Goal: Information Seeking & Learning: Find specific page/section

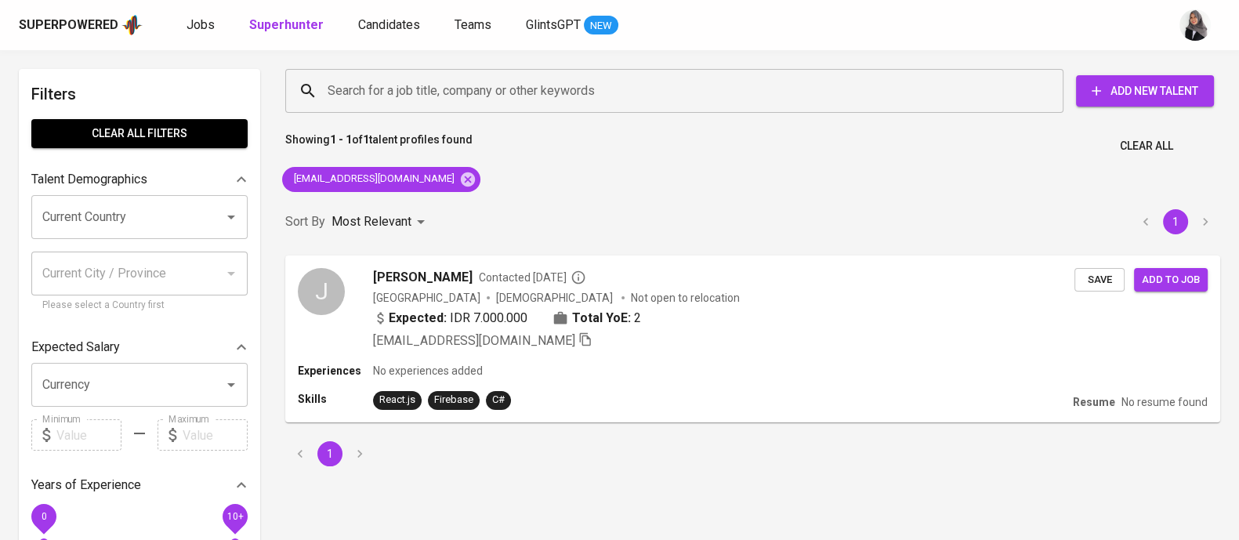
click at [874, 149] on div "Showing 1 - 1 of 1 talent profiles found Clear All" at bounding box center [753, 141] width 954 height 38
click at [887, 23] on div "Superpowered Jobs Superhunter Candidates Teams GlintsGPT NEW" at bounding box center [595, 25] width 1152 height 24
click at [461, 180] on icon at bounding box center [468, 179] width 14 height 14
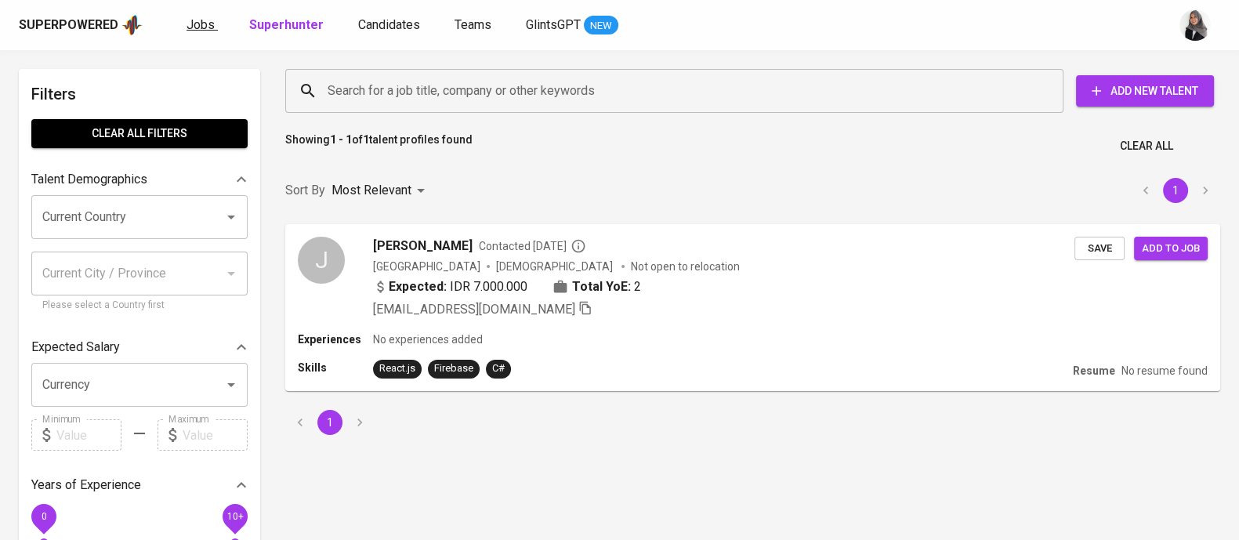
click at [188, 20] on span "Jobs" at bounding box center [201, 24] width 28 height 15
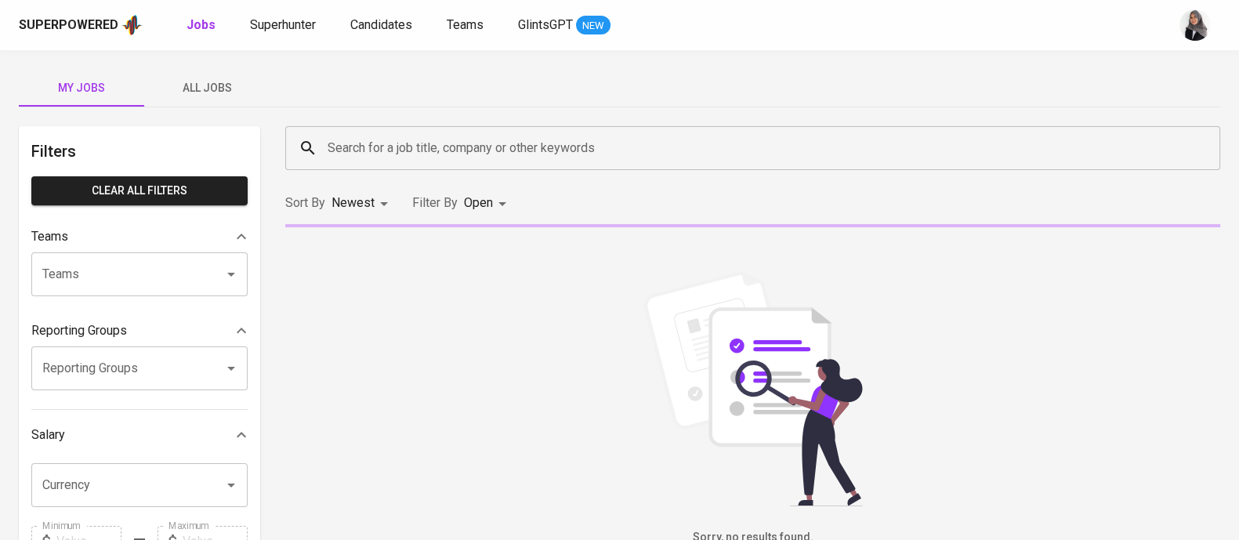
click at [196, 31] on b "Jobs" at bounding box center [201, 24] width 29 height 15
type input "OPEN"
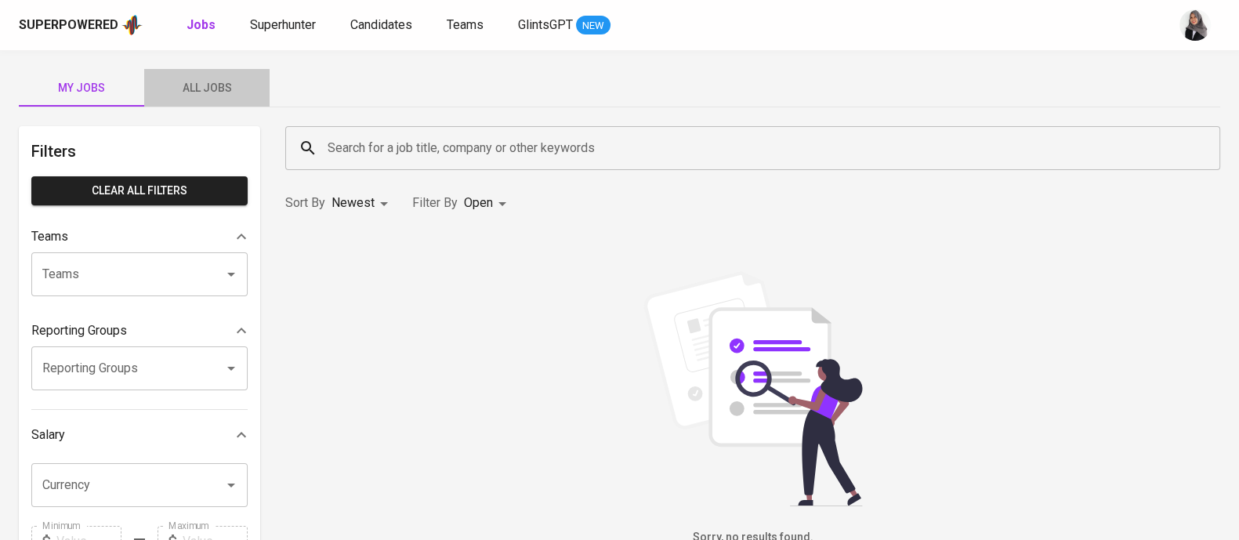
click at [212, 100] on button "All Jobs" at bounding box center [206, 88] width 125 height 38
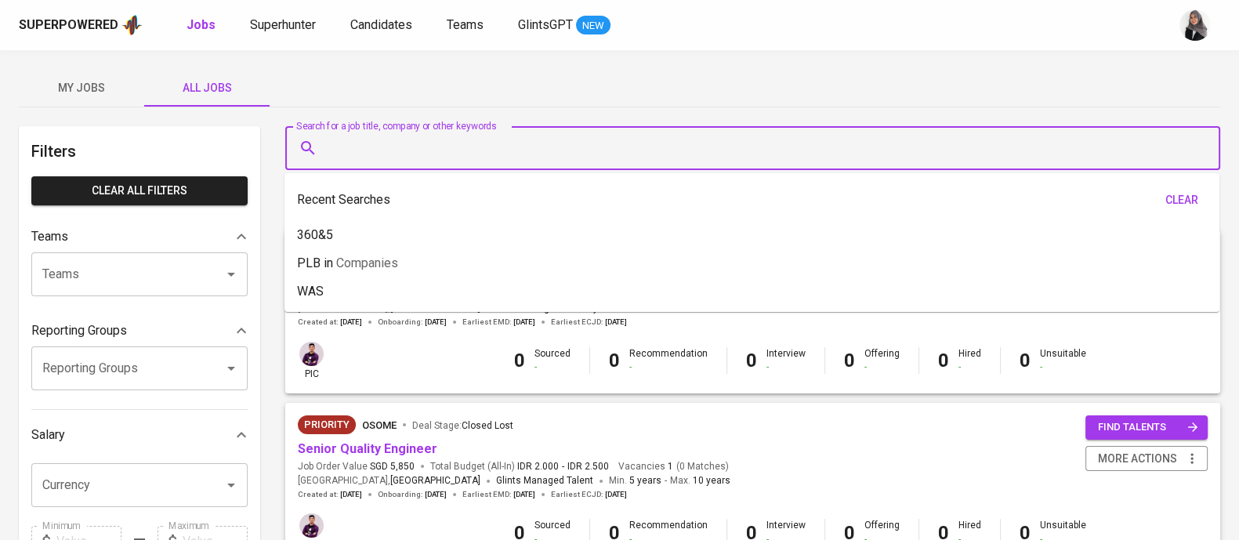
click at [420, 145] on input "Search for a job title, company or other keywords" at bounding box center [757, 148] width 866 height 30
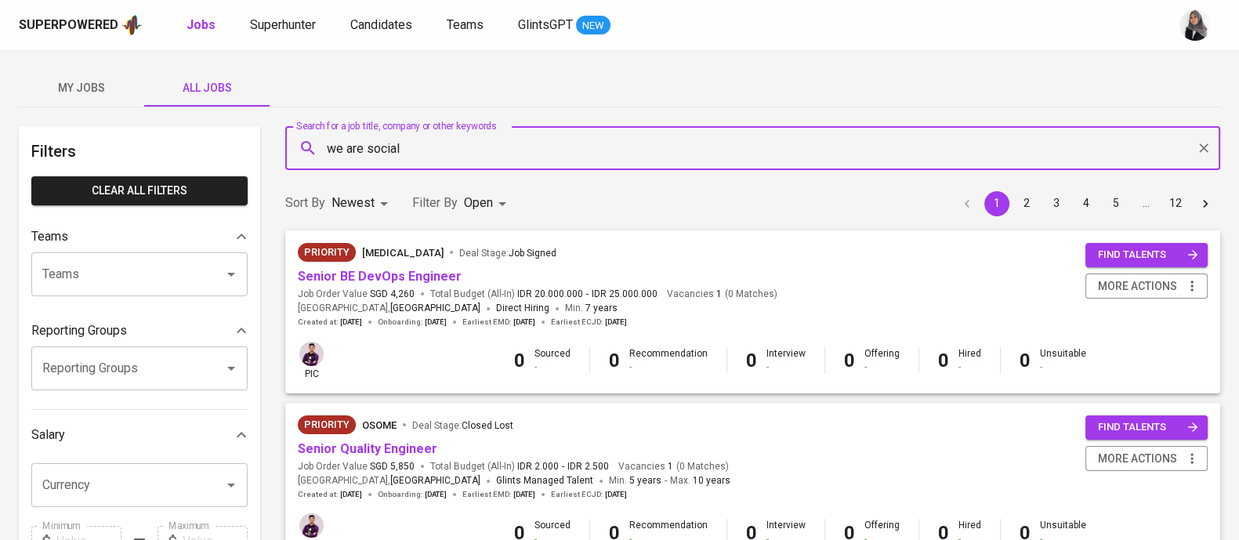
type input "we are social"
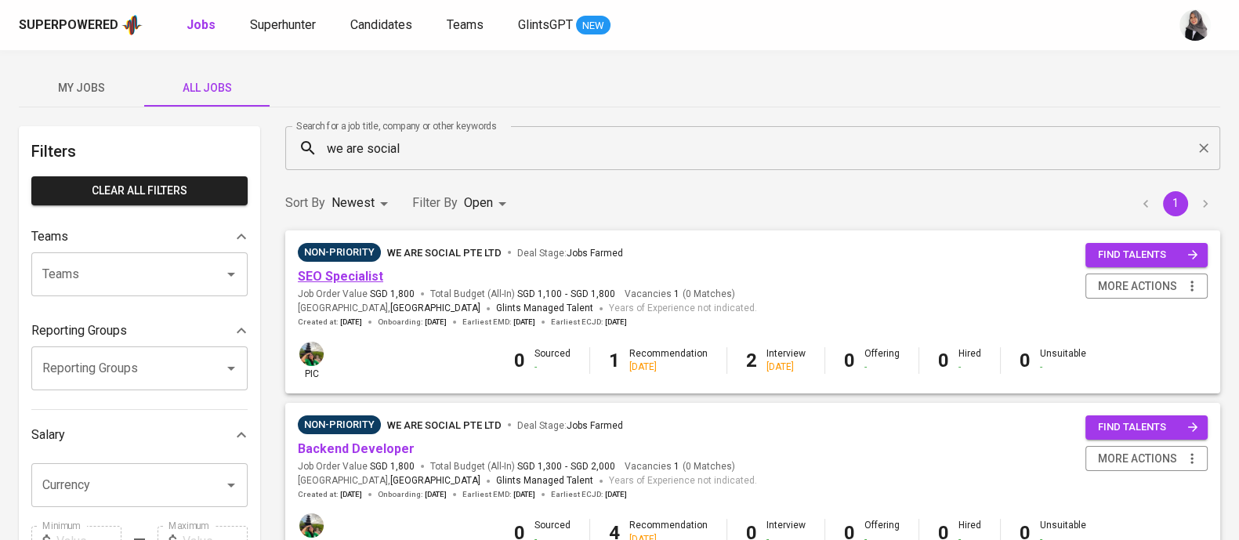
click at [343, 277] on link "SEO Specialist" at bounding box center [340, 276] width 85 height 15
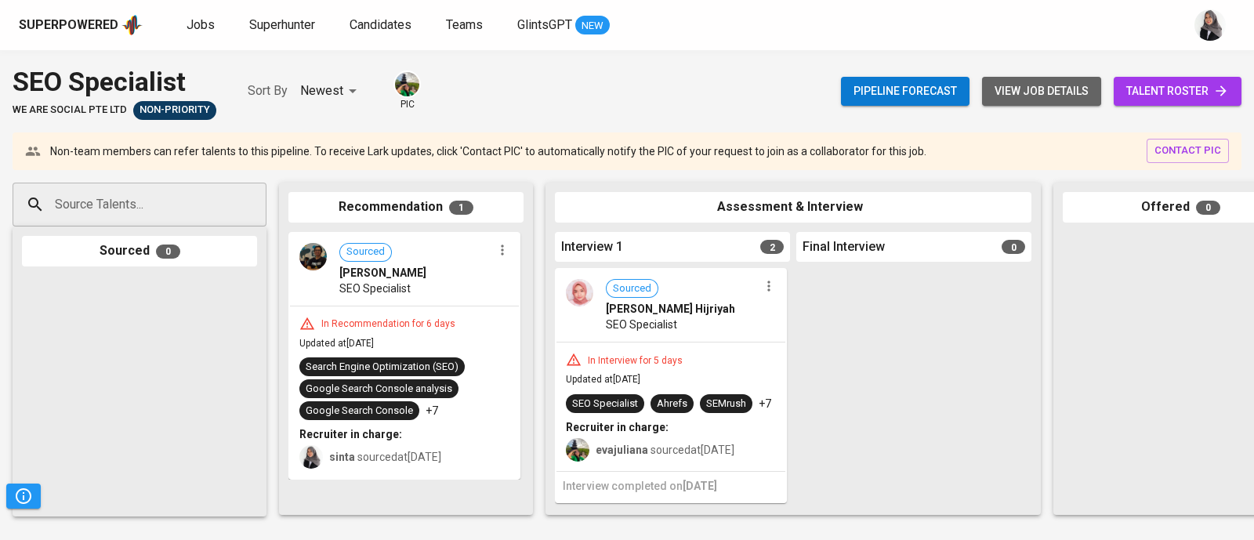
click at [1015, 95] on span "view job details" at bounding box center [1042, 92] width 94 height 20
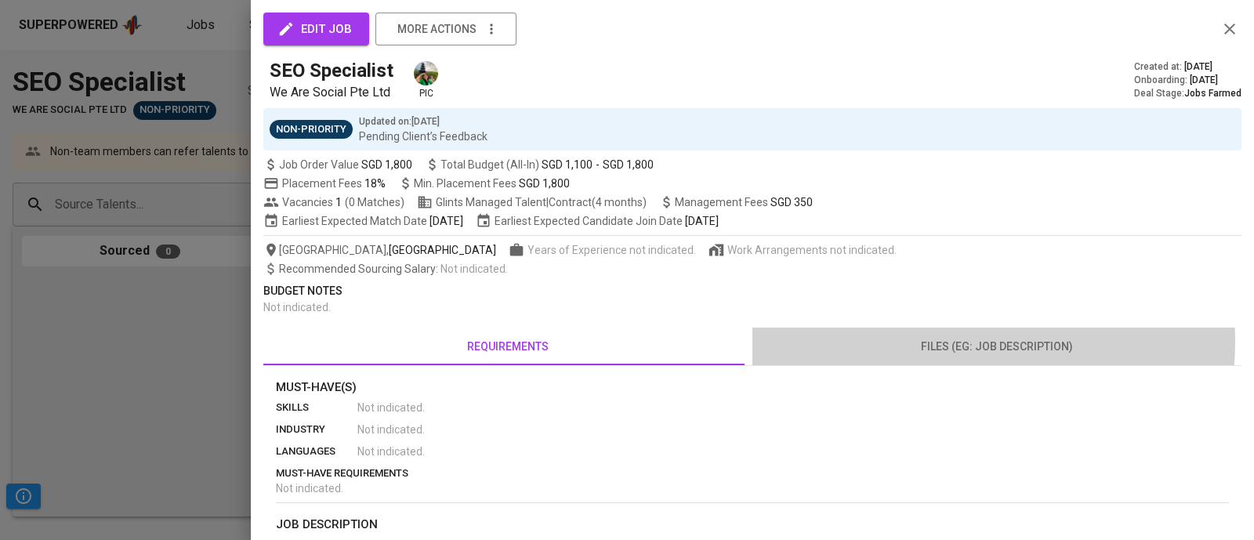
click at [956, 341] on span "files (eg: job description)" at bounding box center [997, 347] width 470 height 20
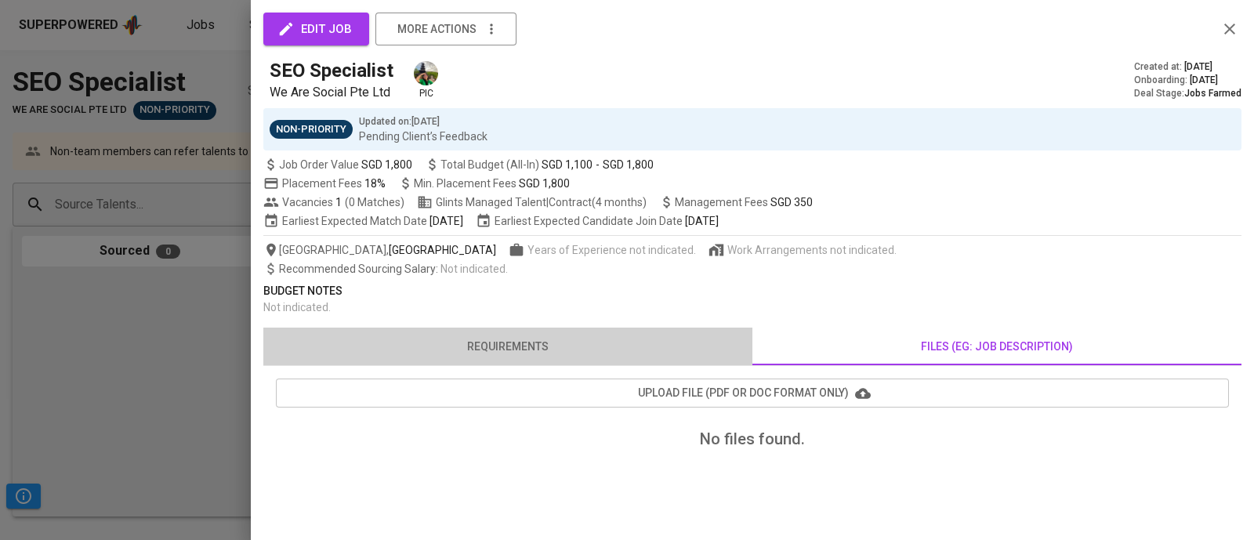
click at [525, 350] on span "requirements" at bounding box center [508, 347] width 470 height 20
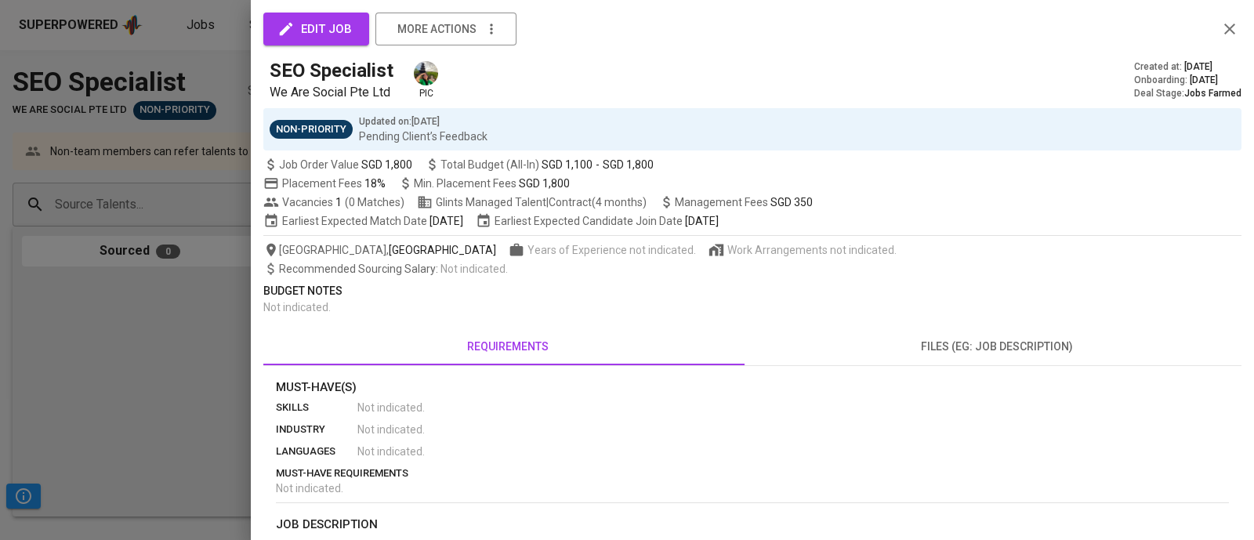
click at [135, 183] on div at bounding box center [627, 270] width 1254 height 540
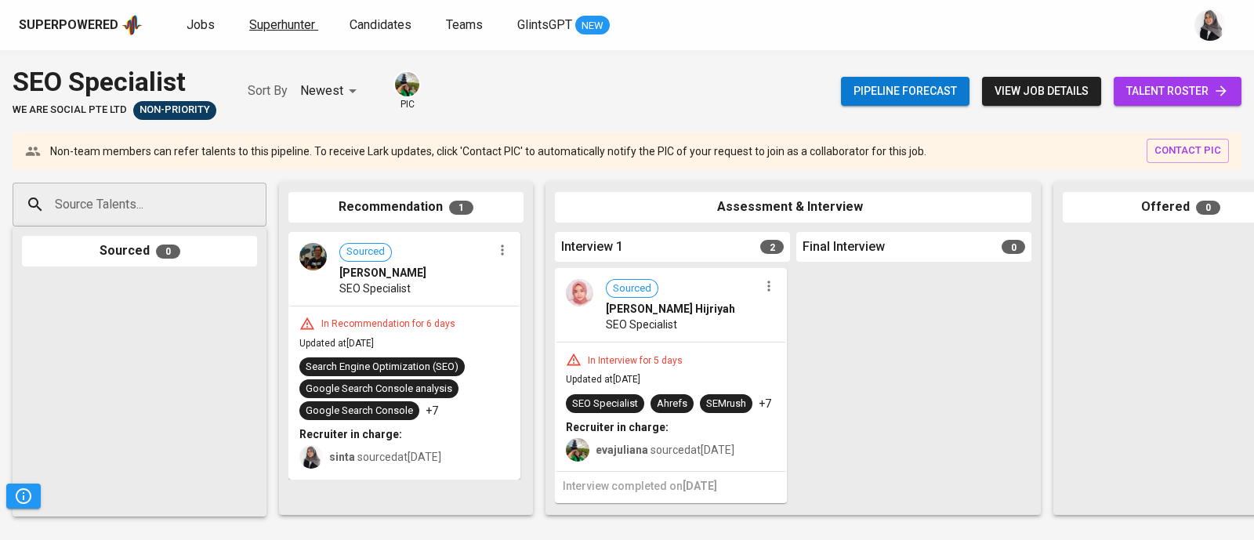
click at [256, 25] on span "Superhunter" at bounding box center [282, 24] width 66 height 15
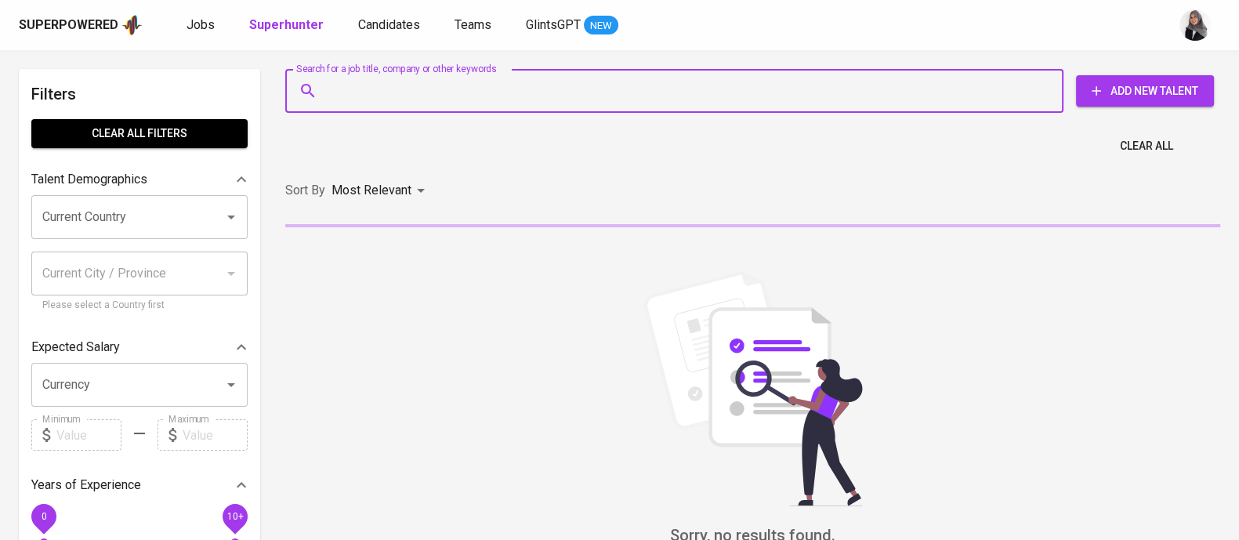
click at [380, 82] on input "Search for a job title, company or other keywords" at bounding box center [678, 91] width 709 height 30
paste input "Hi morning mas Agung, may I ask your minimum of expected salary? the company ha…"
type input "Hi morning mas Agung, may I ask your minimum of expected salary? the company ha…"
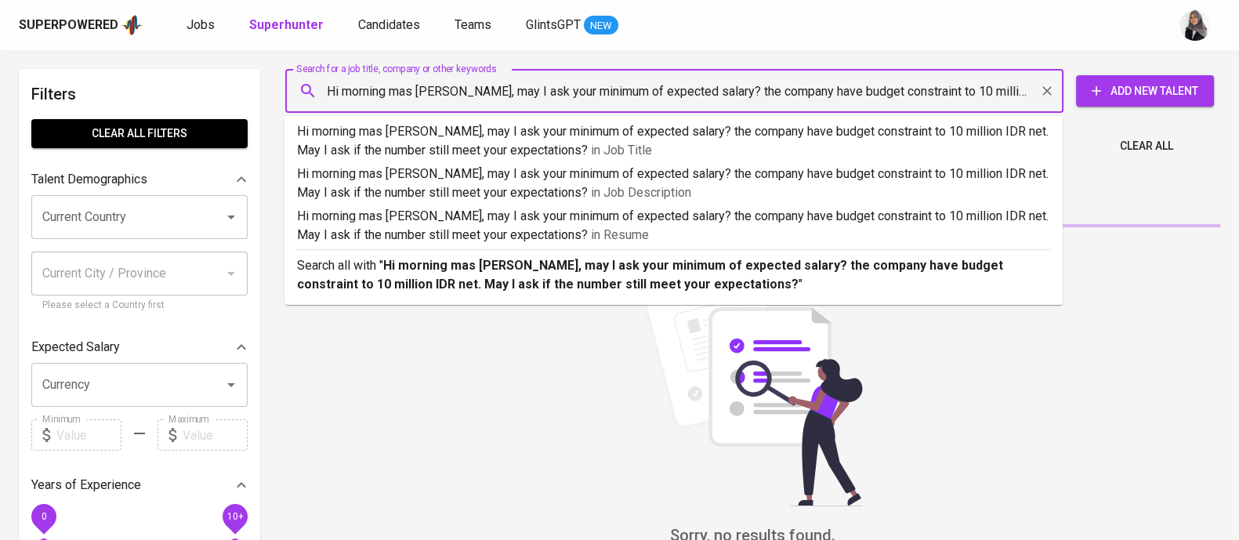
scroll to position [0, 297]
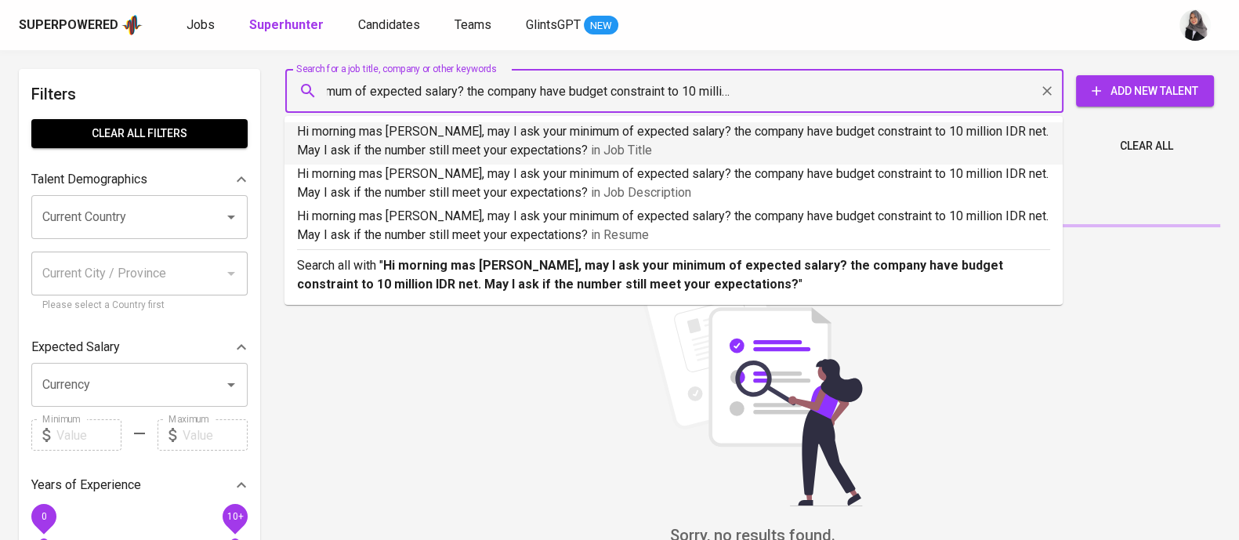
click at [426, 108] on div "Hi morning mas Agung, may I ask your minimum of expected salary? the company ha…" at bounding box center [674, 91] width 778 height 44
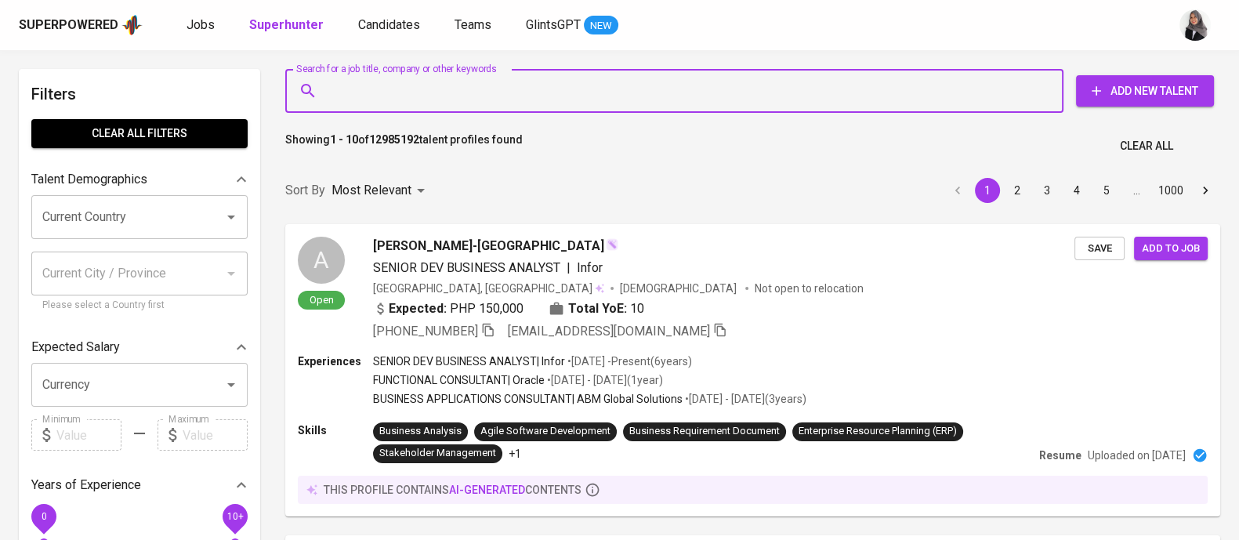
scroll to position [0, 0]
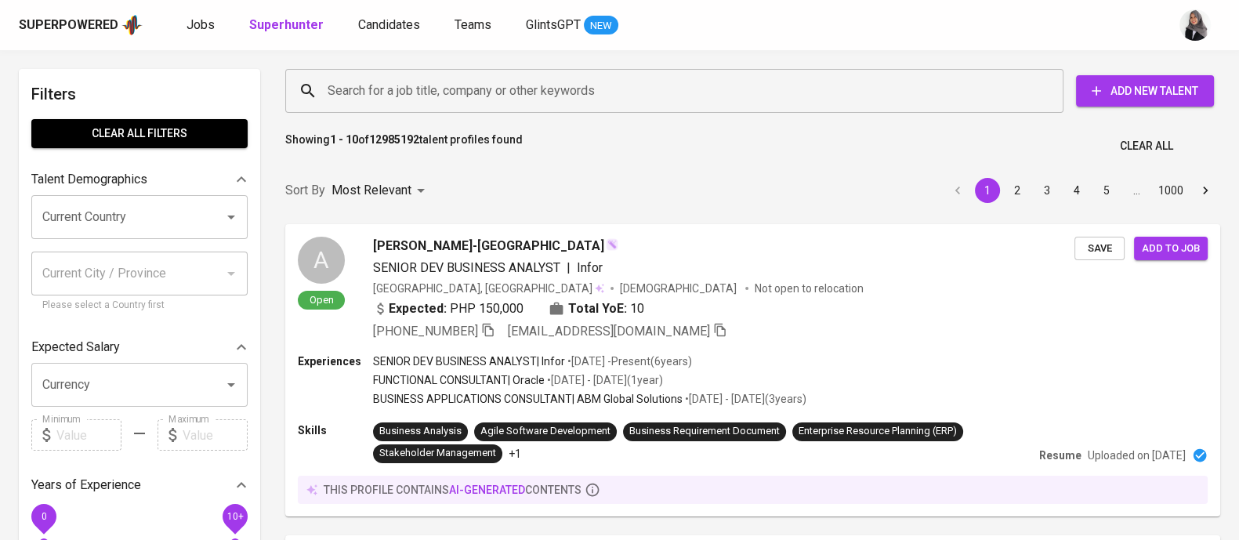
click at [1168, 1] on div "Superpowered Jobs Superhunter Candidates Teams GlintsGPT NEW" at bounding box center [619, 25] width 1239 height 50
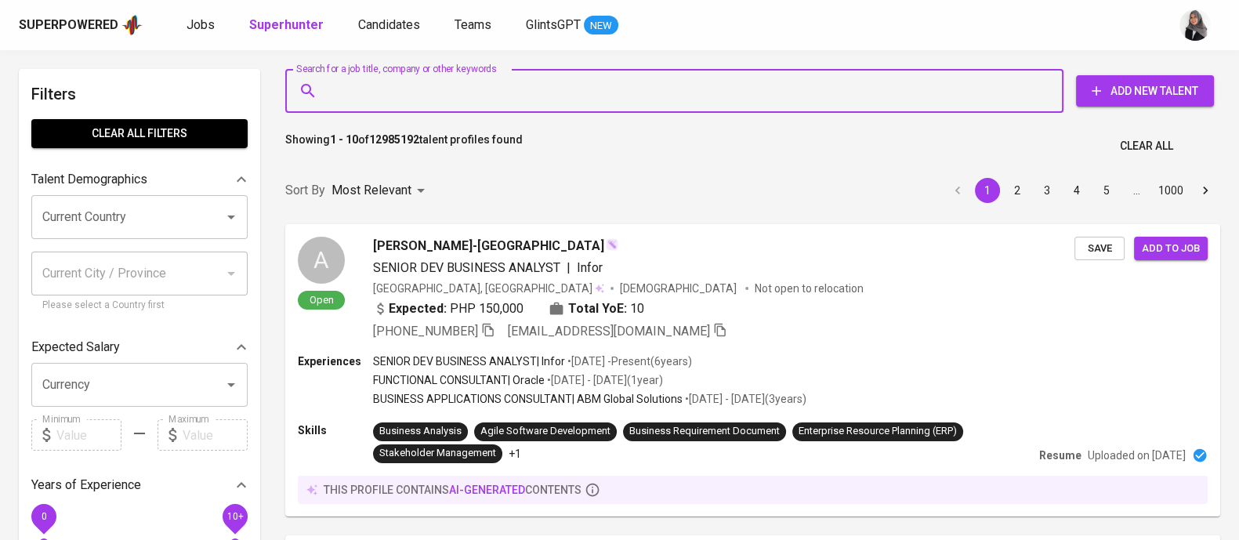
click at [390, 93] on input "Search for a job title, company or other keywords" at bounding box center [678, 91] width 709 height 30
paste input "9 edbertjonnathan@gmail.com"
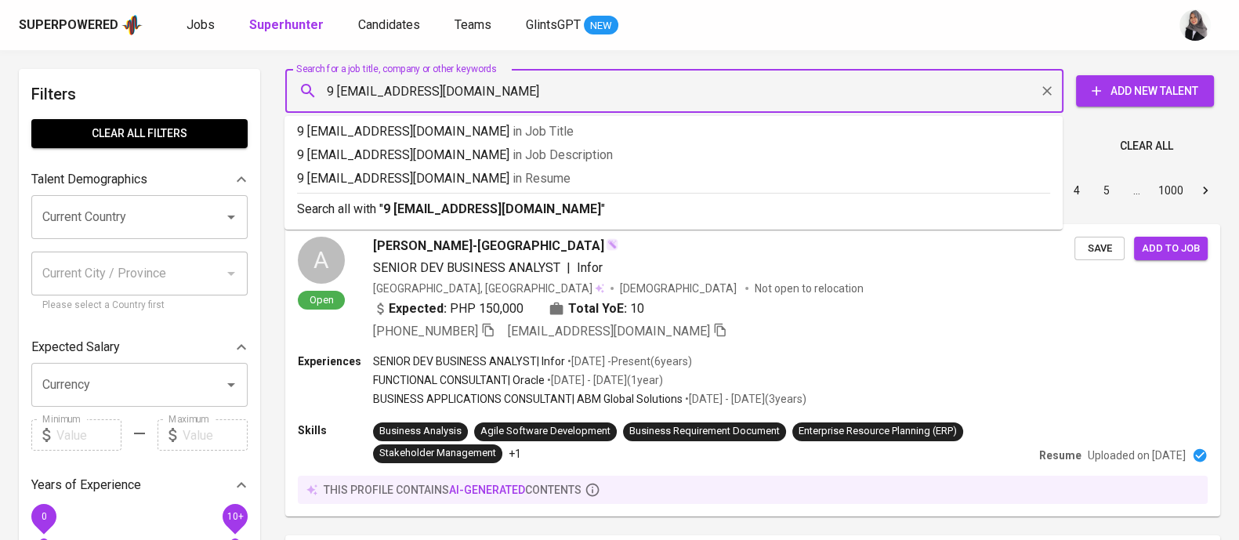
click at [339, 96] on input "9 edbertjonnathan@gmail.com" at bounding box center [678, 91] width 709 height 30
click at [529, 89] on input "edbertjonnathan@gmail.com" at bounding box center [678, 91] width 709 height 30
type input "edbertjonnathan@gmail.com"
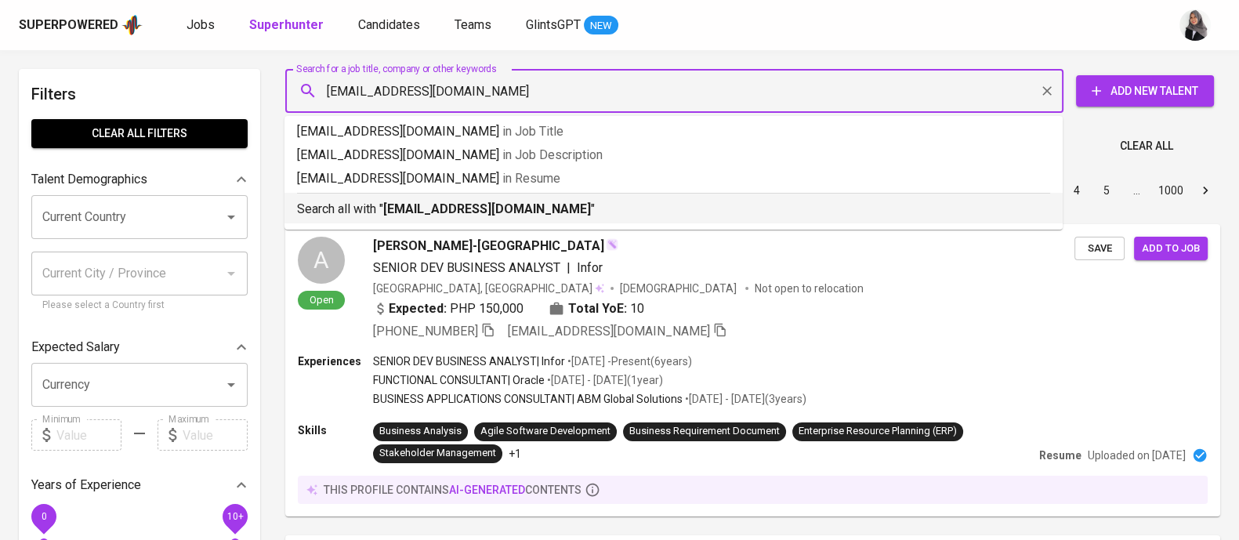
click at [558, 212] on p "Search all with " edbertjonnathan@gmail.com "" at bounding box center [673, 209] width 753 height 19
click at [558, 212] on div "Sort By Most Relevant MOST_RELEVANT 1 2 3 4 5 … 1000" at bounding box center [753, 191] width 954 height 48
click at [359, 202] on div "Sort By Most Relevant MOST_RELEVANT 1 2 3 4 5 … 1000" at bounding box center [753, 191] width 954 height 48
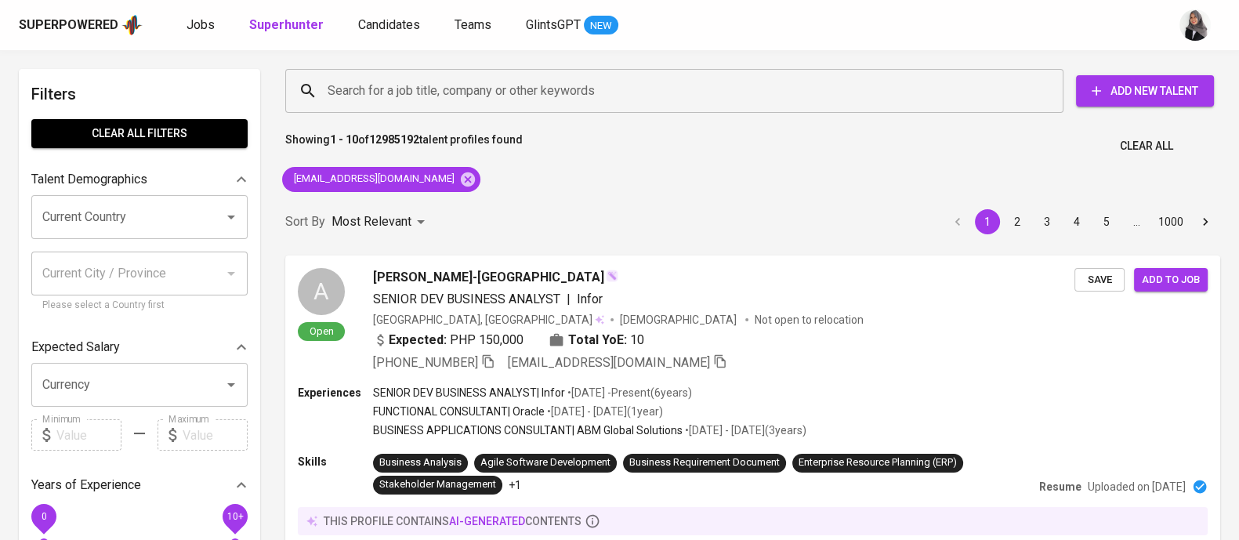
click at [359, 202] on div "Sort By Most Relevant MOST_RELEVANT 1 2 3 4 5 … 1000" at bounding box center [753, 222] width 954 height 48
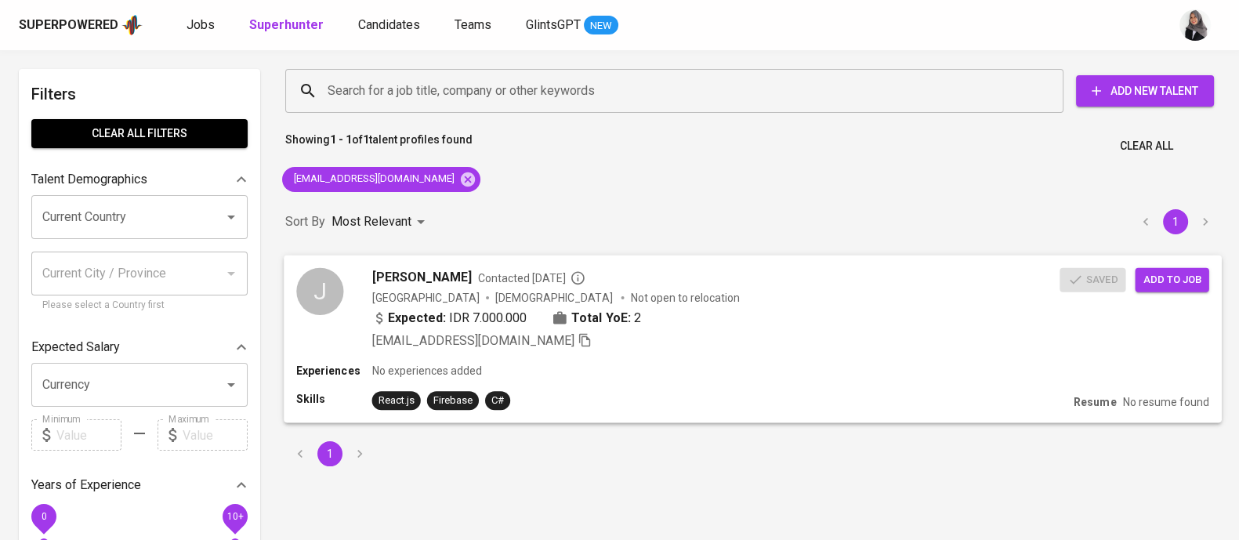
click at [742, 415] on div "Experiences No experiences added Skills React.js Firebase C# Resume No resume f…" at bounding box center [753, 393] width 938 height 60
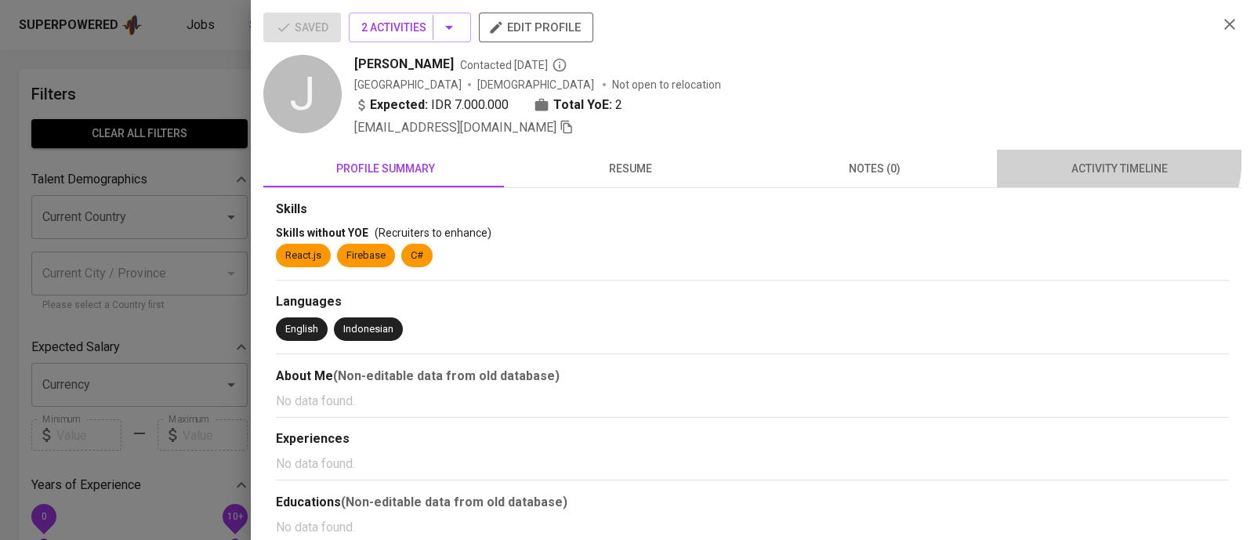
click at [1082, 154] on button "activity timeline" at bounding box center [1119, 169] width 245 height 38
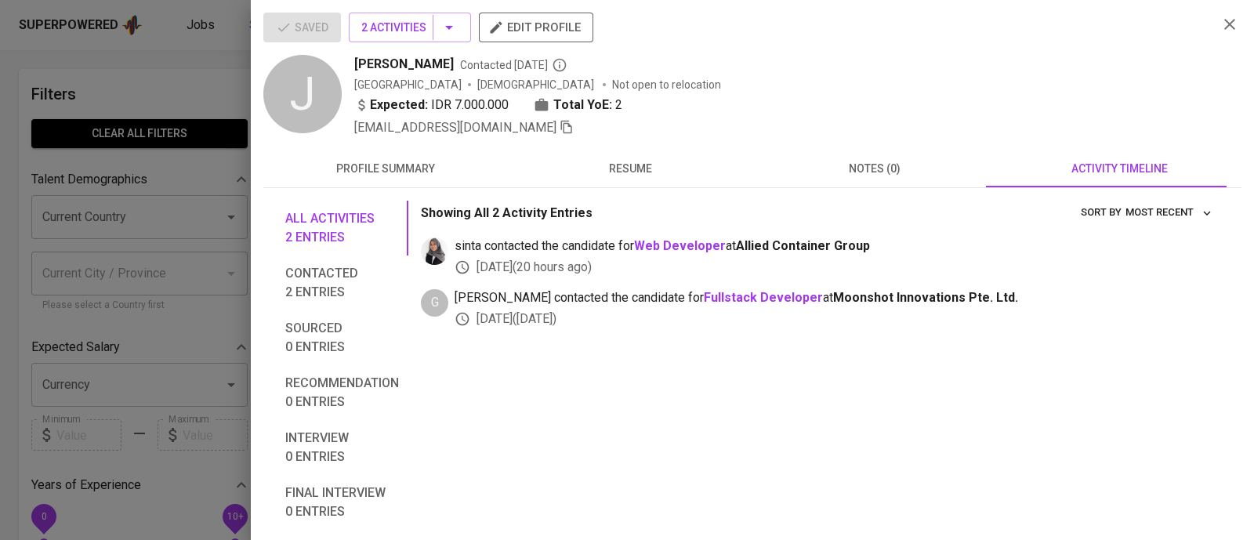
click at [176, 65] on div at bounding box center [627, 270] width 1254 height 540
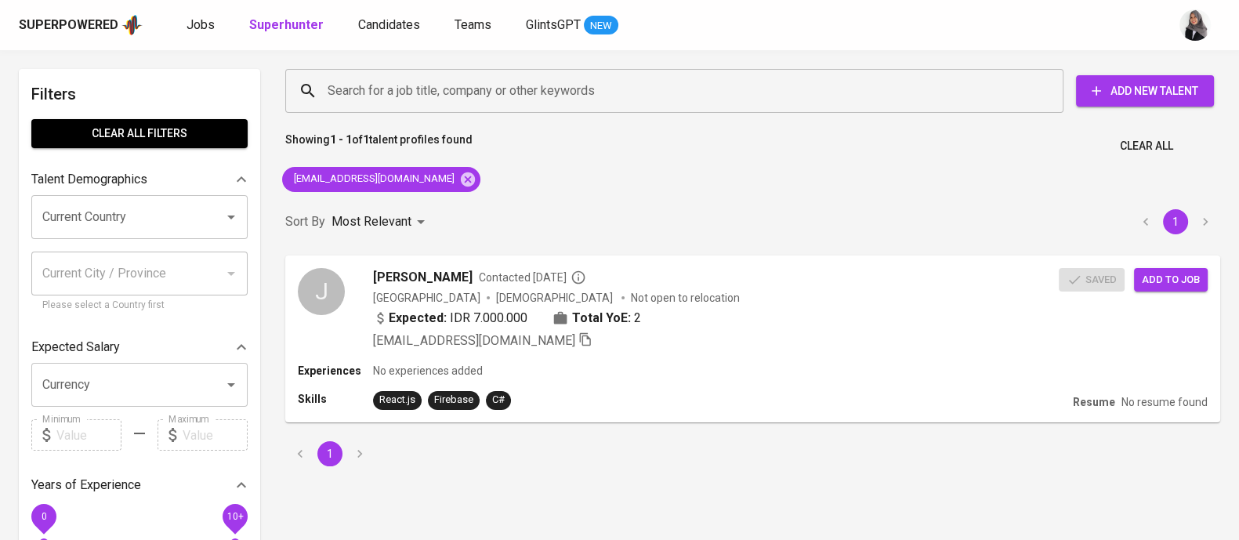
click at [847, 180] on div "Search for a job title, company or other keywords Search for a job title, compa…" at bounding box center [753, 268] width 954 height 416
click at [461, 183] on icon at bounding box center [468, 179] width 14 height 14
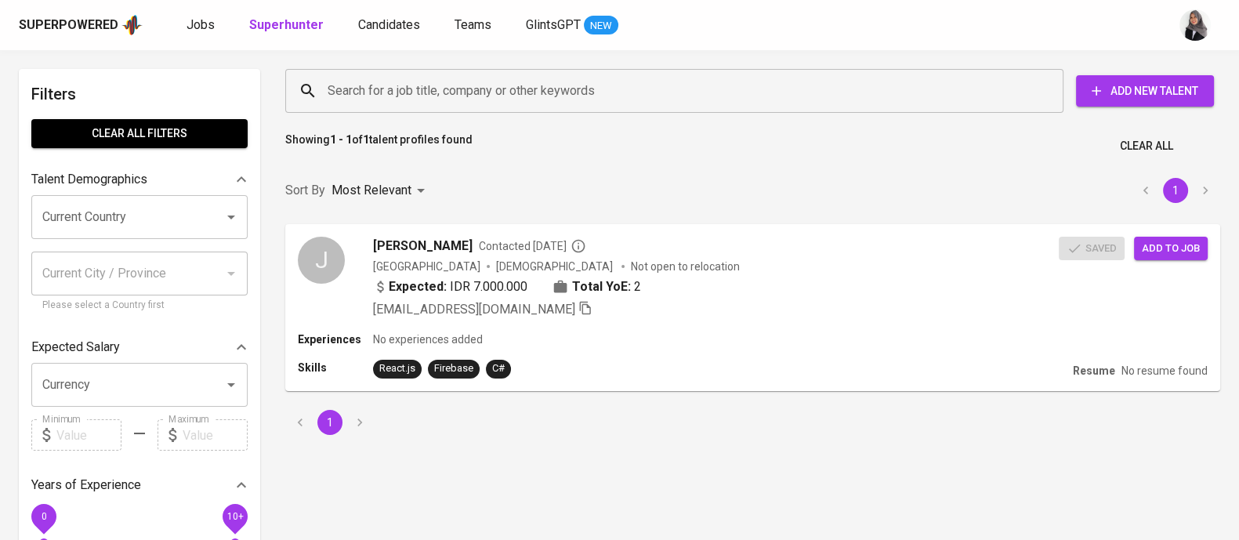
click at [473, 93] on input "Search for a job title, company or other keywords" at bounding box center [678, 91] width 709 height 30
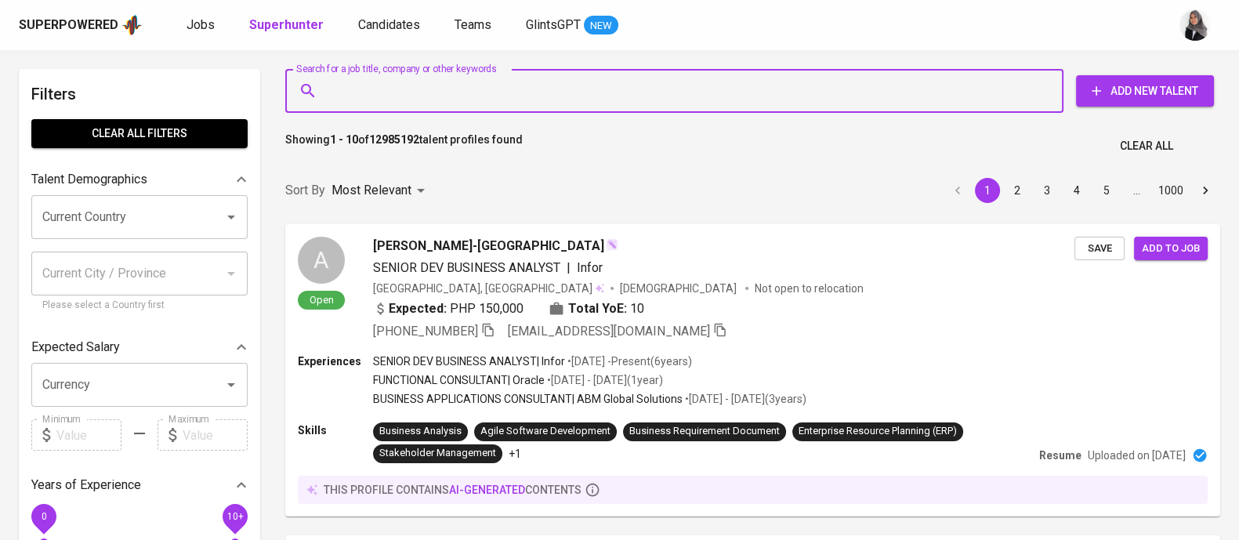
click at [502, 80] on input "Search for a job title, company or other keywords" at bounding box center [678, 91] width 709 height 30
paste input "9 | filipussetio@gmail.com"
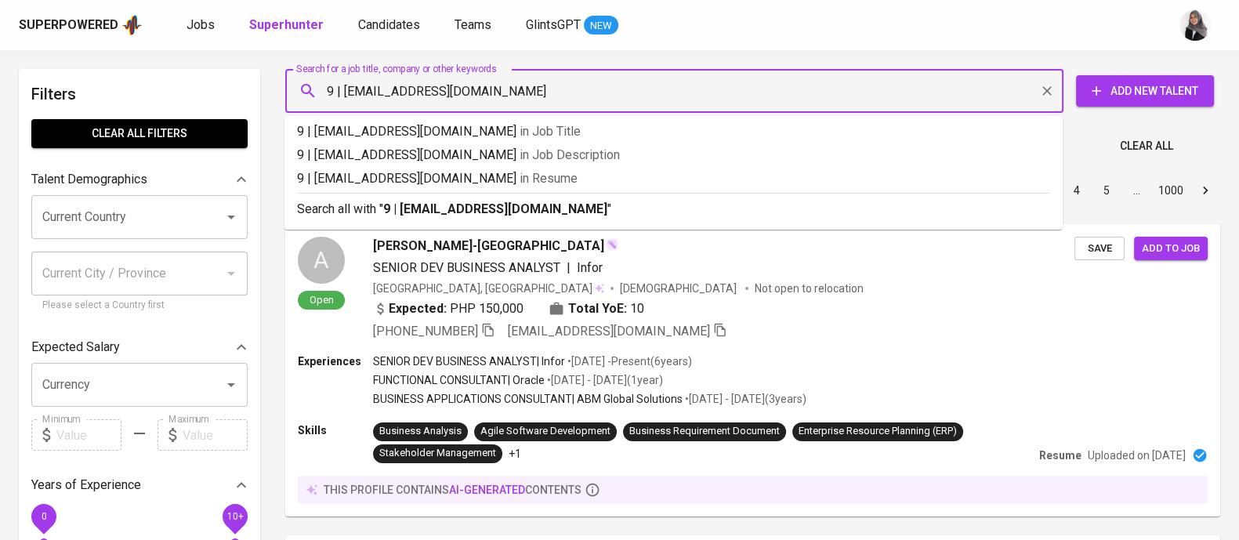
click at [342, 94] on input "9 | filipussetio@gmail.com" at bounding box center [678, 91] width 709 height 30
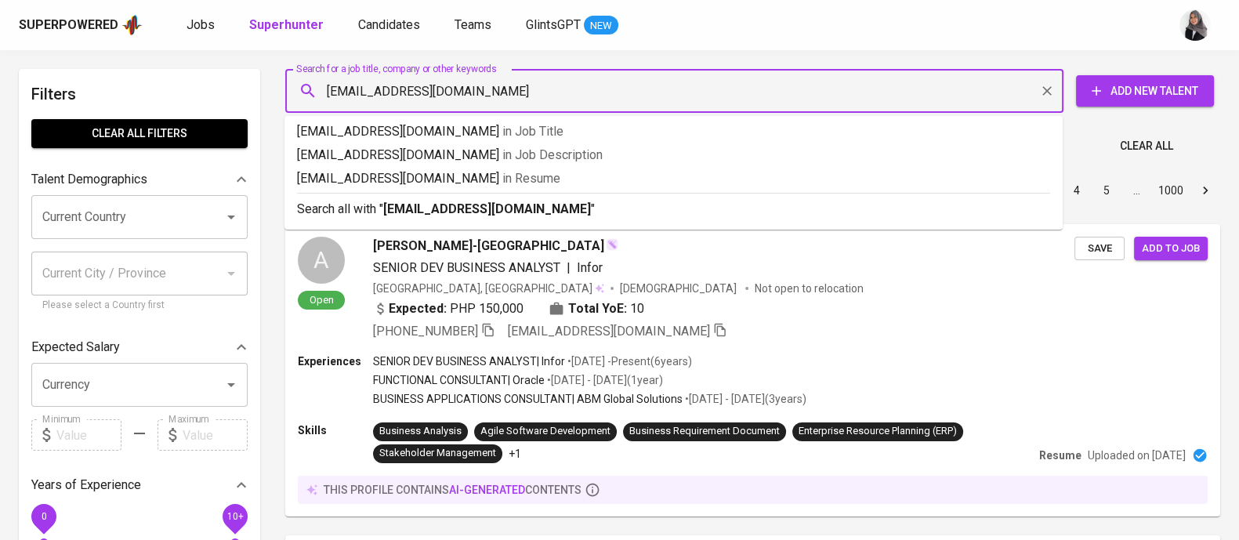
type input "filipussetio@gmail.com"
click at [512, 216] on p "Search all with " filipussetio@gmail.com "" at bounding box center [673, 209] width 753 height 19
click at [512, 215] on div "Sort By Most Relevant MOST_RELEVANT 1 2 3 4 5 … 1000" at bounding box center [753, 191] width 954 height 48
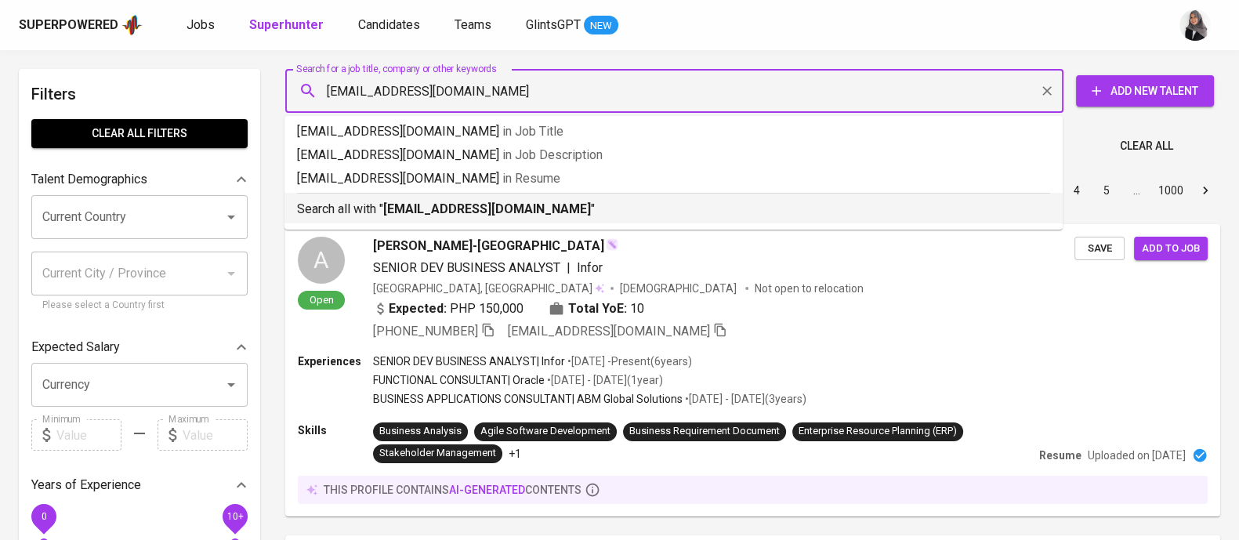
click at [512, 215] on div "Sort By Most Relevant MOST_RELEVANT 1 2 3 4 5 … 1000" at bounding box center [753, 191] width 954 height 48
click at [580, 209] on div "Sort By Most Relevant MOST_RELEVANT 1 2 3 4 5 … 1000" at bounding box center [753, 191] width 954 height 48
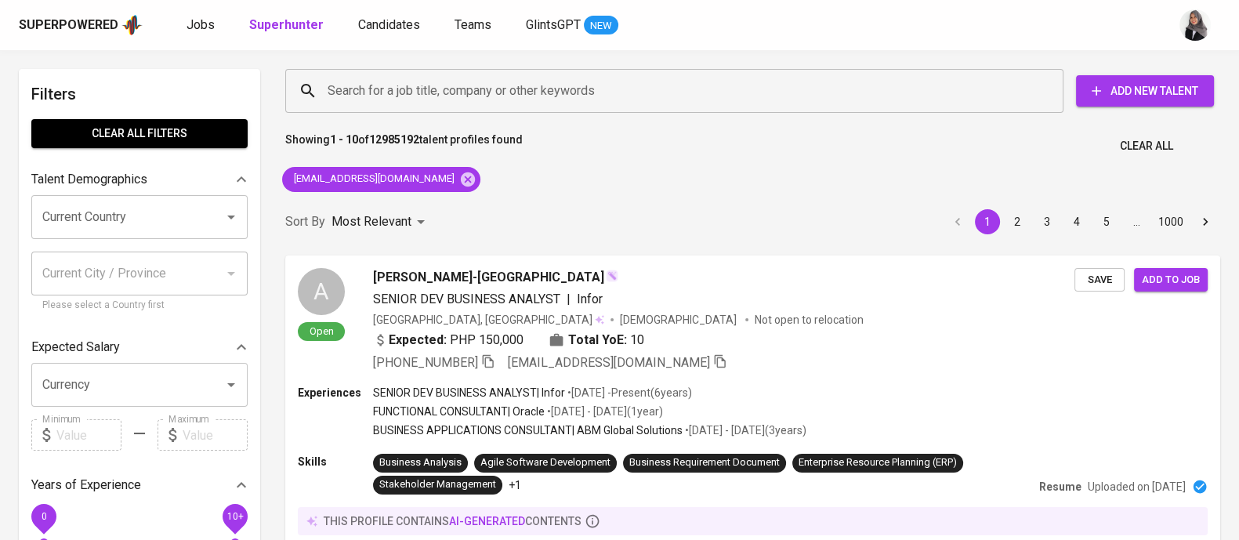
click at [560, 209] on div "Sort By Most Relevant MOST_RELEVANT 1 2 3 4 5 … 1000" at bounding box center [753, 222] width 954 height 48
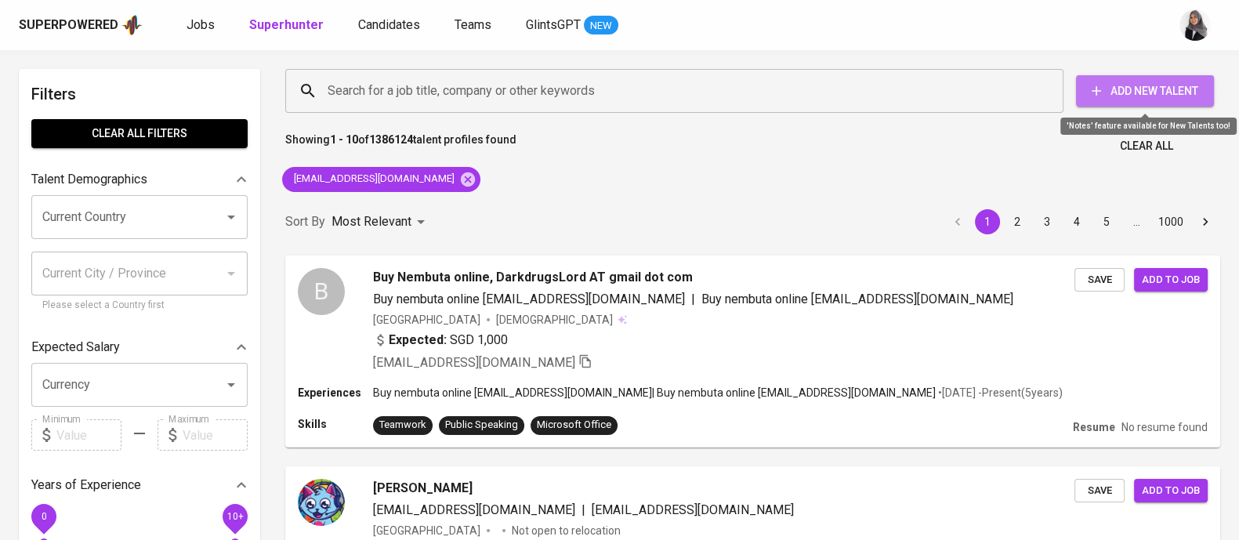
click at [1149, 82] on span "Add New Talent" at bounding box center [1145, 92] width 113 height 20
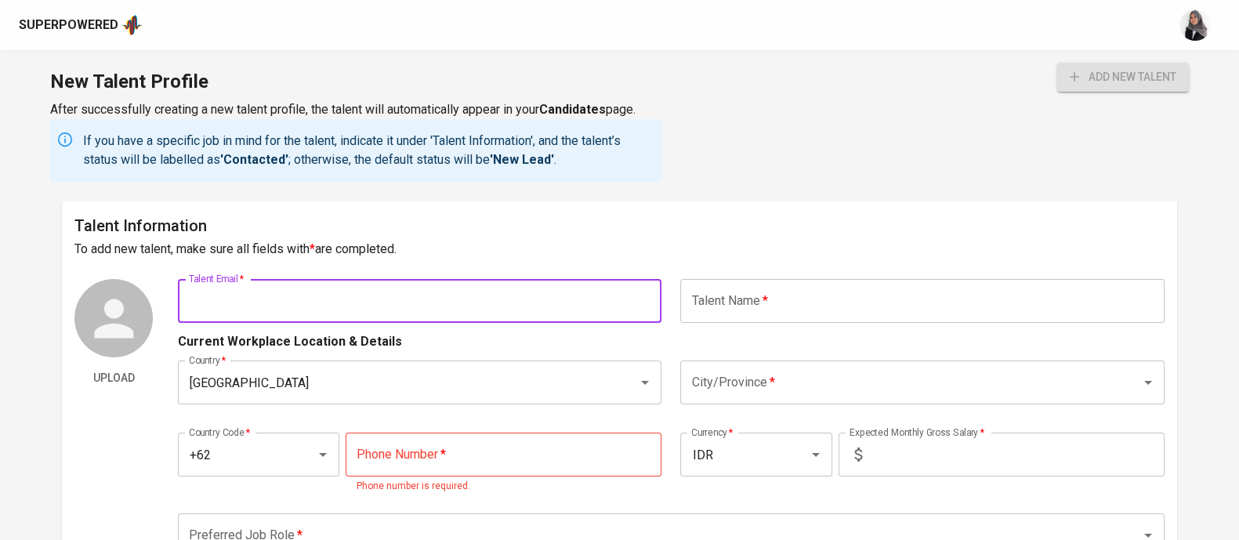
click at [293, 303] on input "text" at bounding box center [420, 301] width 484 height 44
paste input "9 | filipussetio@gmail.com"
click at [205, 299] on input "9 | filipussetio@gmail.com" at bounding box center [420, 301] width 484 height 44
type input "filipussetio@gmail.com"
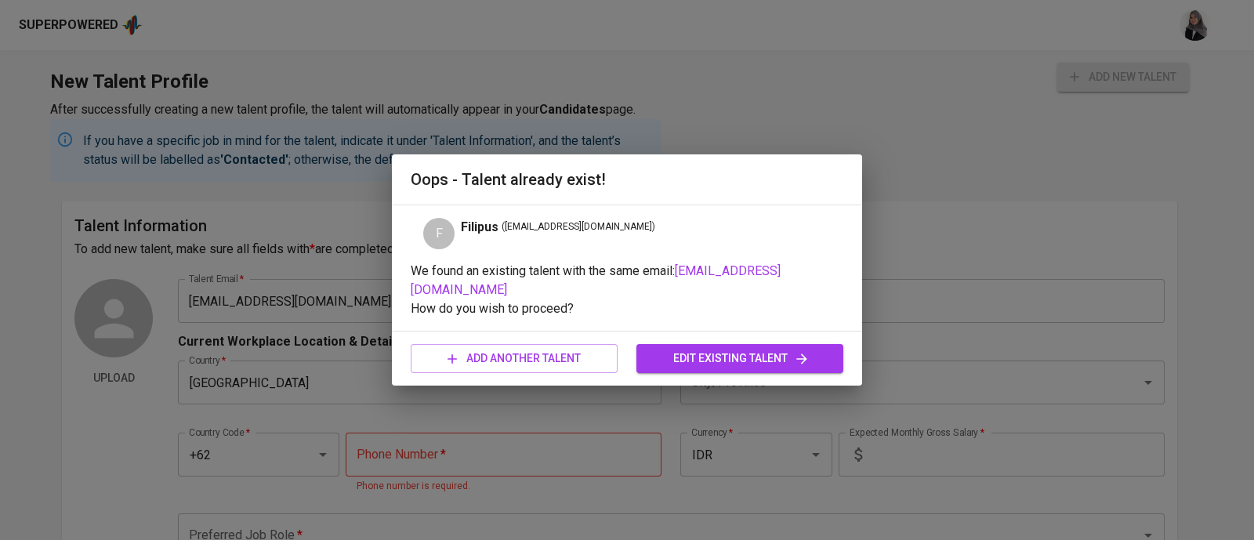
click at [725, 303] on p "How do you wish to proceed?" at bounding box center [627, 308] width 433 height 19
click at [677, 351] on span "edit existing talent" at bounding box center [740, 359] width 182 height 20
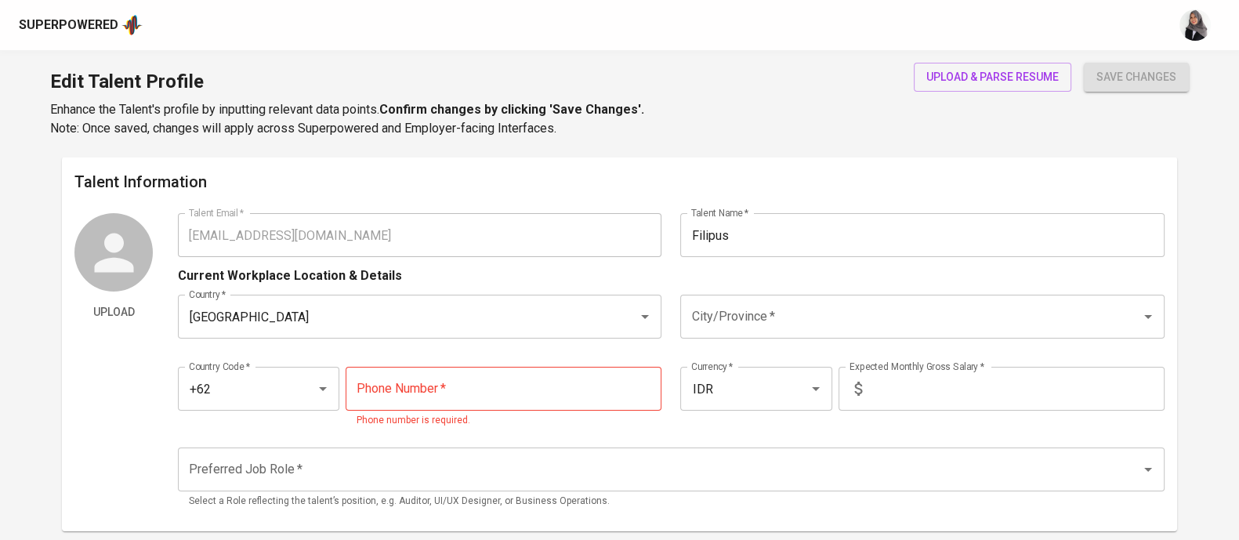
type input "filipussetio@gmail.com"
type input "Filipus"
type input "[GEOGRAPHIC_DATA]"
type input "+62"
type input "IDR"
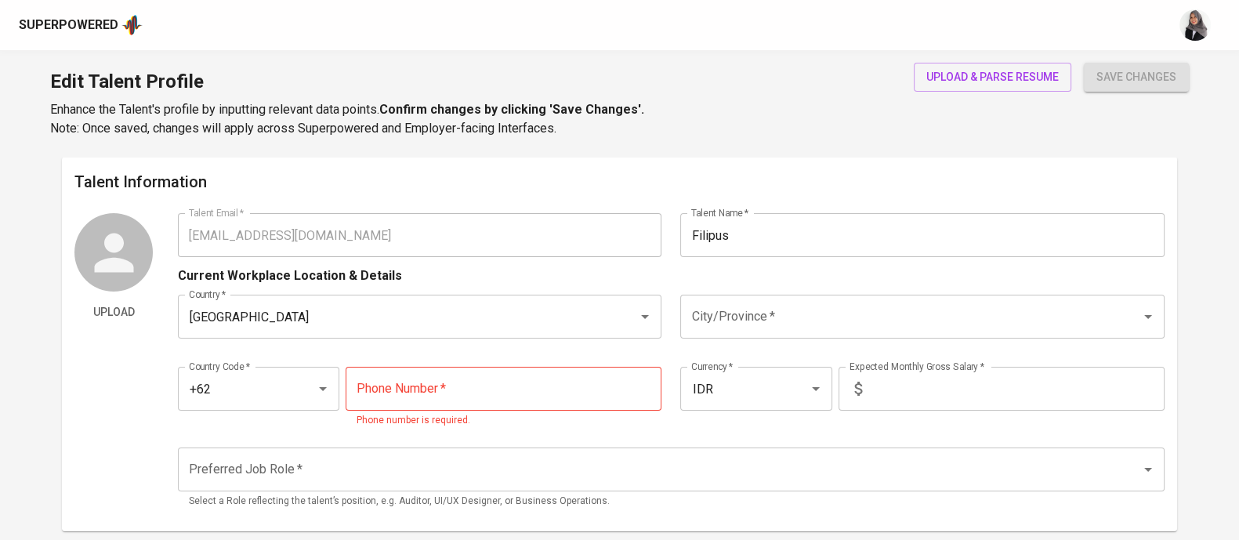
radio input "true"
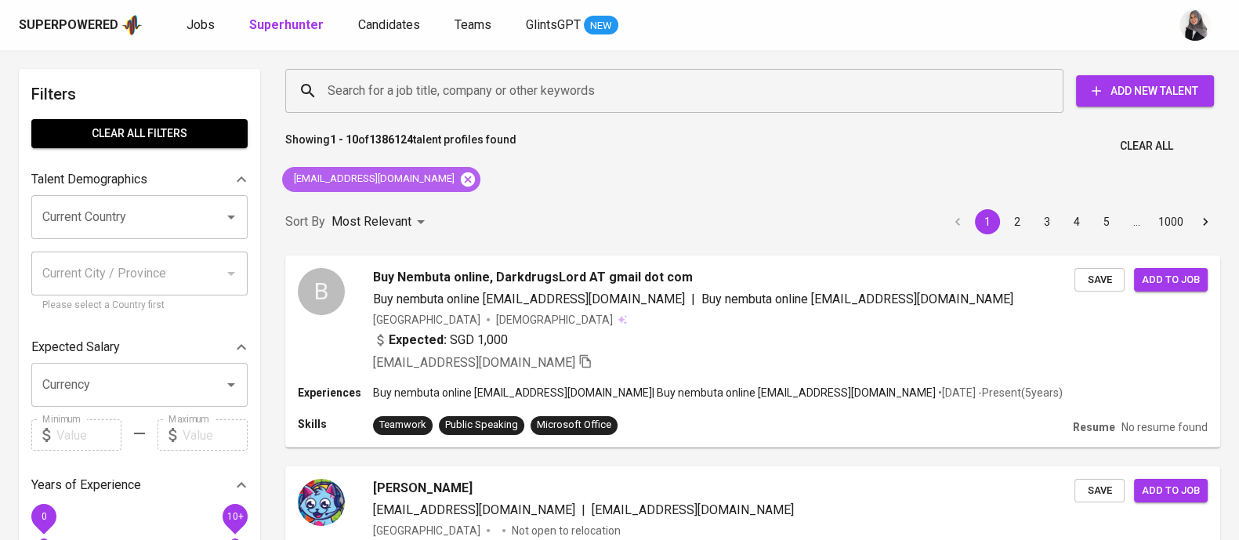
click at [461, 183] on icon at bounding box center [468, 179] width 14 height 14
click at [419, 208] on div "Most Relevant" at bounding box center [381, 222] width 99 height 29
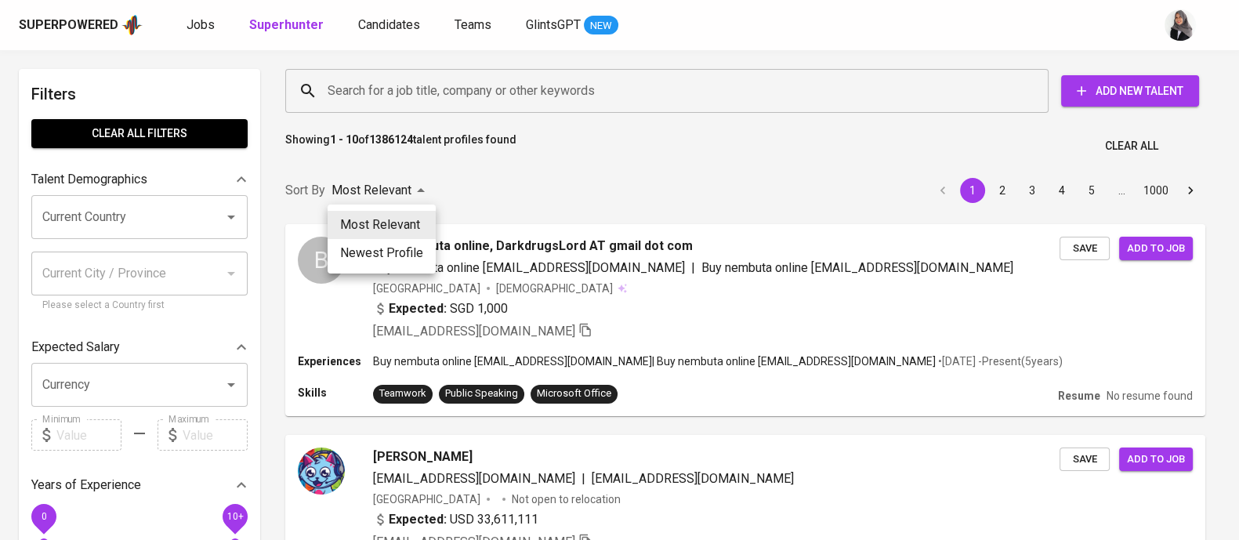
click at [422, 92] on div at bounding box center [619, 270] width 1239 height 540
click at [482, 84] on div "Most Relevant Newest Profile" at bounding box center [619, 270] width 1239 height 540
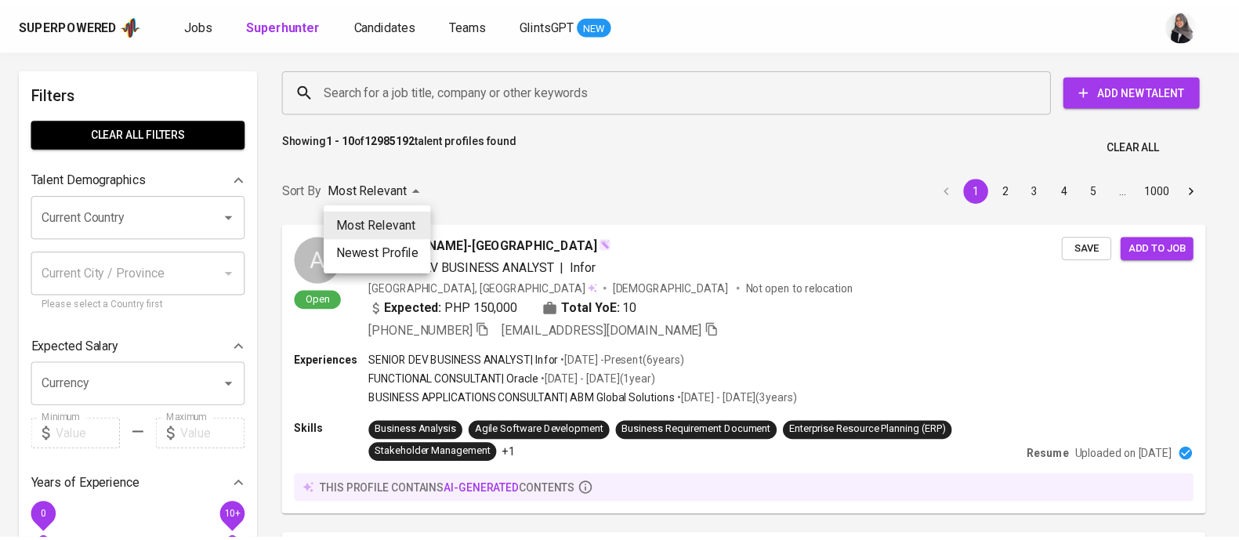
scroll to position [5, 0]
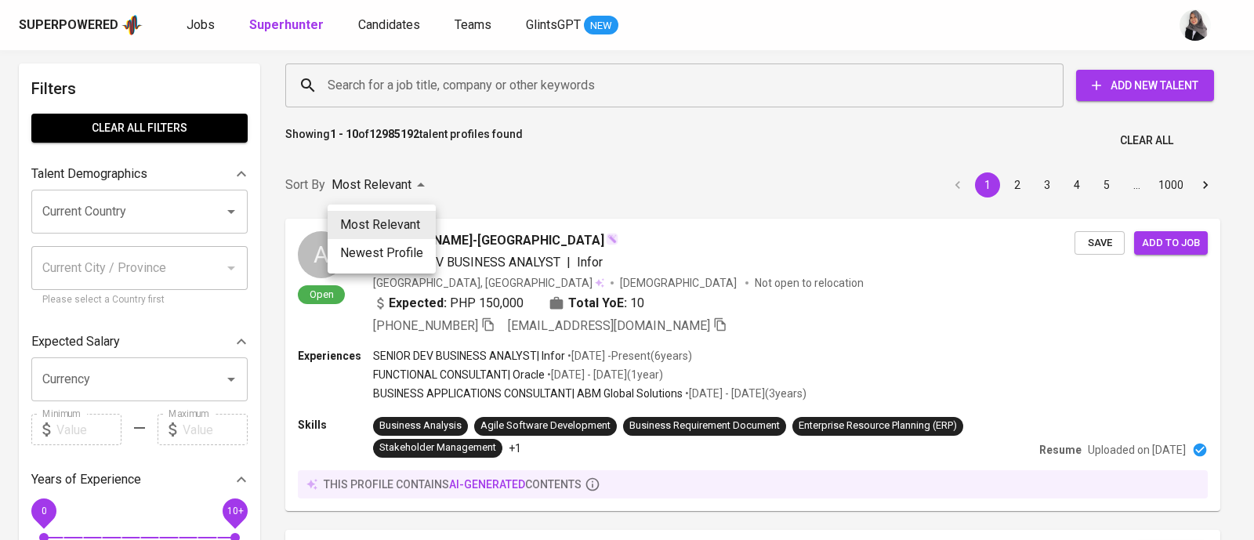
click at [619, 169] on div at bounding box center [627, 270] width 1254 height 540
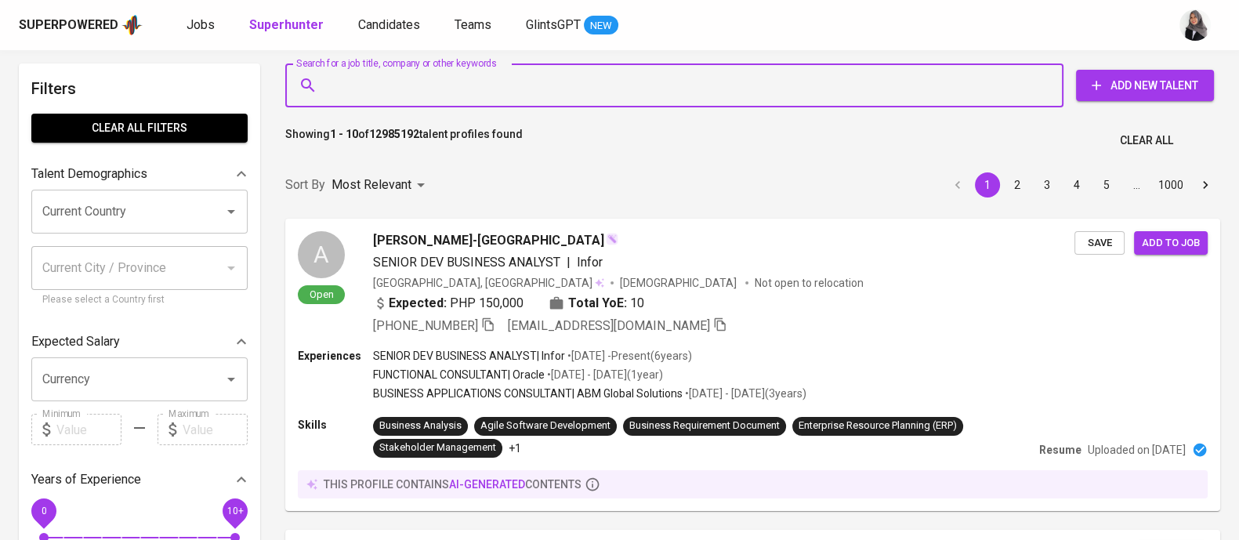
click at [539, 78] on input "Search for a job title, company or other keywords" at bounding box center [678, 86] width 709 height 30
paste input "9 | filipussetio@gmail.com"
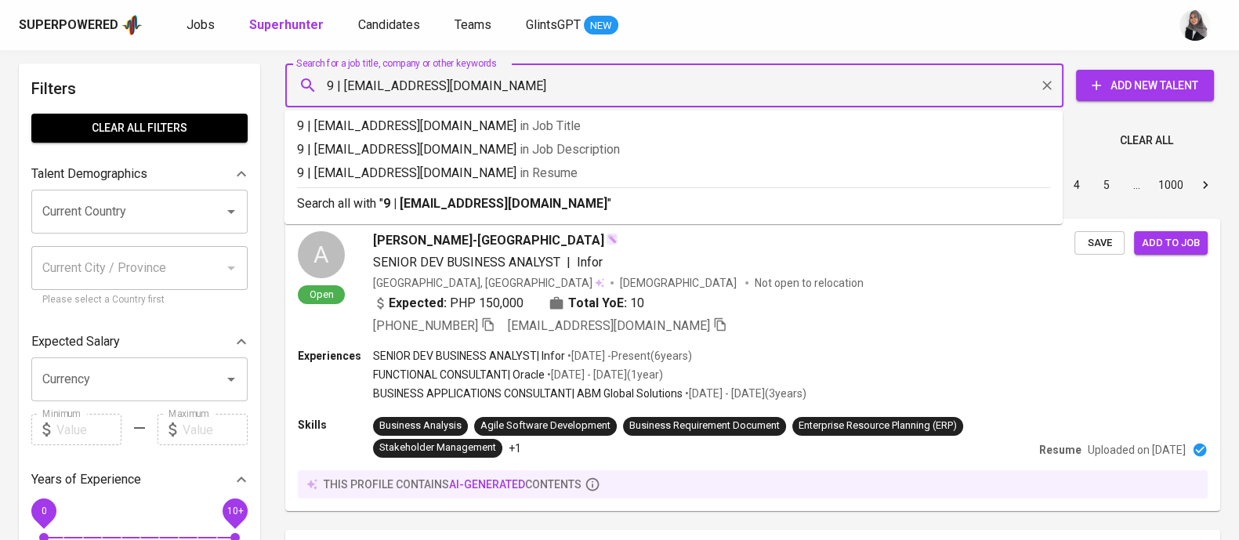
click at [338, 87] on input "9 | filipussetio@gmail.com" at bounding box center [678, 86] width 709 height 30
type input "filipussetio@gmail.com"
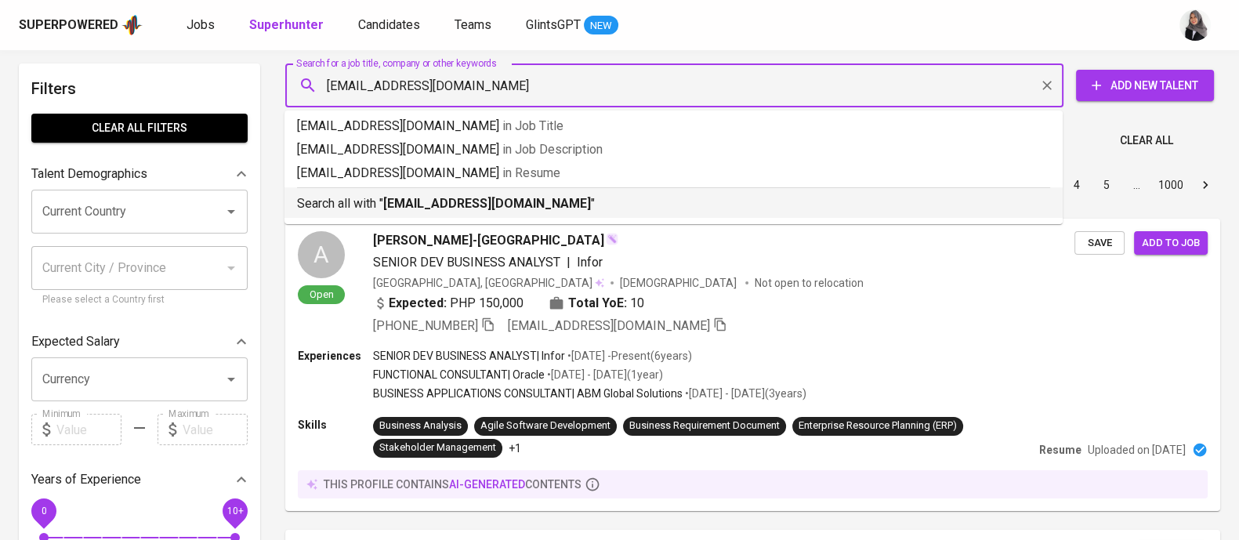
click at [557, 212] on p "Search all with " filipussetio@gmail.com "" at bounding box center [673, 203] width 753 height 19
click at [533, 209] on div "Sort By Most Relevant MOST_RELEVANT 1 2 3 4 5 … 1000" at bounding box center [753, 185] width 954 height 48
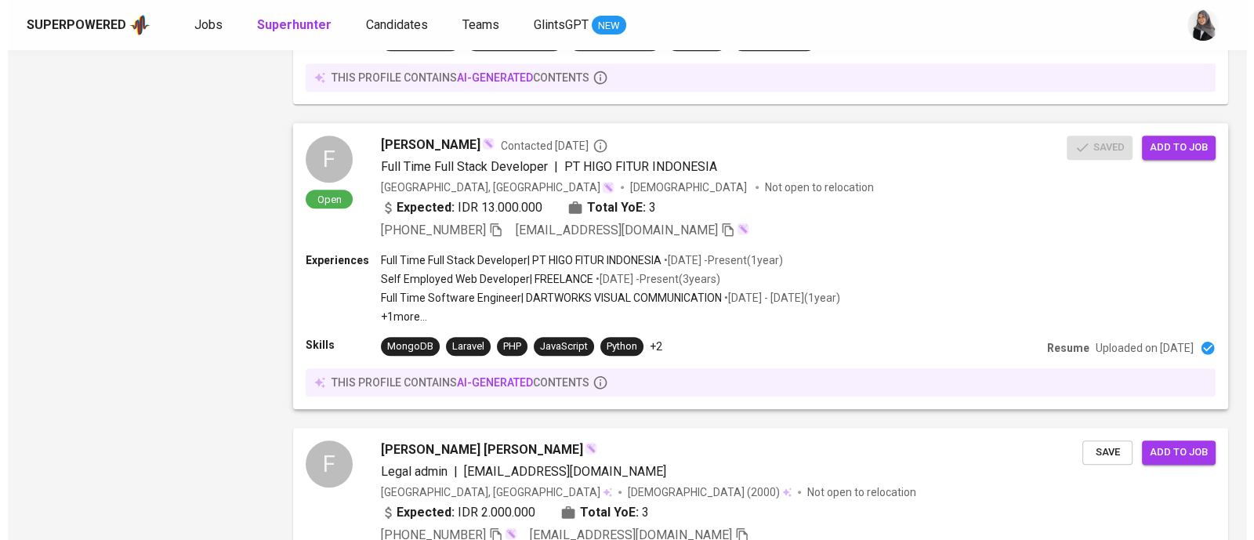
scroll to position [1461, 0]
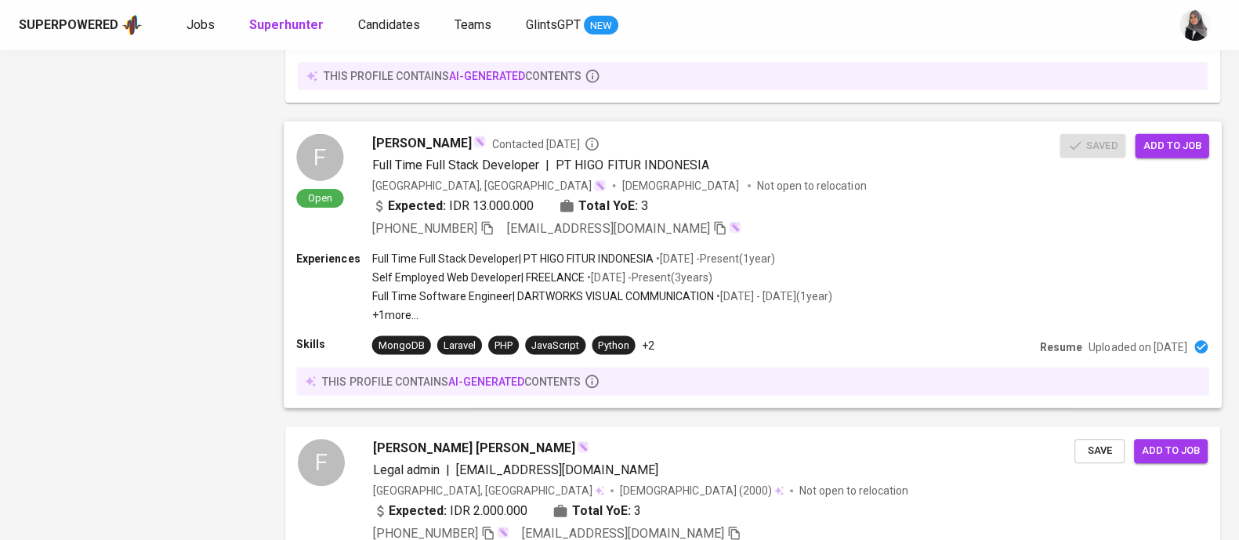
click at [757, 315] on p "+1 more ..." at bounding box center [602, 315] width 461 height 16
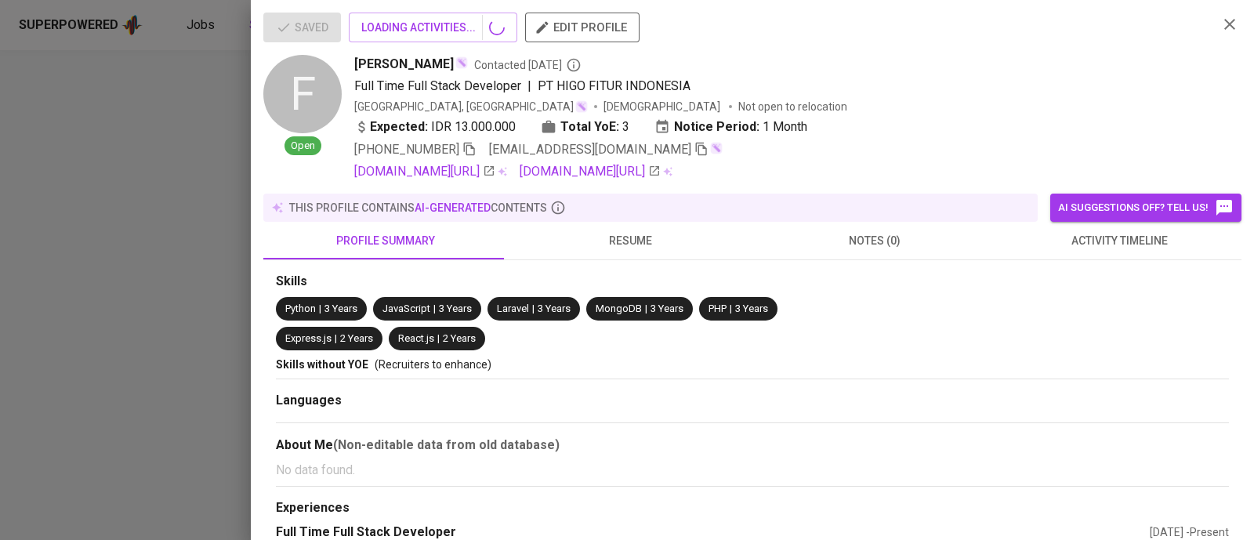
click at [1064, 245] on span "activity timeline" at bounding box center [1120, 241] width 226 height 20
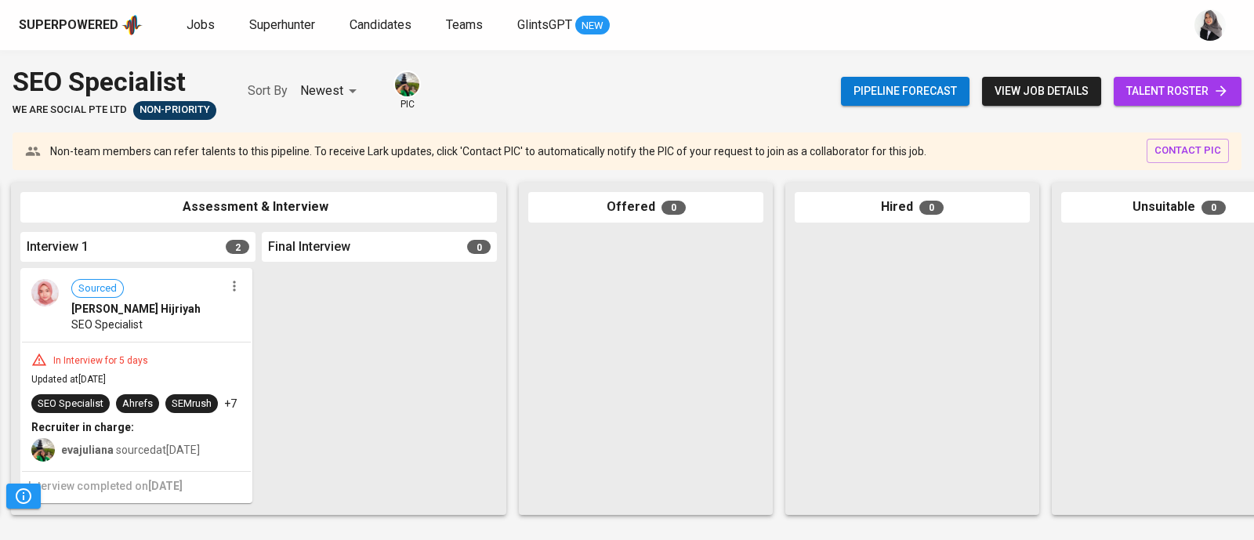
scroll to position [0, 611]
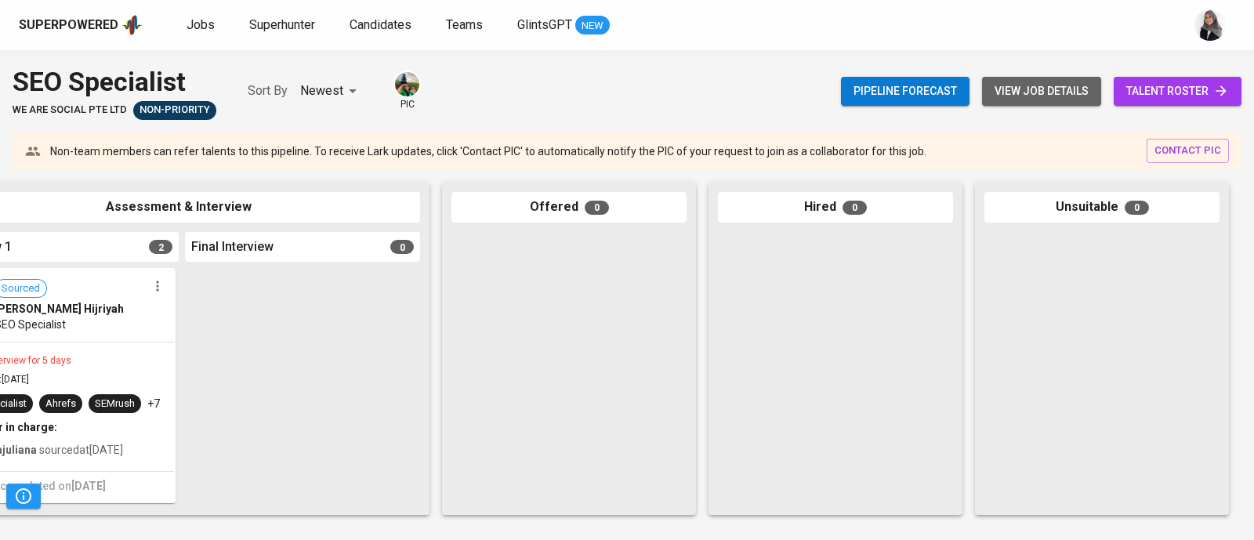
click at [1048, 90] on span "view job details" at bounding box center [1042, 92] width 94 height 20
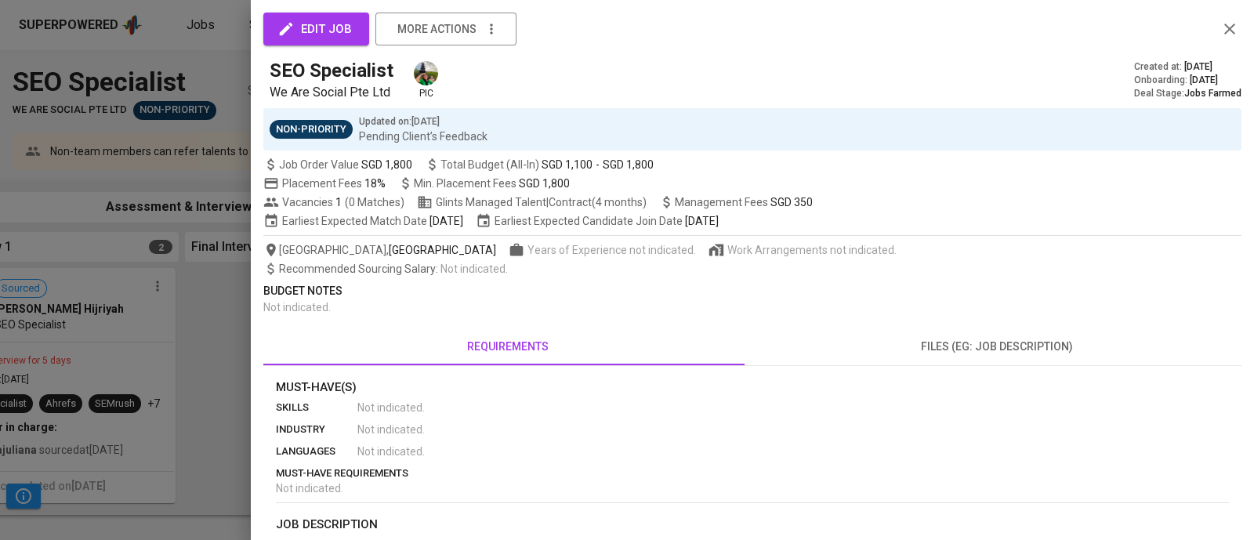
click at [169, 339] on div at bounding box center [627, 270] width 1254 height 540
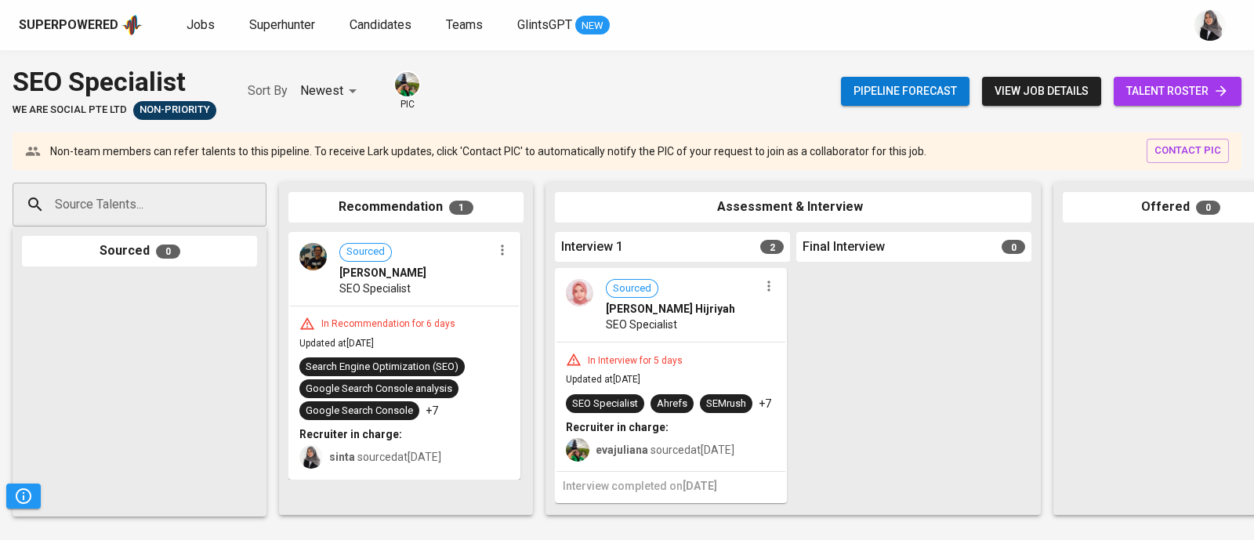
click at [1159, 85] on span "talent roster" at bounding box center [1178, 92] width 103 height 20
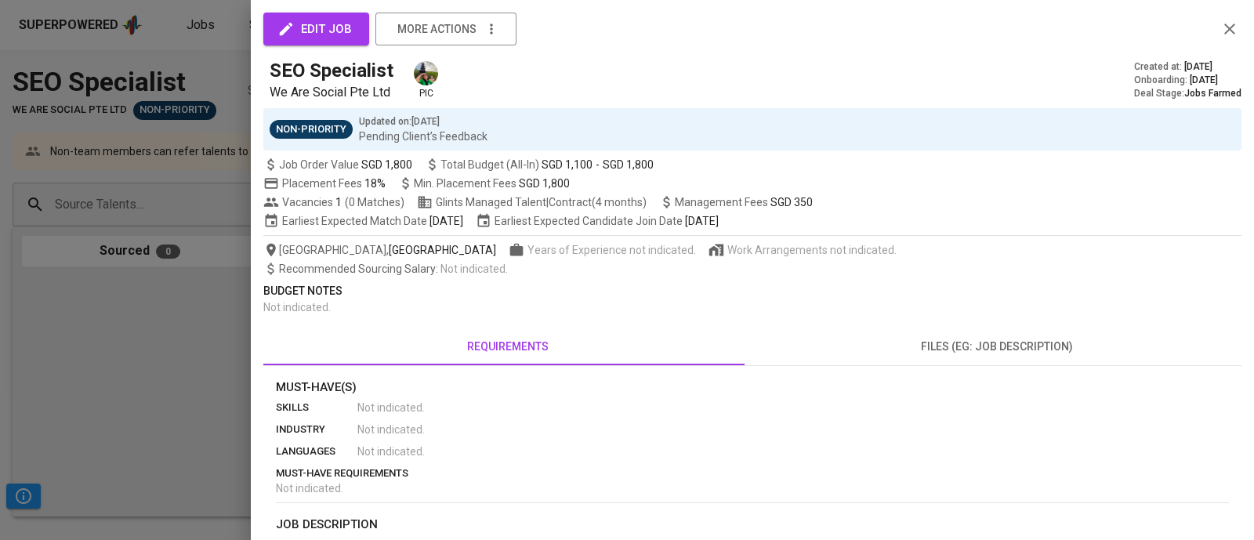
click at [103, 98] on div at bounding box center [627, 270] width 1254 height 540
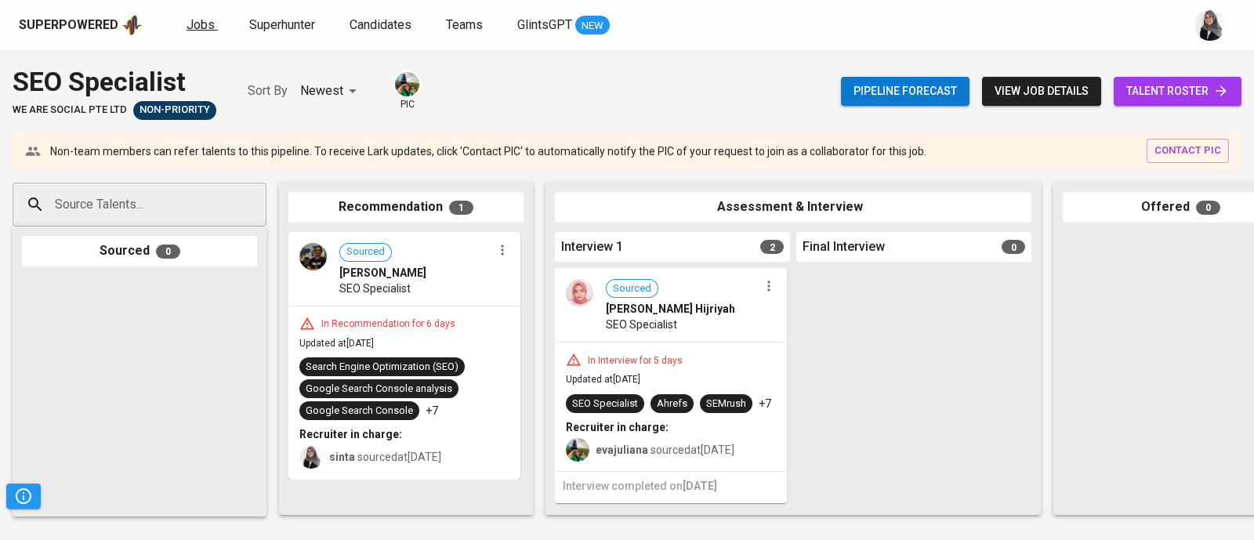
click at [188, 27] on span "Jobs" at bounding box center [201, 24] width 28 height 15
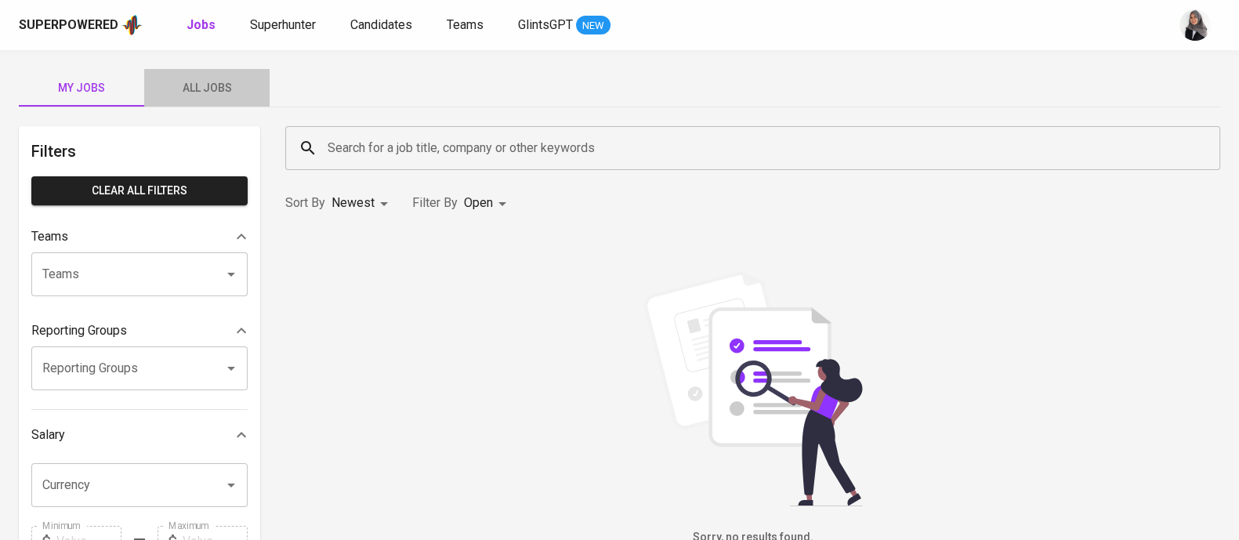
click at [217, 88] on span "All Jobs" at bounding box center [207, 88] width 107 height 20
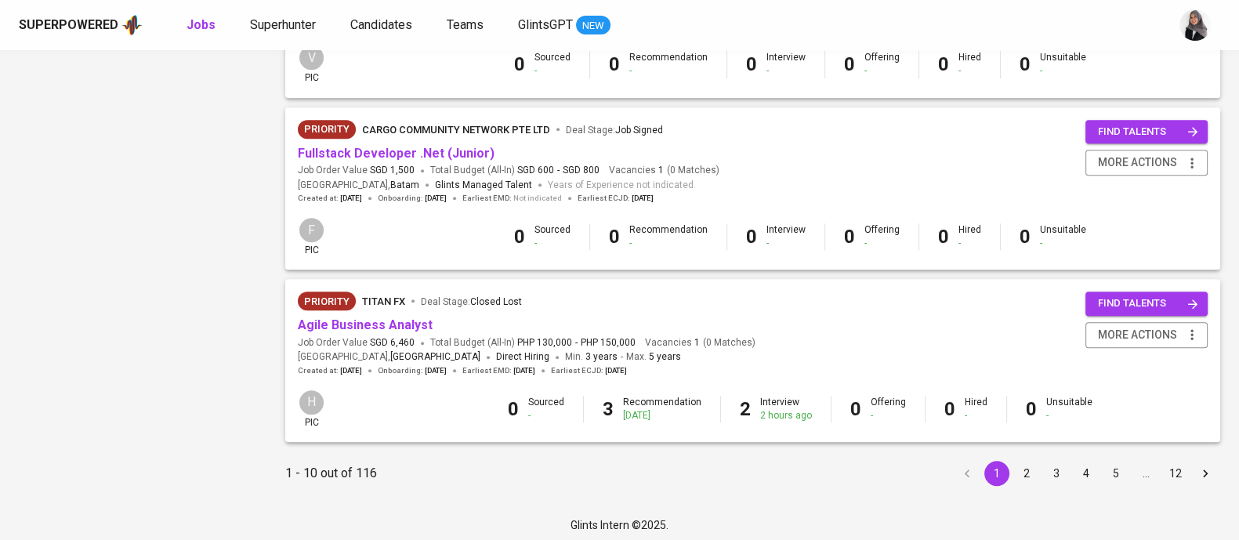
scroll to position [1509, 0]
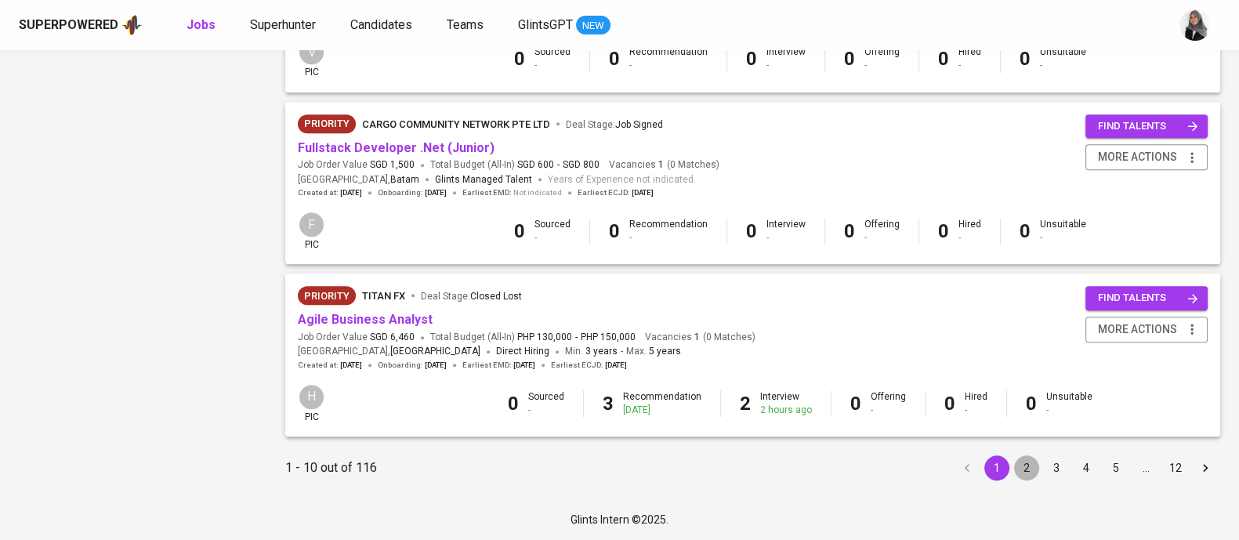
click at [1031, 460] on button "2" at bounding box center [1026, 467] width 25 height 25
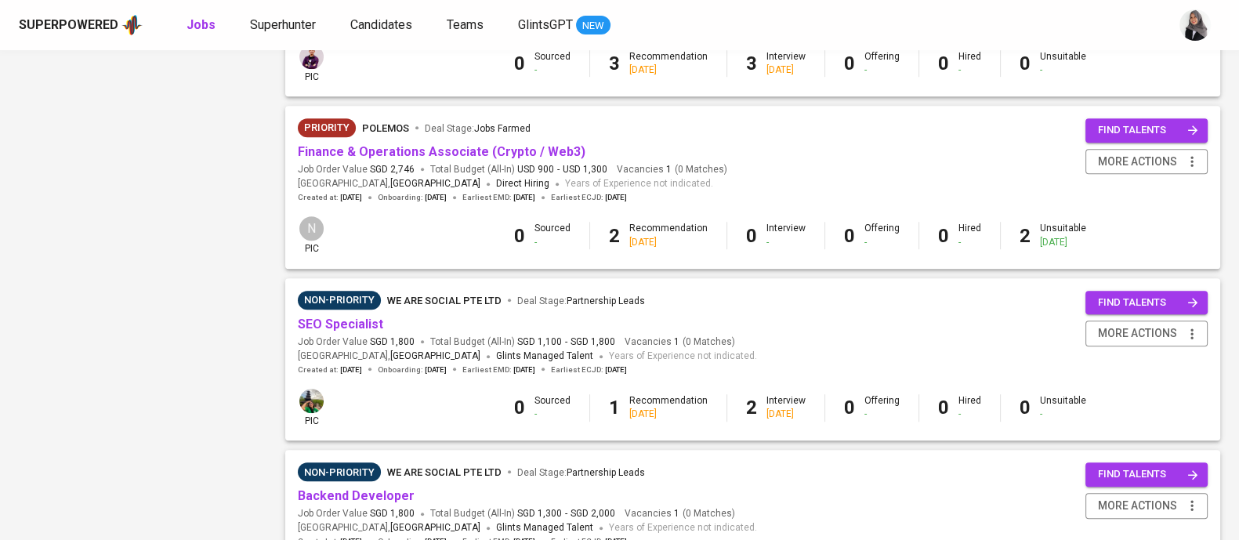
scroll to position [1510, 0]
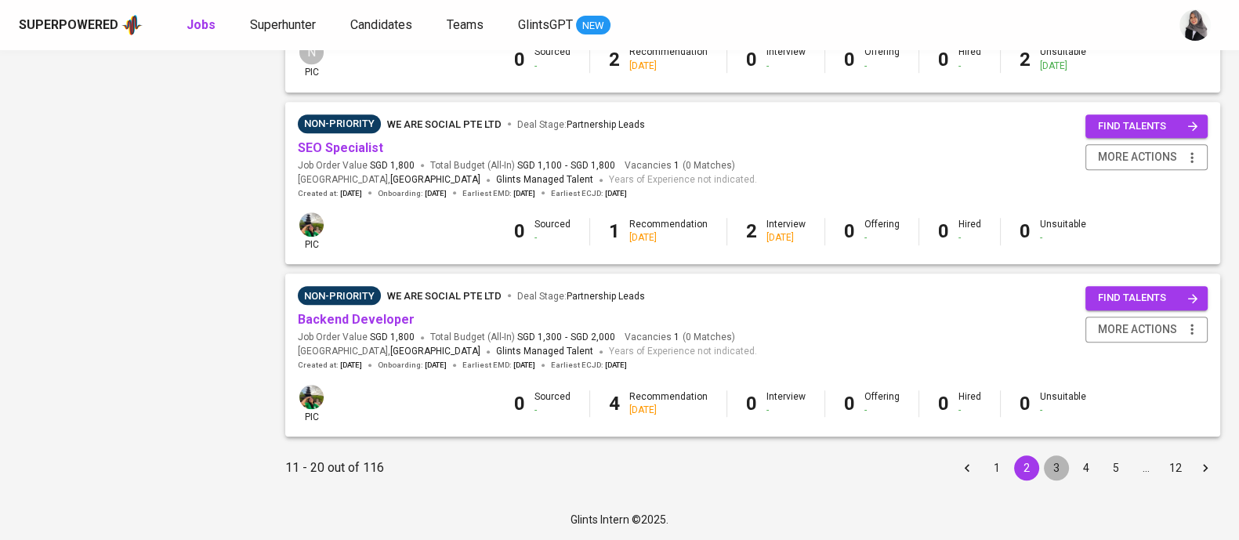
click at [1051, 466] on button "3" at bounding box center [1056, 467] width 25 height 25
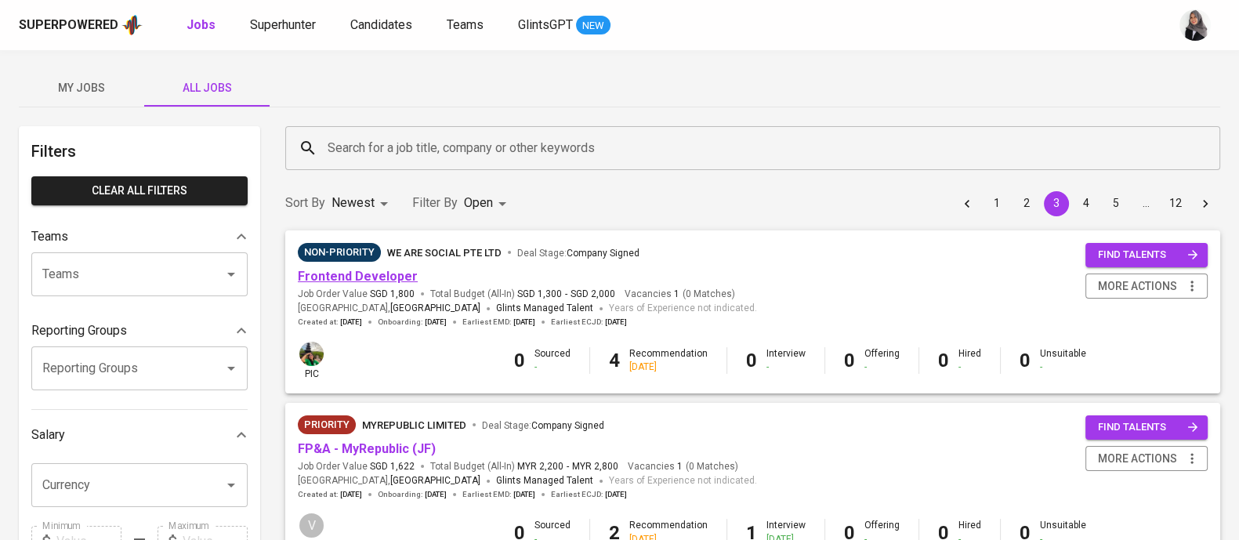
click at [354, 282] on link "Frontend Developer" at bounding box center [358, 276] width 120 height 15
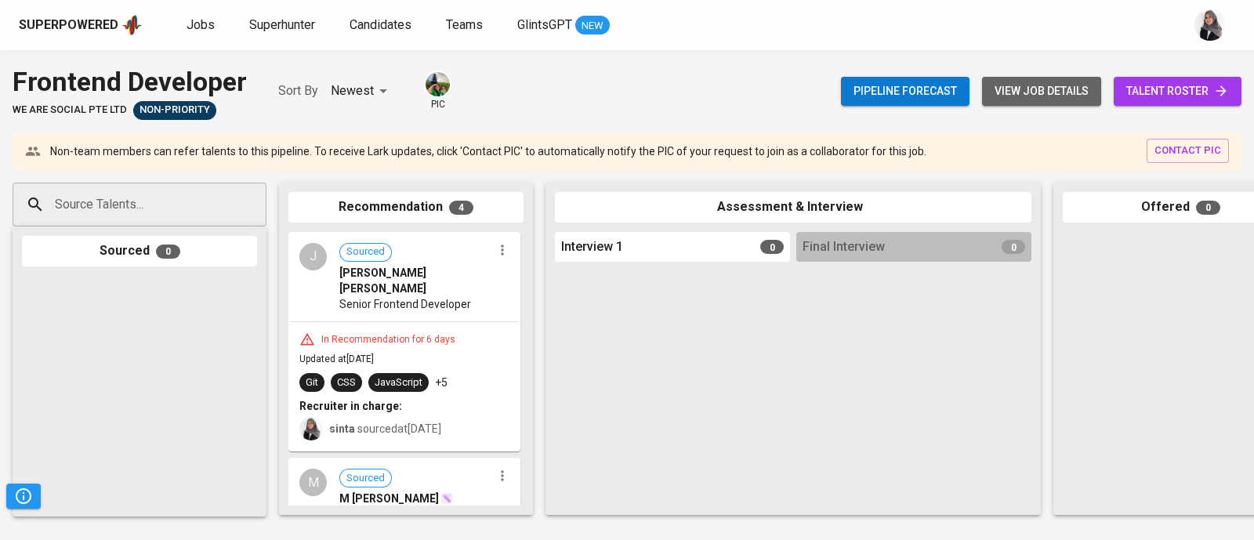
click at [1011, 97] on span "view job details" at bounding box center [1042, 92] width 94 height 20
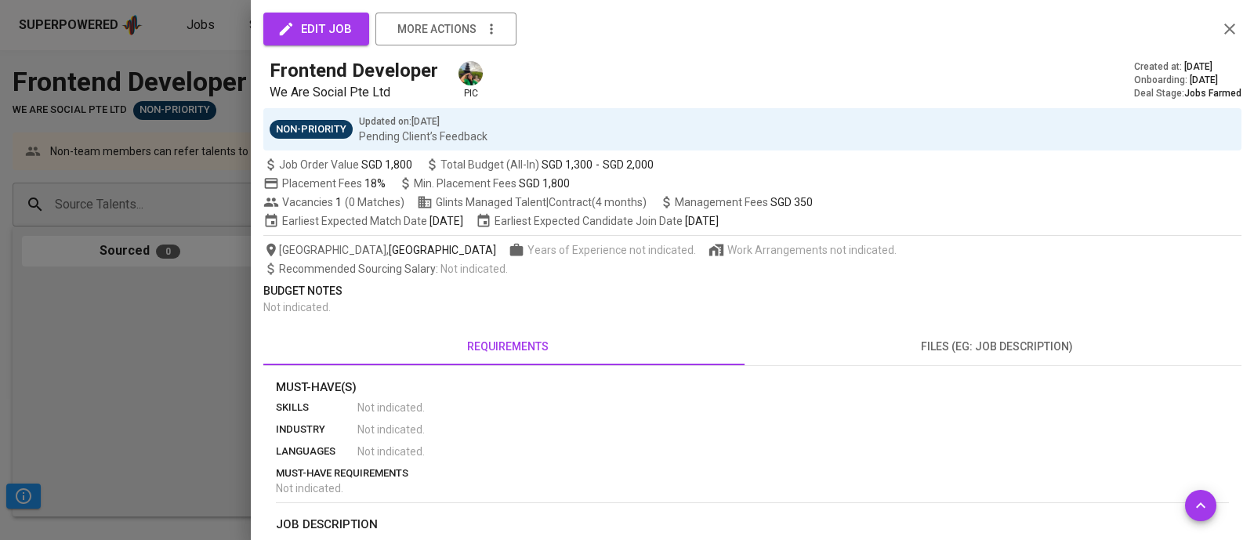
scroll to position [295, 0]
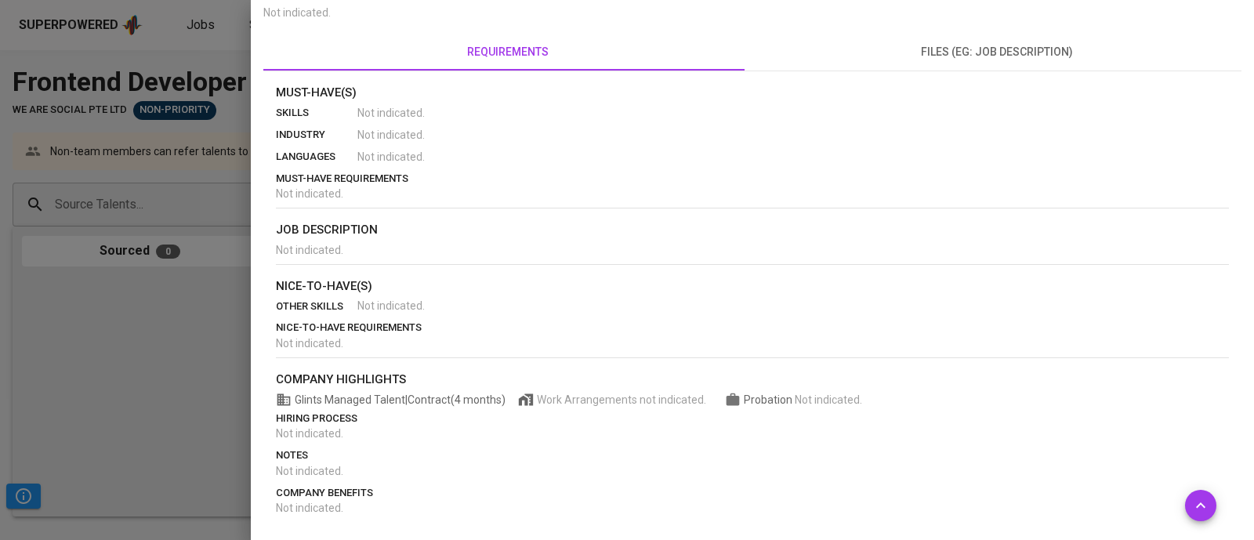
click at [124, 446] on div at bounding box center [627, 270] width 1254 height 540
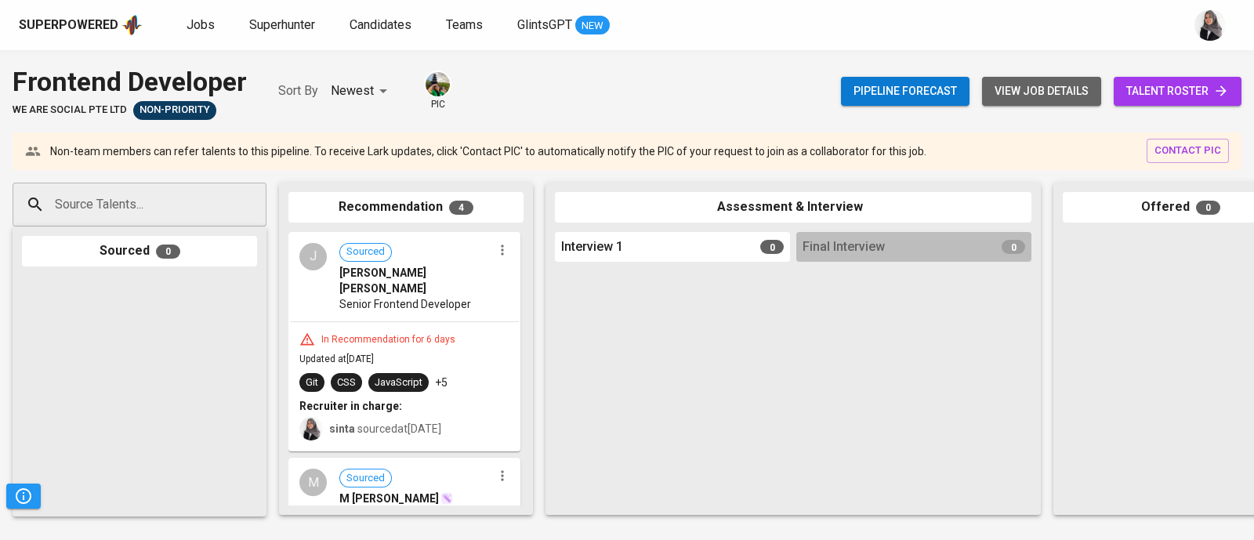
click at [1019, 80] on button "view job details" at bounding box center [1041, 91] width 119 height 29
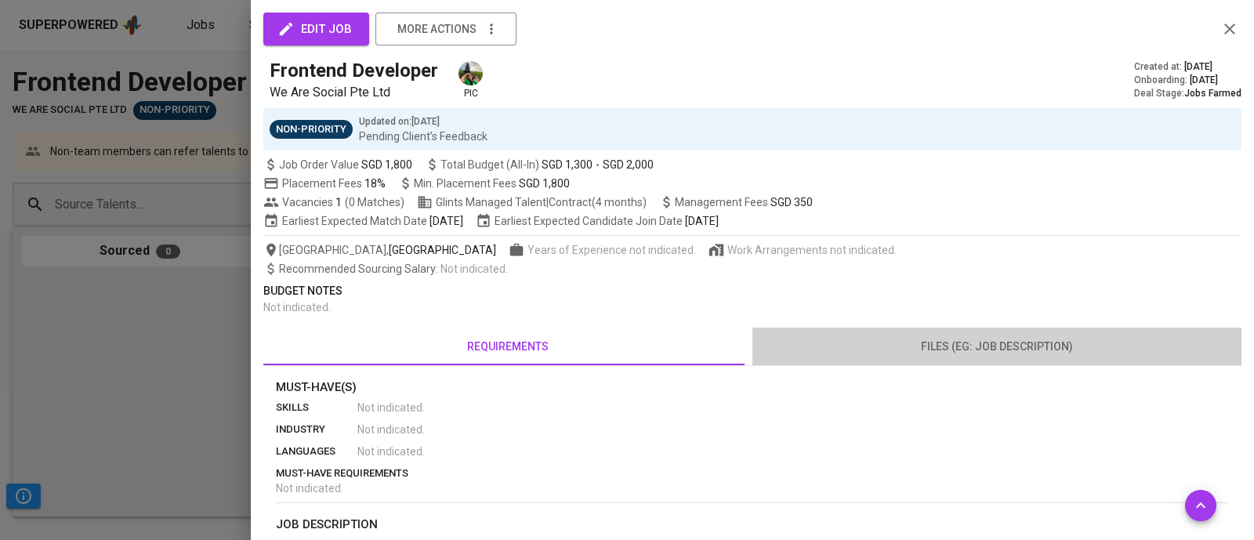
click at [1025, 347] on span "files (eg: job description)" at bounding box center [997, 347] width 470 height 20
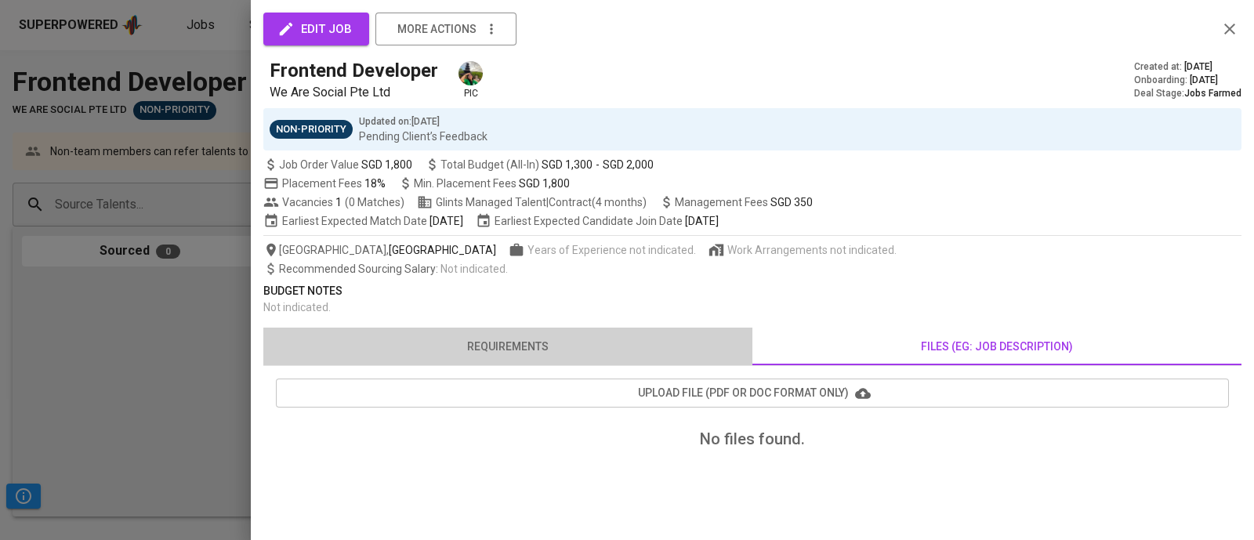
click at [527, 339] on span "requirements" at bounding box center [508, 347] width 470 height 20
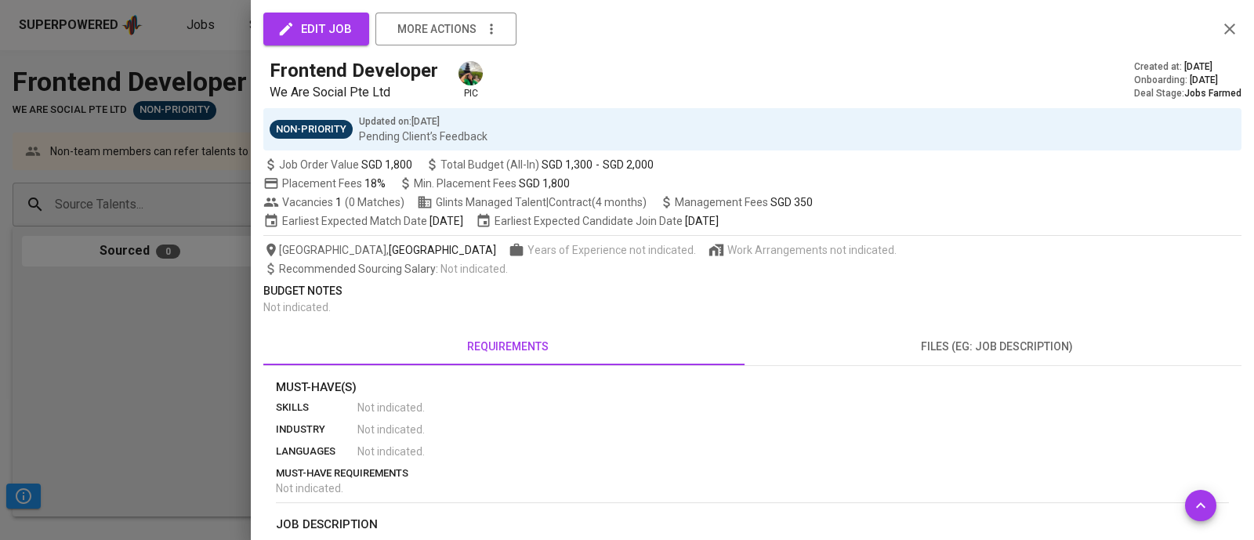
scroll to position [295, 0]
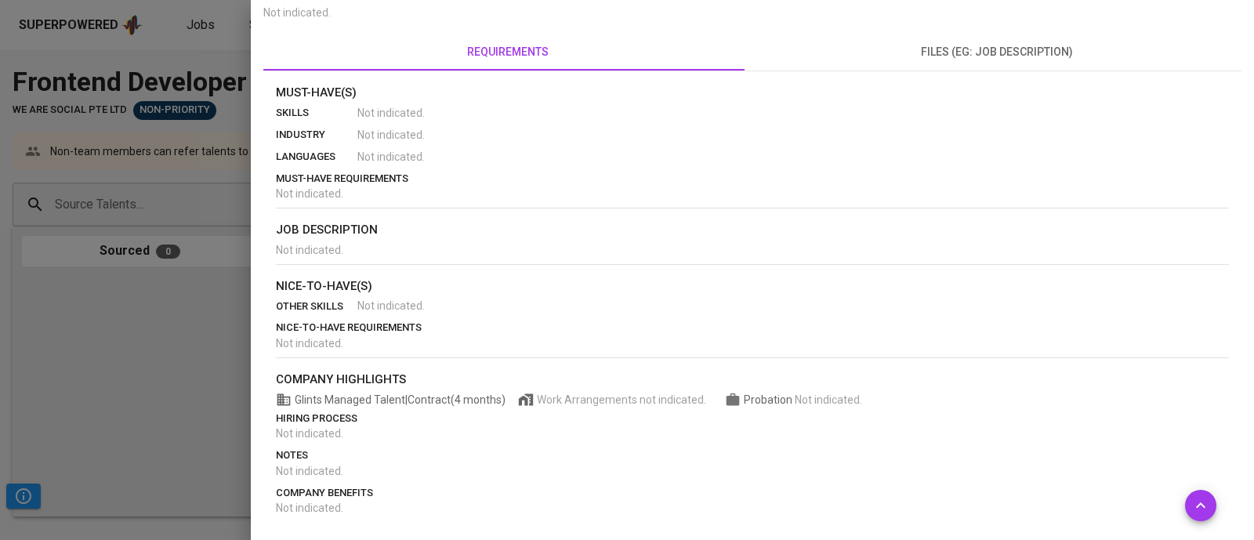
click at [111, 419] on div at bounding box center [627, 270] width 1254 height 540
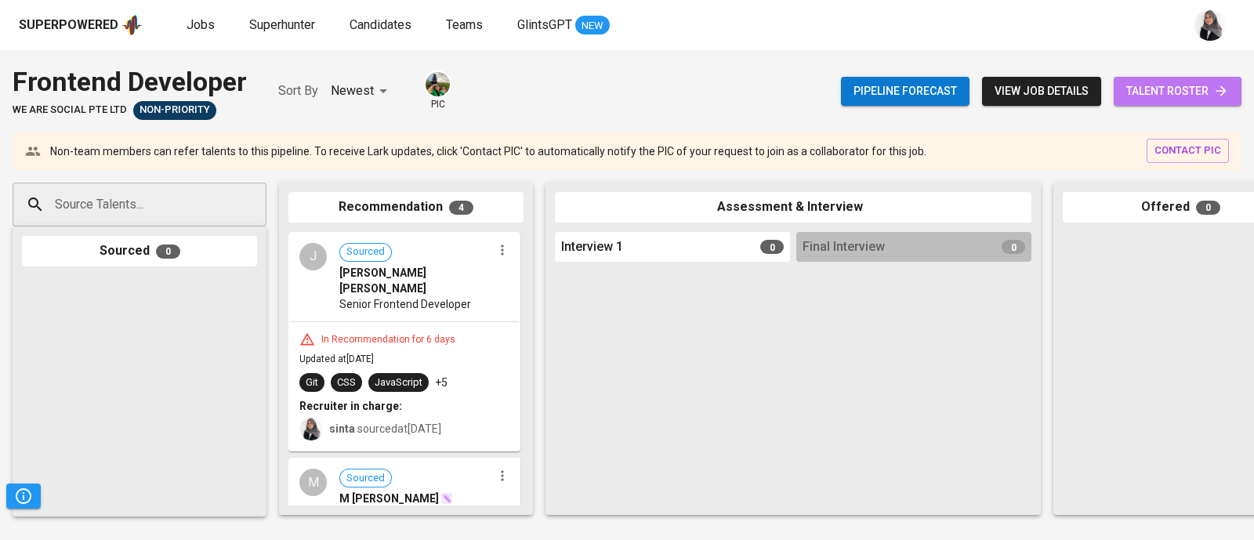
click at [1165, 82] on span "talent roster" at bounding box center [1178, 92] width 103 height 20
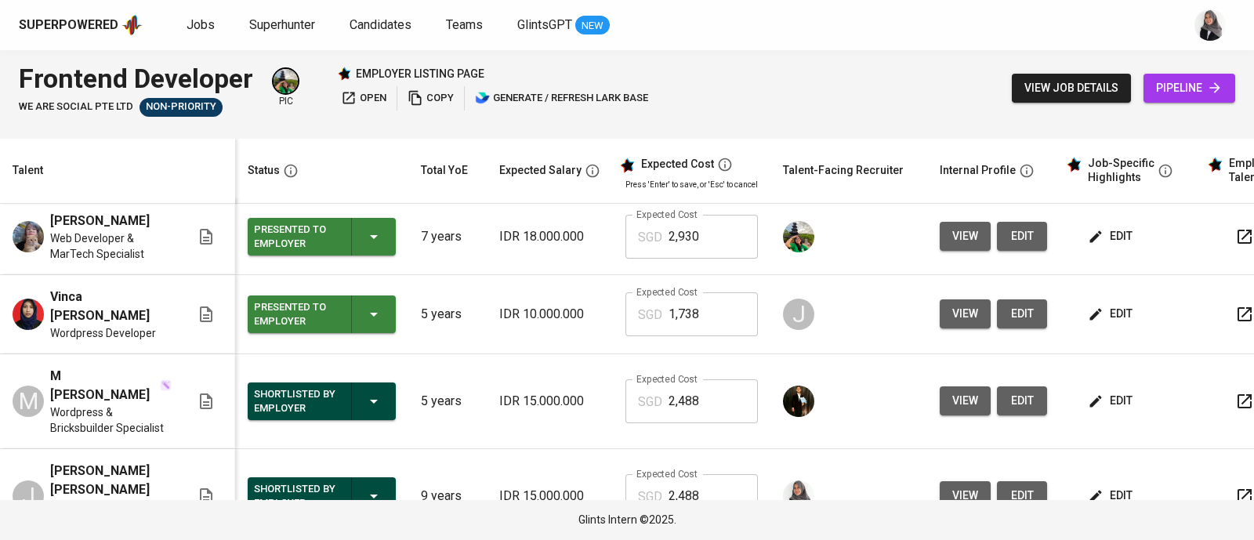
scroll to position [20, 0]
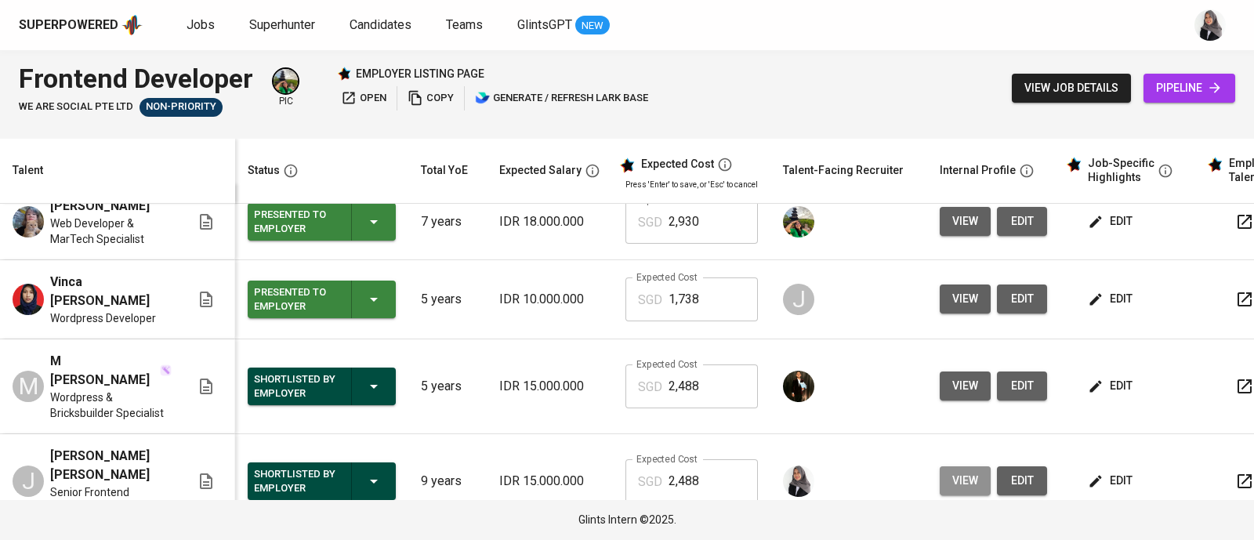
click at [953, 466] on button "view" at bounding box center [965, 480] width 51 height 29
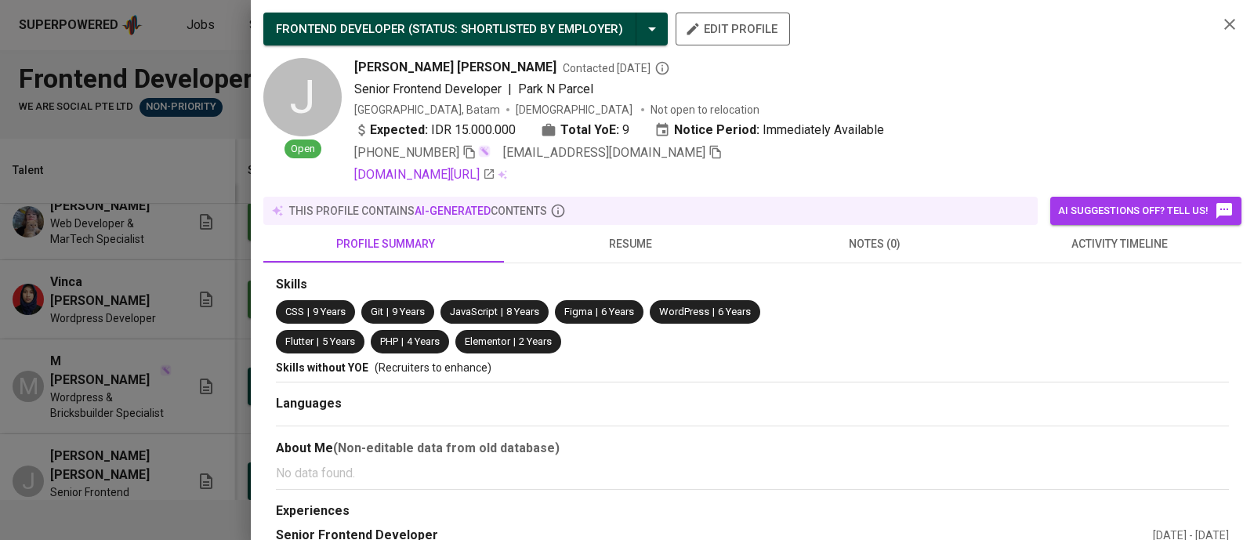
click at [992, 74] on div "Julian Damas Suryawan Contacted 9 days ago" at bounding box center [779, 67] width 851 height 19
click at [1225, 23] on icon "button" at bounding box center [1230, 24] width 11 height 11
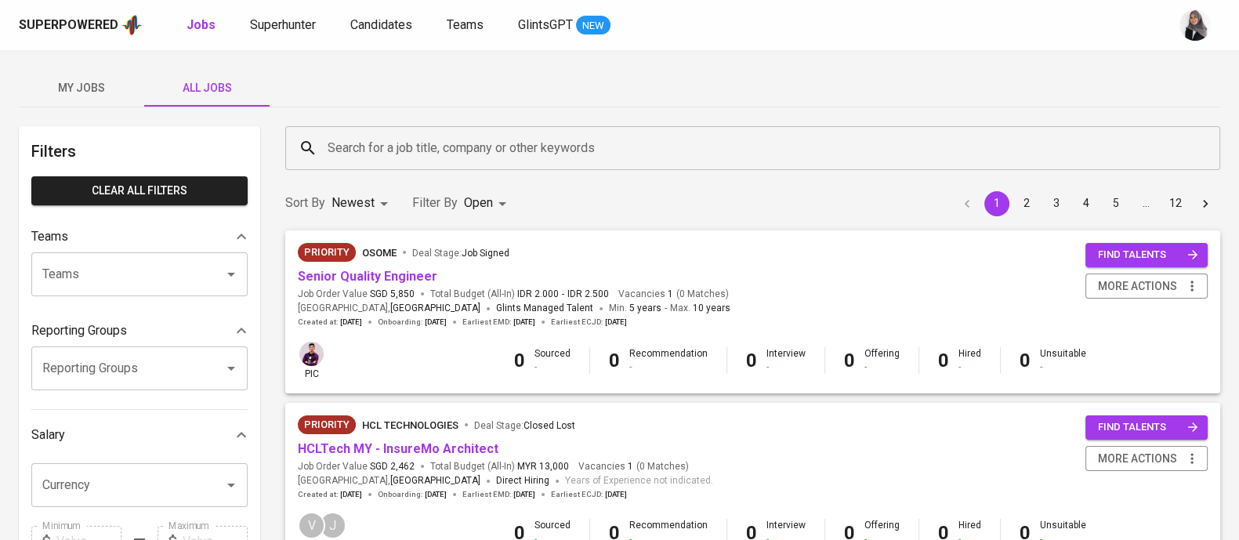
click at [869, 49] on div "Superpowered Jobs Superhunter Candidates Teams GlintsGPT NEW" at bounding box center [619, 25] width 1239 height 50
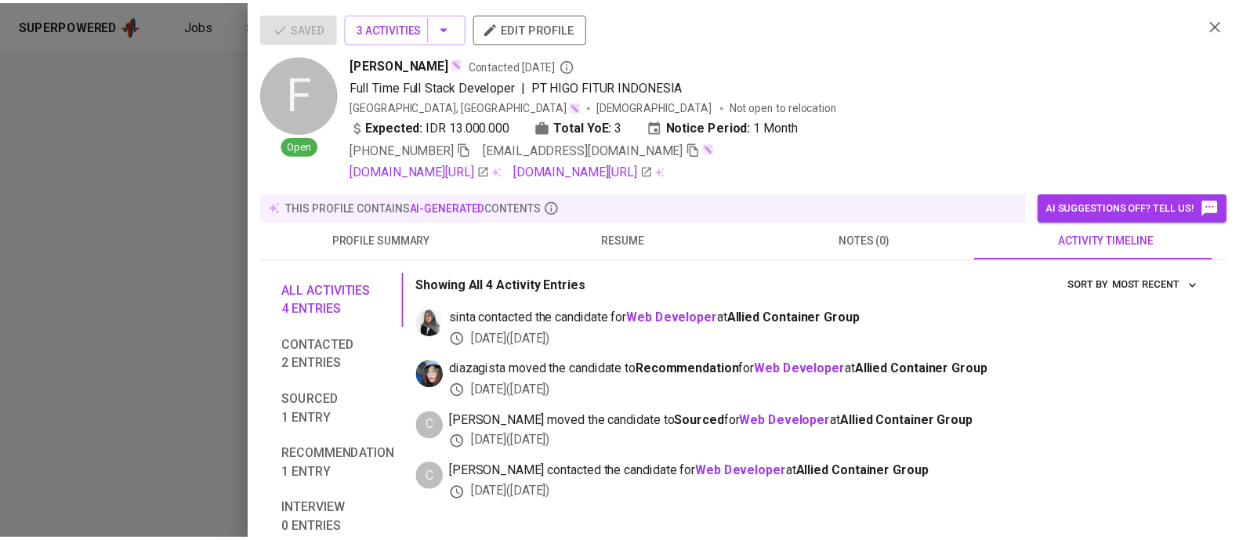
scroll to position [1461, 0]
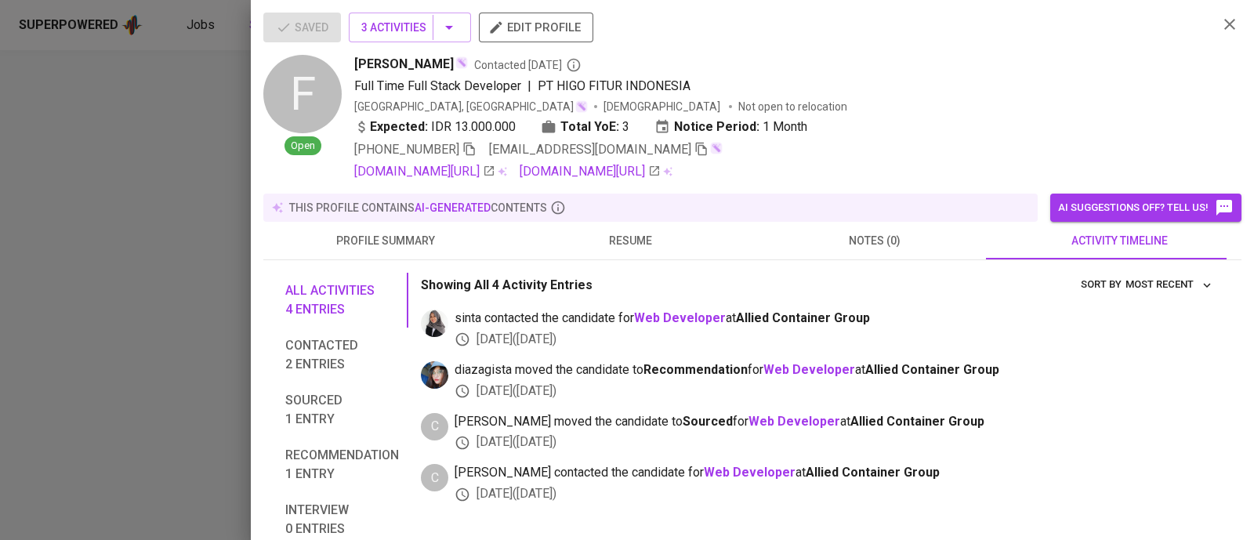
click at [102, 401] on div at bounding box center [627, 270] width 1254 height 540
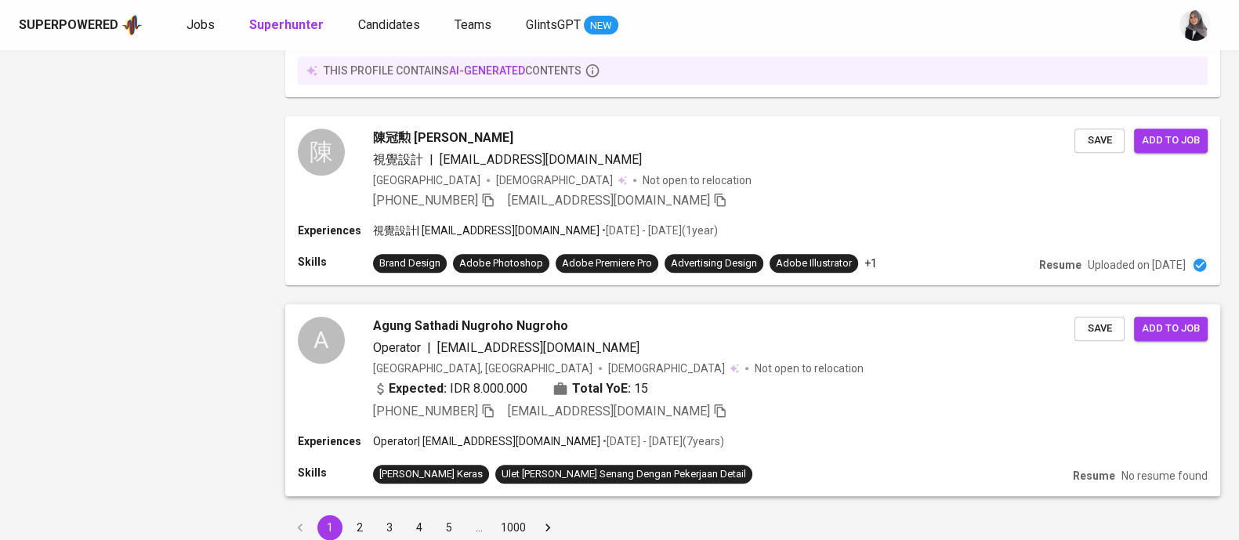
scroll to position [0, 0]
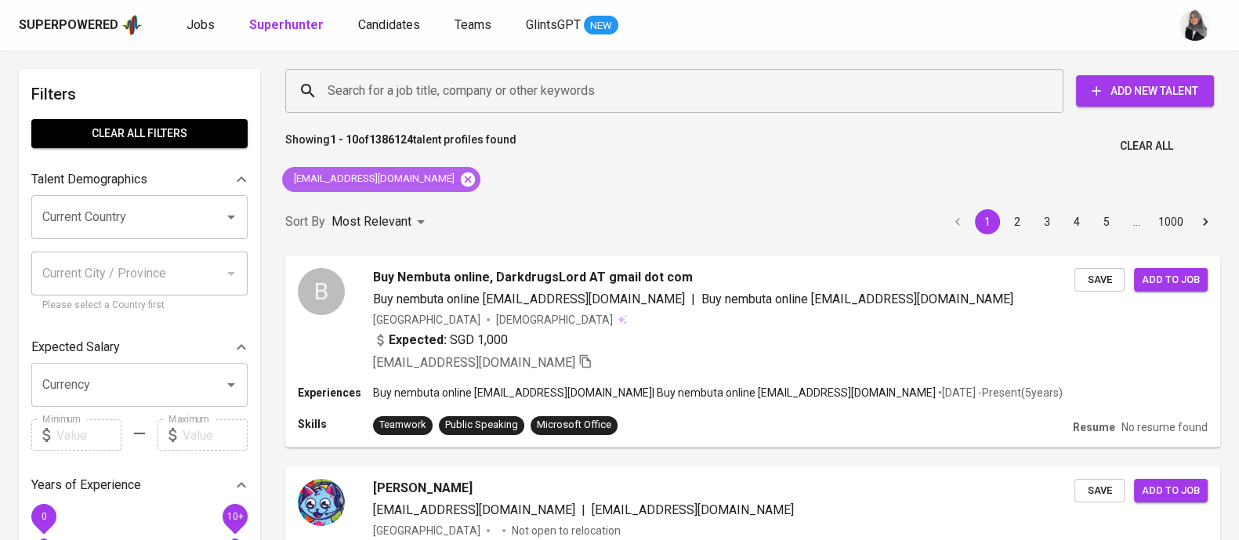
click at [459, 174] on icon at bounding box center [467, 179] width 17 height 17
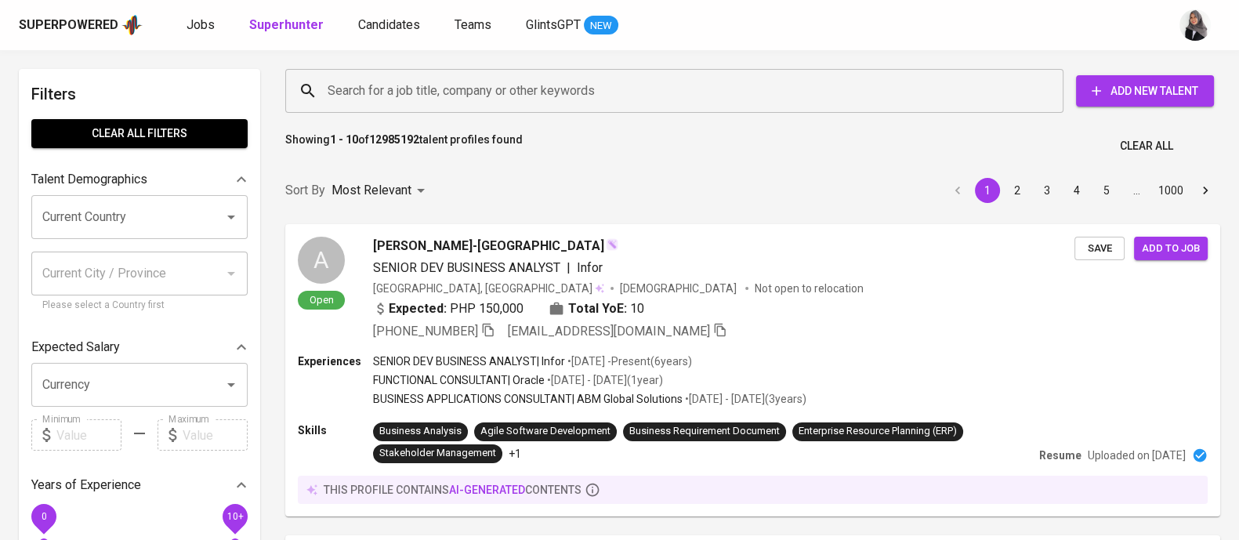
click at [826, 172] on div "Sort By Most Relevant MOST_RELEVANT 1 2 3 4 5 … 1000" at bounding box center [753, 191] width 954 height 48
click at [396, 105] on input "Search for a job title, company or other keywords" at bounding box center [678, 91] width 709 height 30
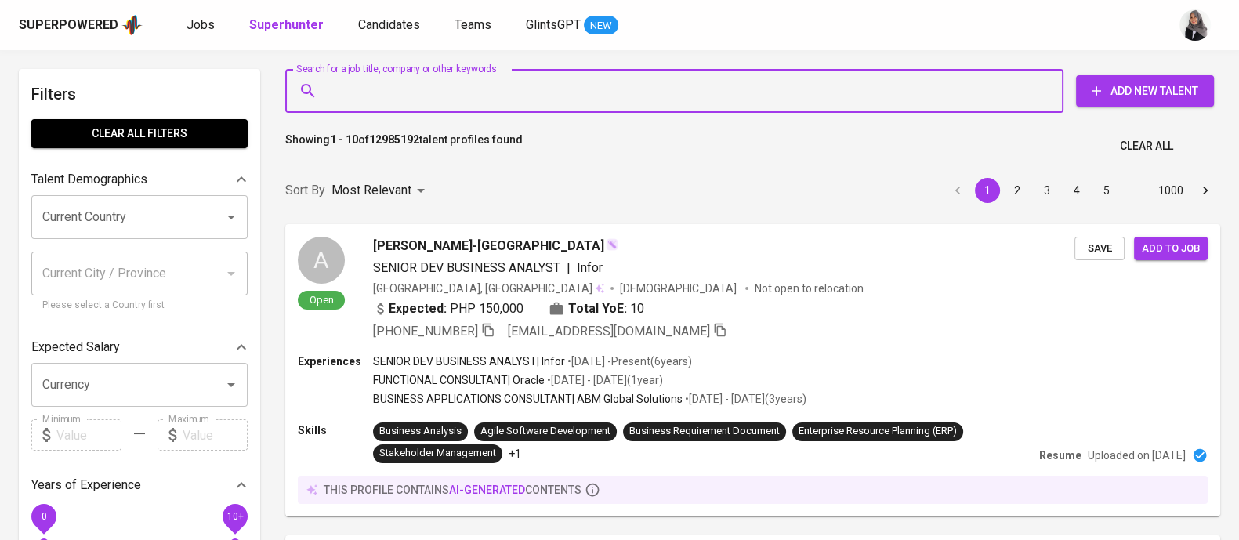
paste input "rizkakhoiro@gmail.com"
type input "rizkakhoiro@gmail.com"
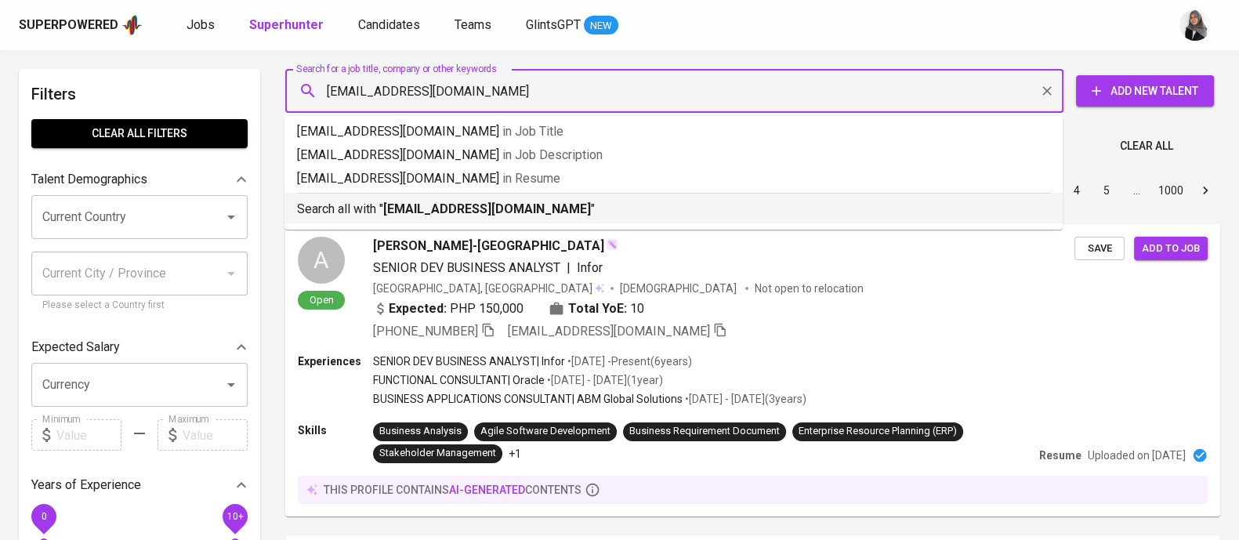
click at [527, 201] on p "Search all with " rizkakhoiro@gmail.com "" at bounding box center [673, 209] width 753 height 19
click at [527, 201] on div "Sort By Most Relevant MOST_RELEVANT 1 2 3 4 5 … 1000" at bounding box center [753, 191] width 954 height 48
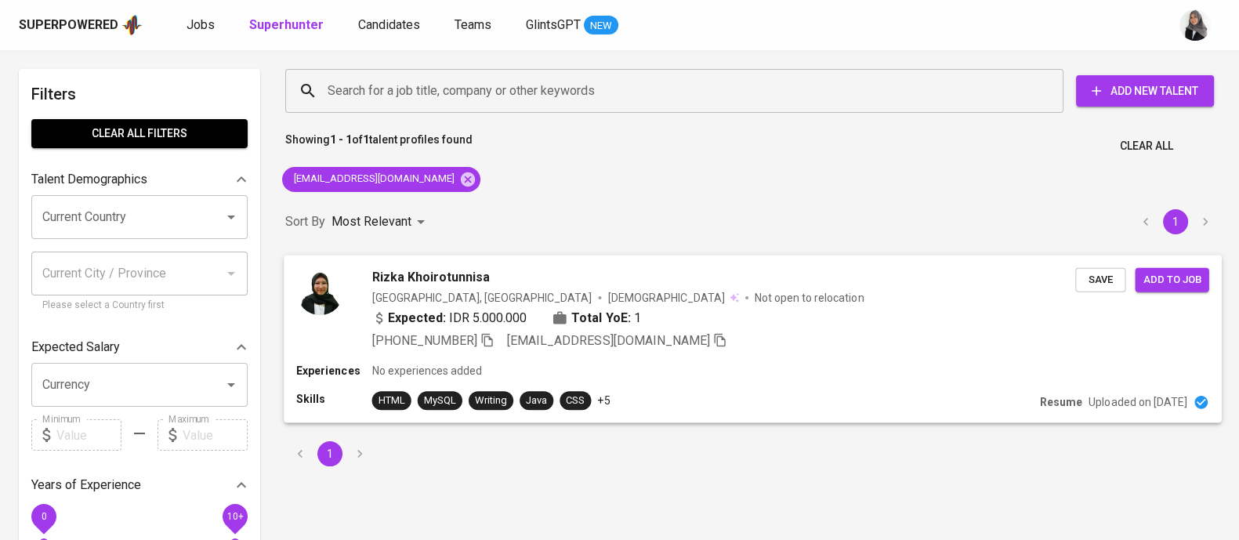
click at [798, 374] on div "Experiences No experiences added" at bounding box center [752, 371] width 913 height 16
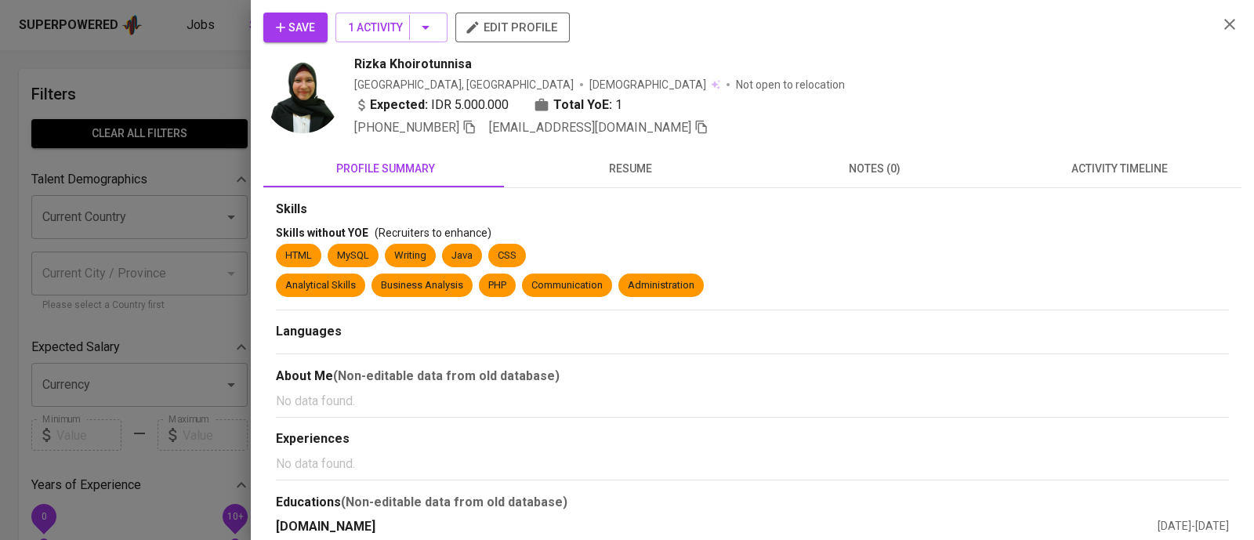
click at [1105, 162] on span "activity timeline" at bounding box center [1120, 169] width 226 height 20
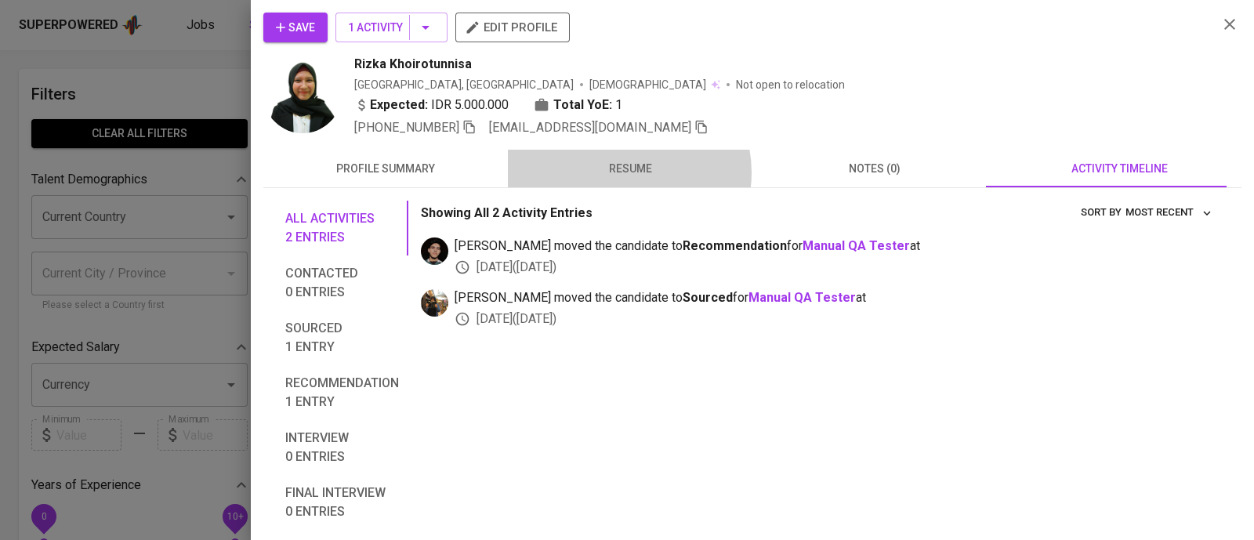
click at [621, 172] on span "resume" at bounding box center [630, 169] width 226 height 20
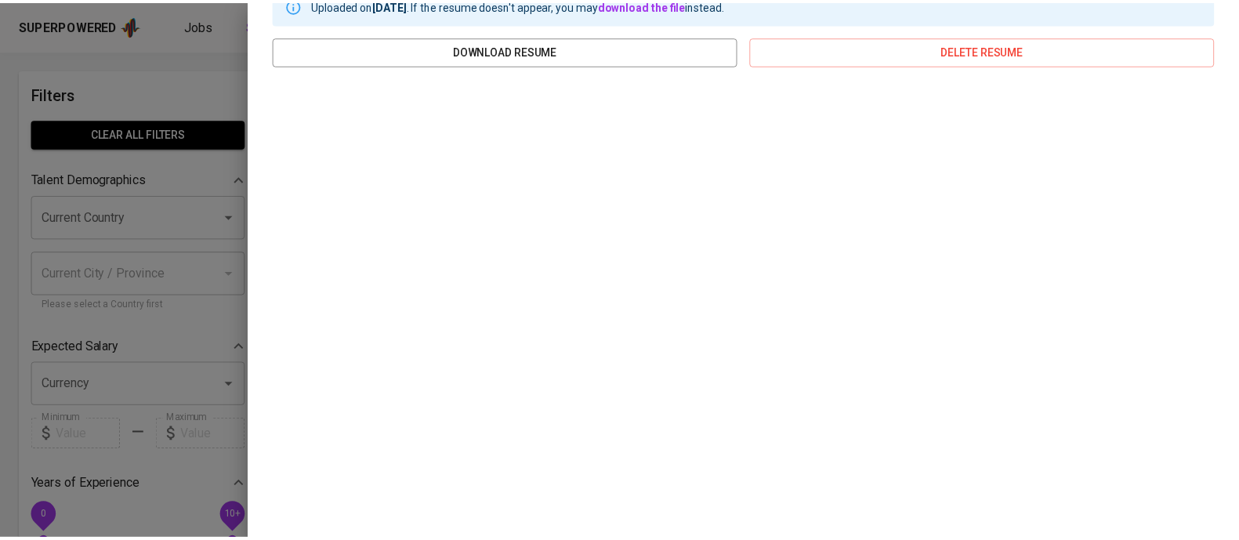
scroll to position [216, 0]
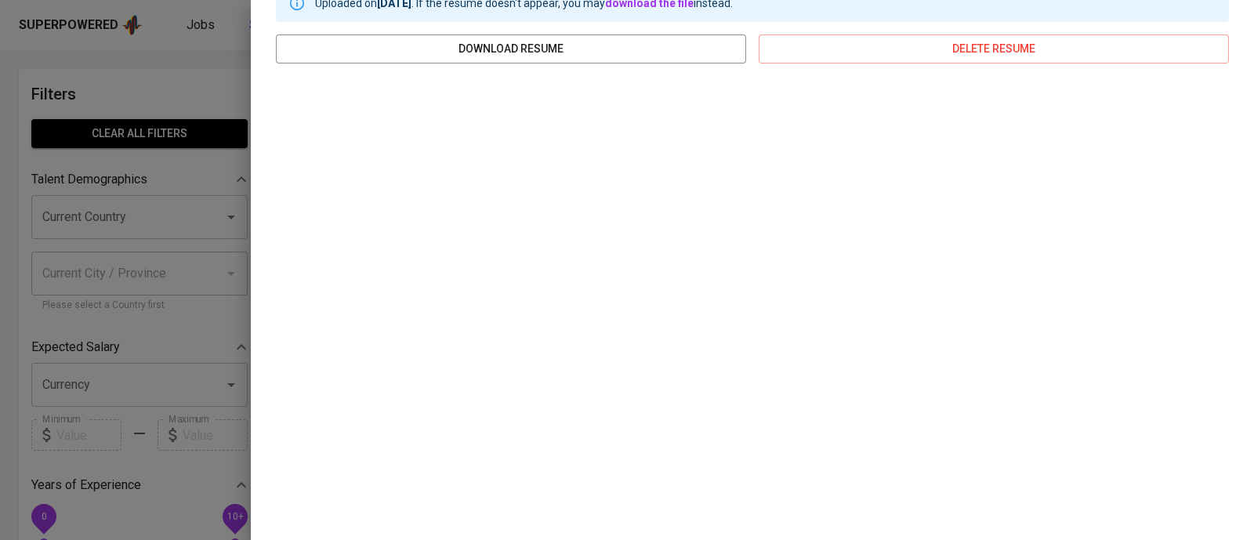
click at [184, 62] on div at bounding box center [627, 270] width 1254 height 540
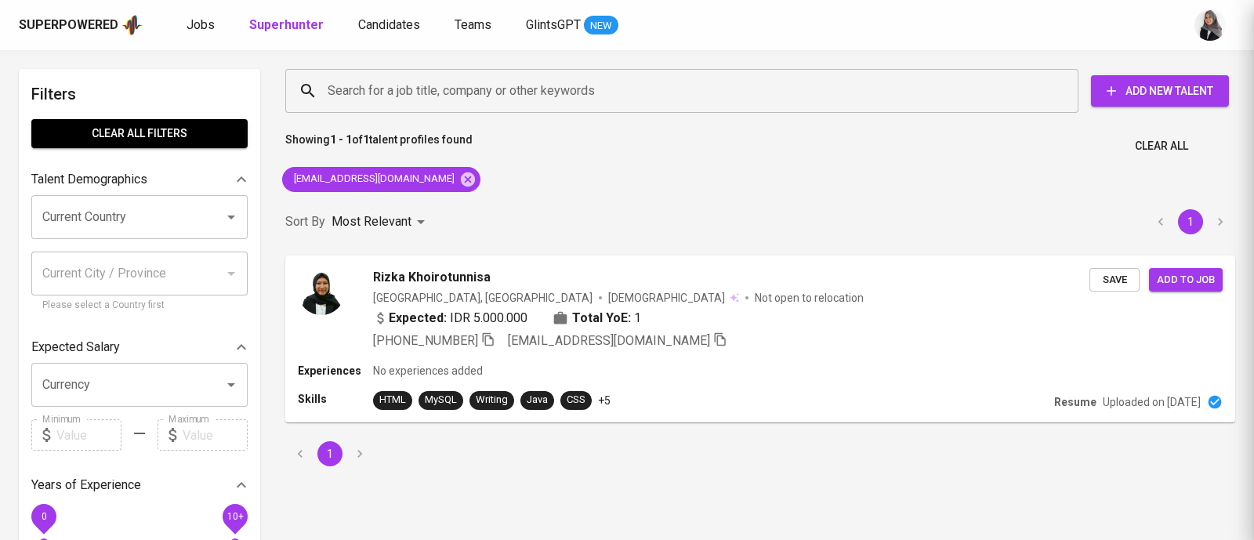
scroll to position [0, 0]
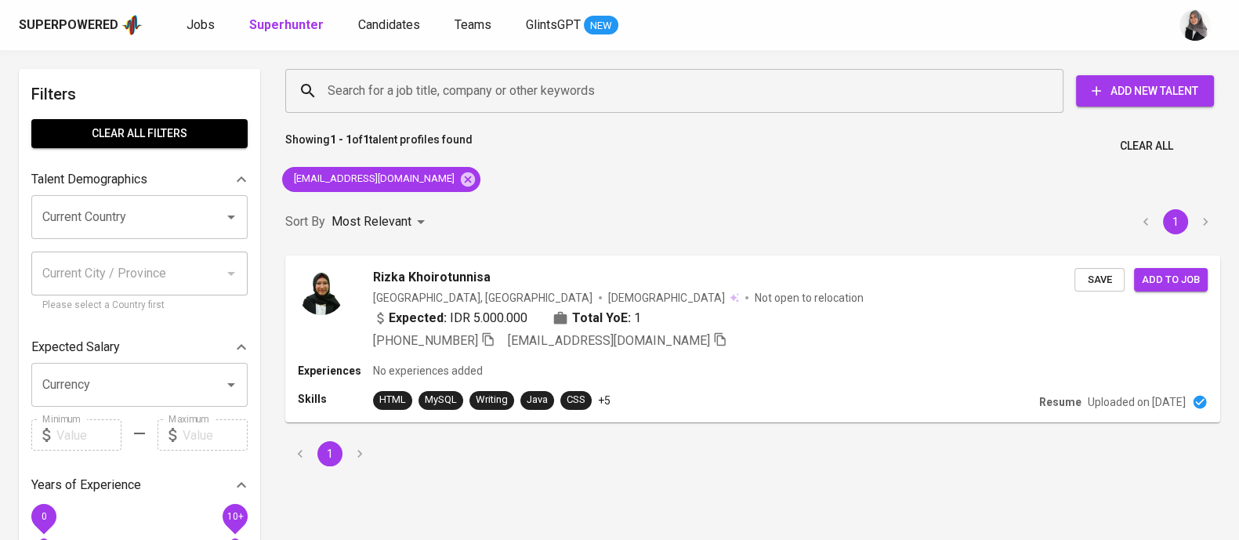
click at [1021, 196] on div "Search for a job title, company or other keywords Search for a job title, compa…" at bounding box center [753, 268] width 954 height 416
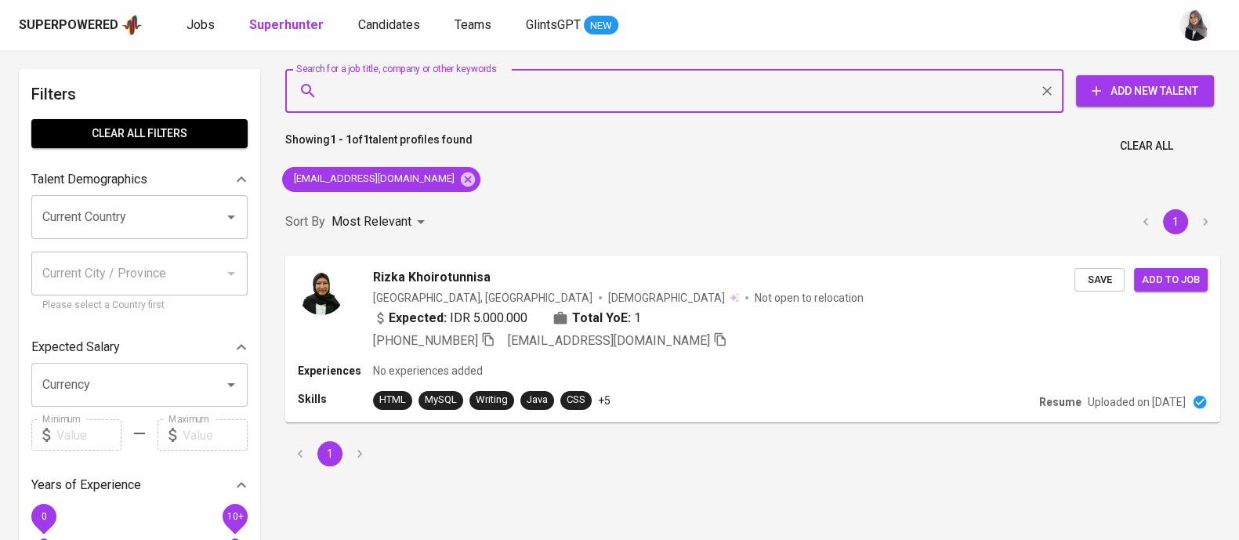
click at [517, 92] on input "Search for a job title, company or other keywords" at bounding box center [678, 91] width 709 height 30
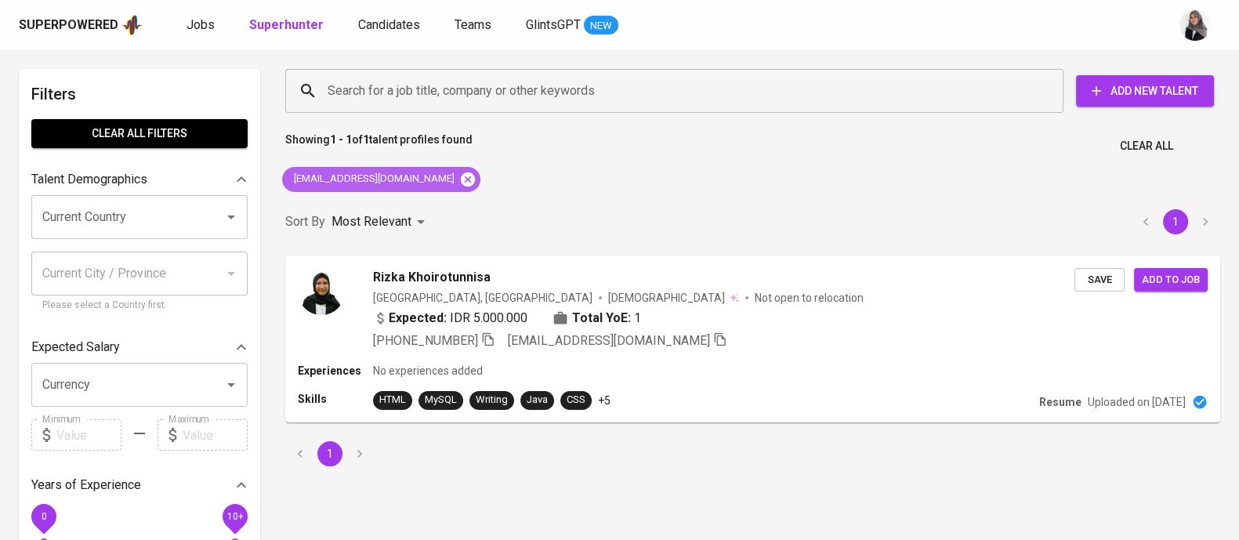
click at [461, 180] on icon at bounding box center [468, 179] width 14 height 14
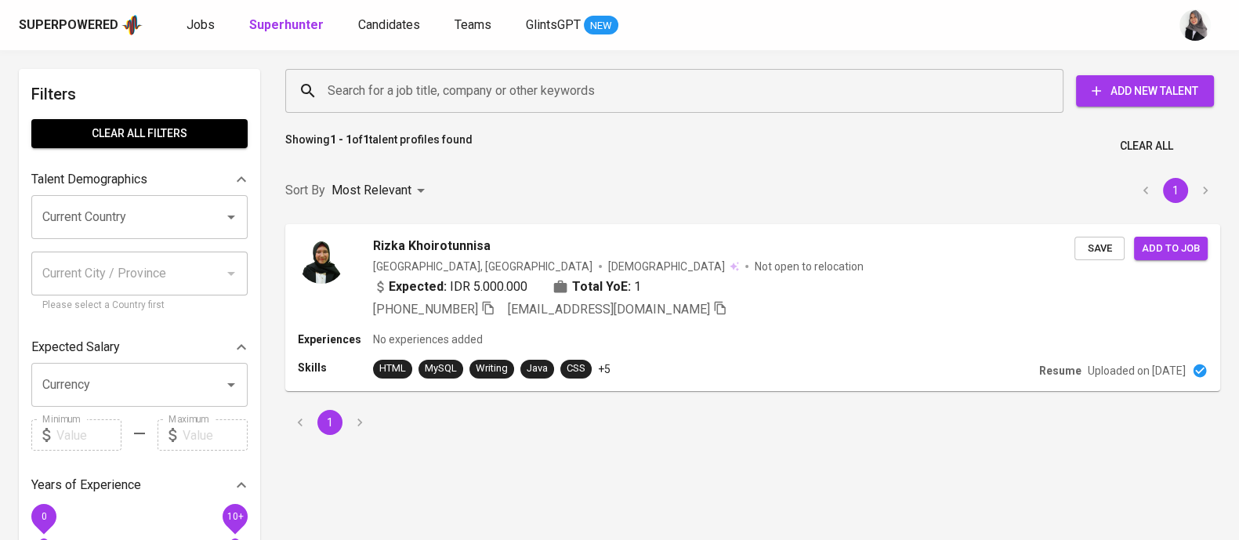
click at [484, 86] on input "Search for a job title, company or other keywords" at bounding box center [678, 91] width 709 height 30
click at [588, 96] on input "Search for a job title, company or other keywords" at bounding box center [678, 91] width 709 height 30
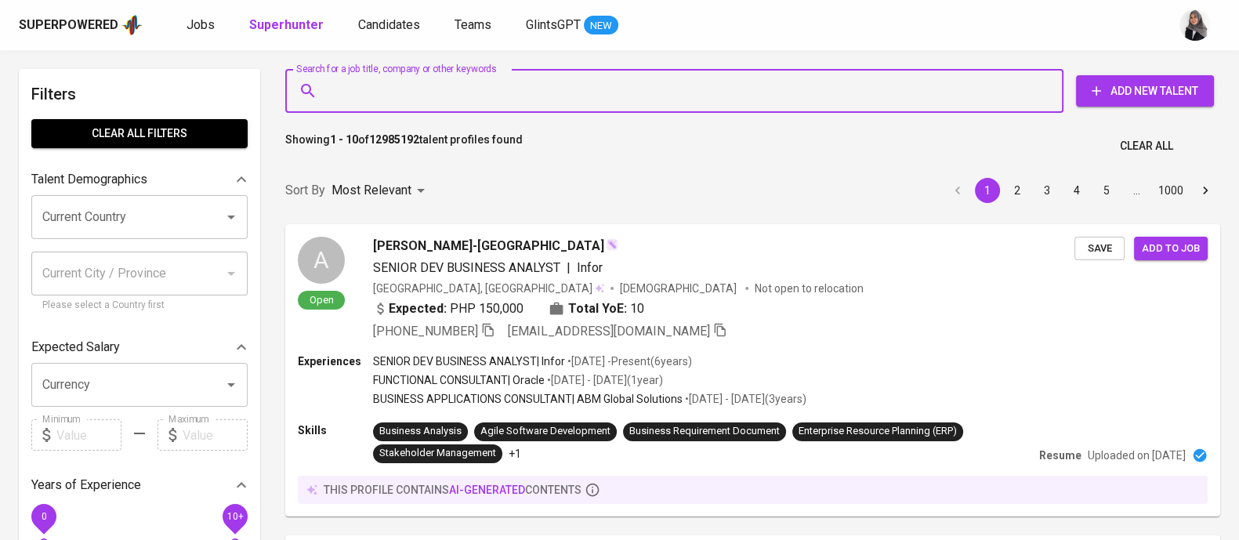
paste input "michaelljonathan16@gmail.com"
type input "michaelljonathan16@gmail.com"
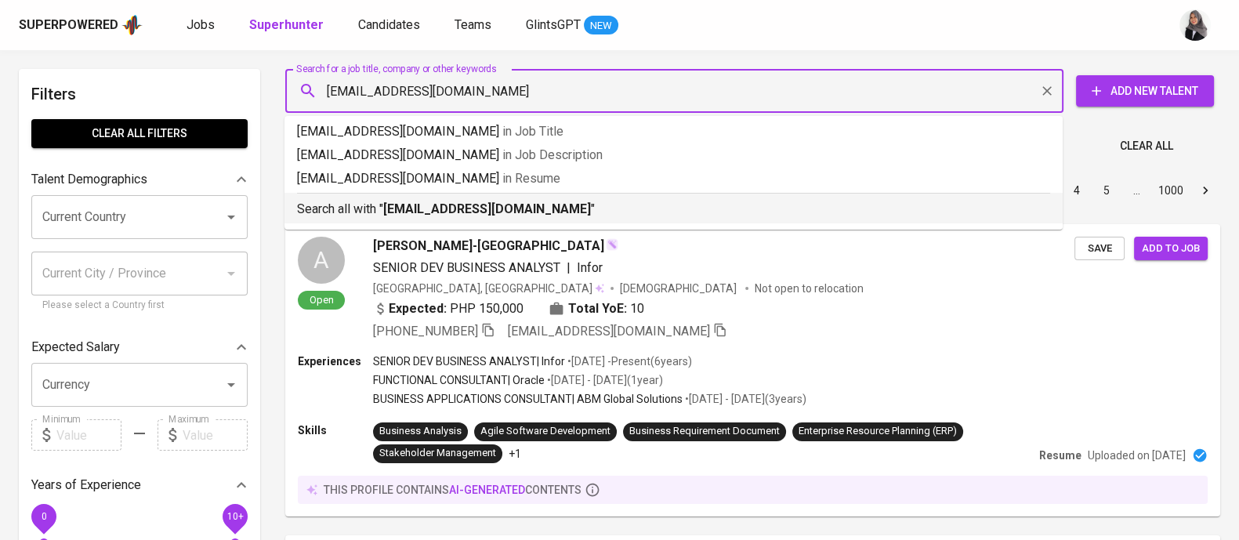
click at [539, 213] on b "michaelljonathan16@gmail.com" at bounding box center [487, 208] width 208 height 15
click at [539, 213] on div "Sort By Most Relevant MOST_RELEVANT 1 2 3 4 5 … 1000" at bounding box center [753, 191] width 954 height 48
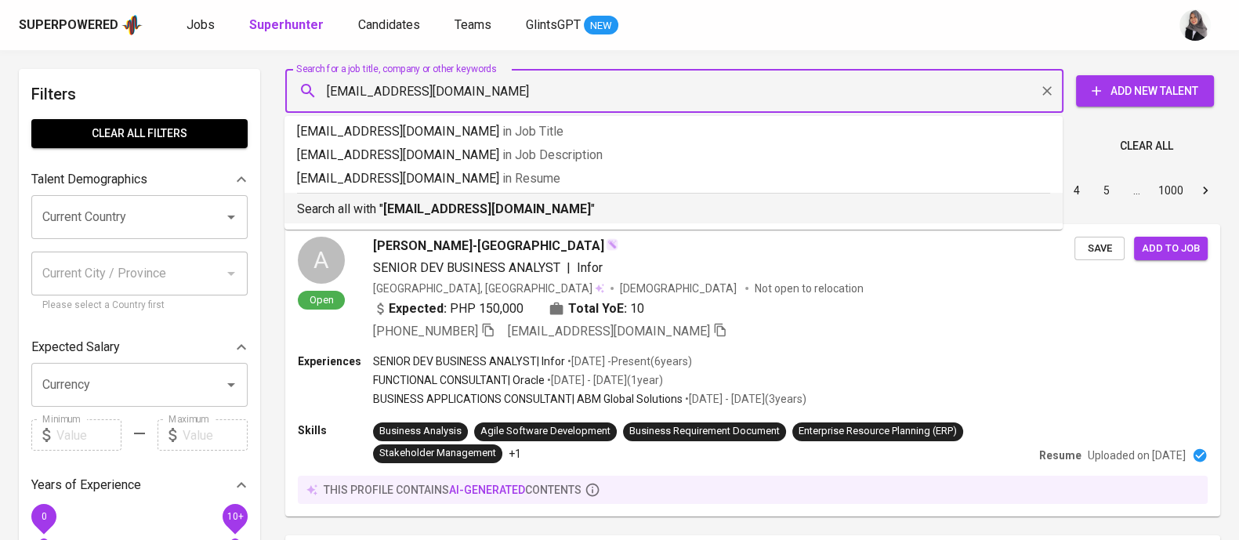
click at [676, 212] on div "Sort By Most Relevant MOST_RELEVANT 1 2 3 4 5 … 1000" at bounding box center [753, 191] width 954 height 48
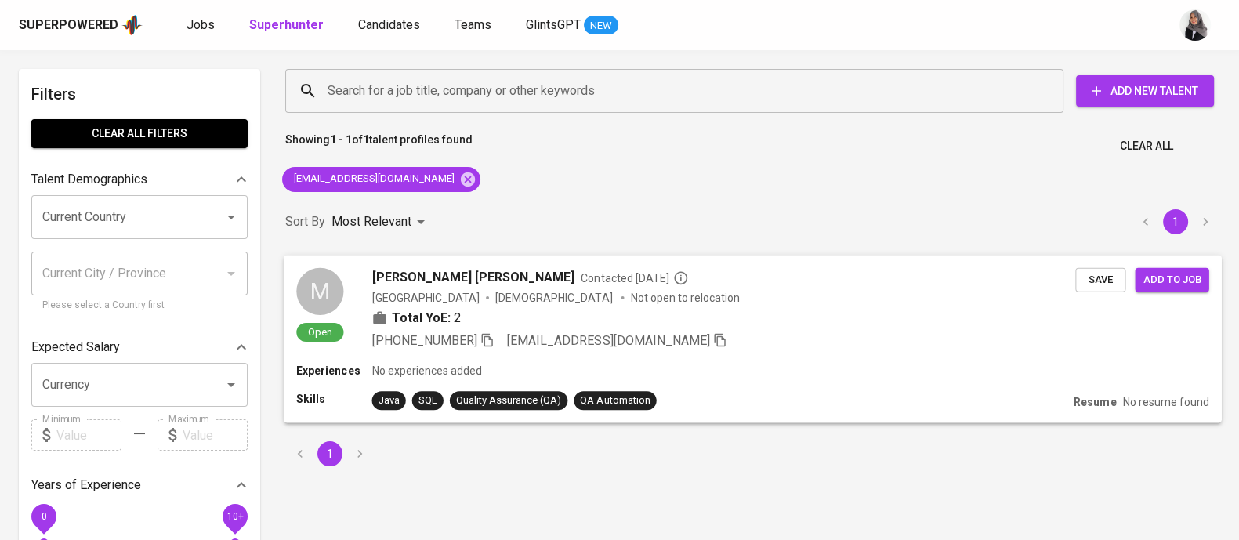
click at [756, 363] on div "Experiences No experiences added" at bounding box center [752, 371] width 913 height 16
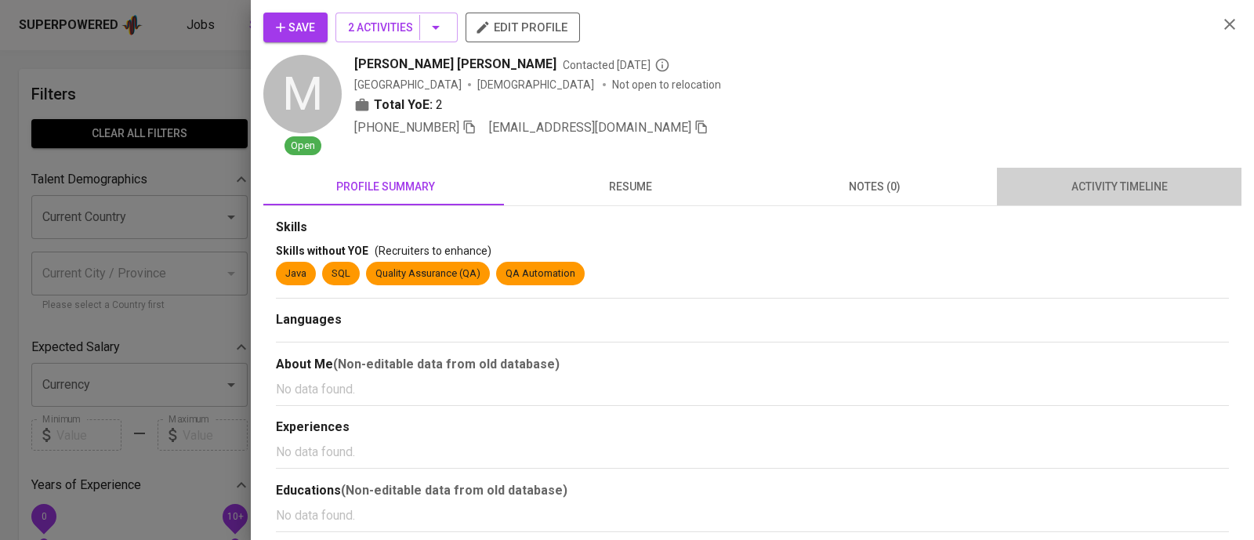
click at [1122, 184] on span "activity timeline" at bounding box center [1120, 187] width 226 height 20
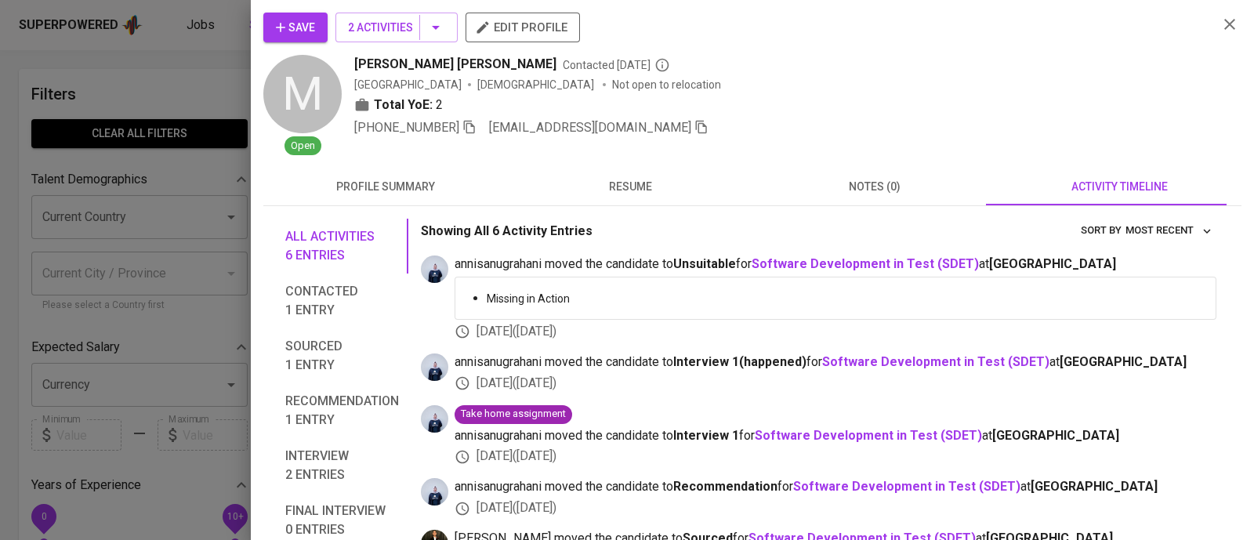
click at [198, 64] on div at bounding box center [627, 270] width 1254 height 540
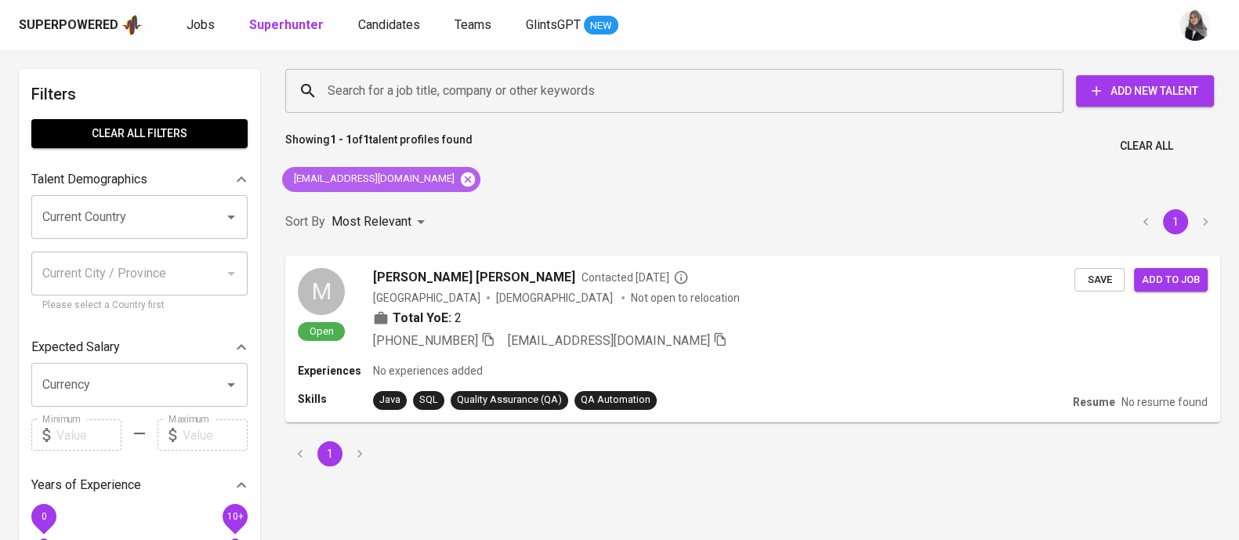
click at [461, 178] on icon at bounding box center [468, 179] width 14 height 14
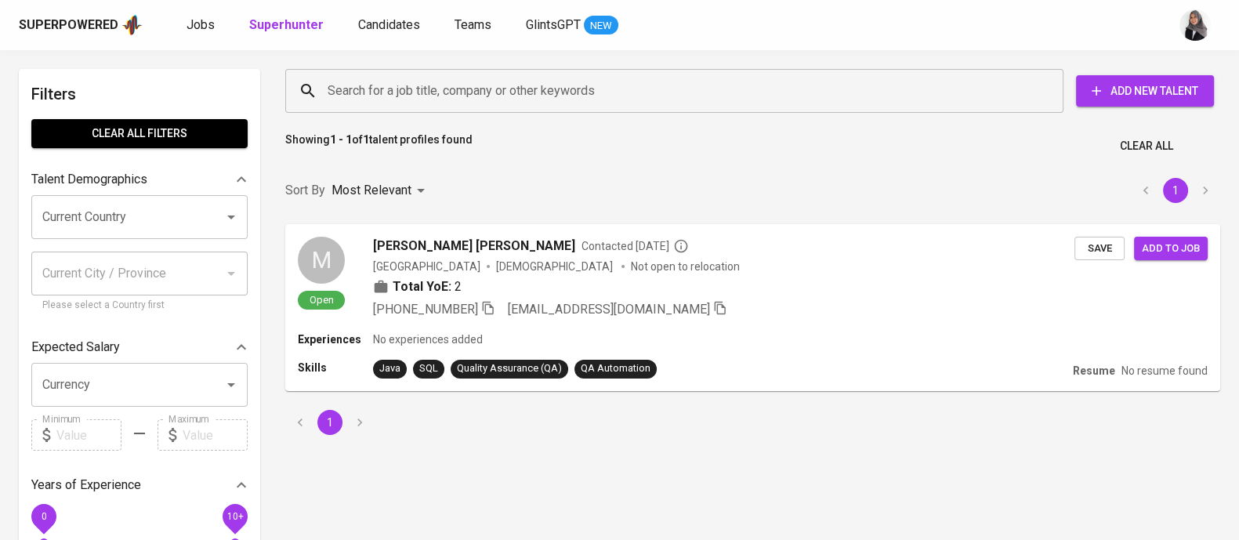
click at [522, 105] on input "Search for a job title, company or other keywords" at bounding box center [678, 91] width 709 height 30
click at [539, 94] on input "Search for a job title, company or other keywords" at bounding box center [678, 91] width 709 height 30
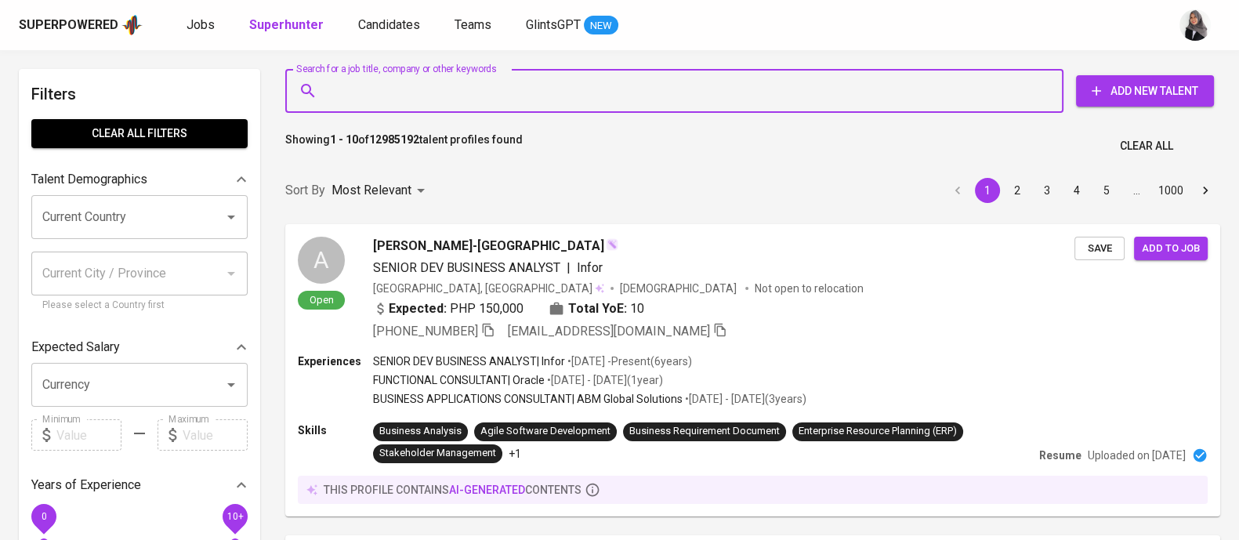
paste input "lukmanahromi@gmail.com"
type input "lukmanahromi@gmail.com"
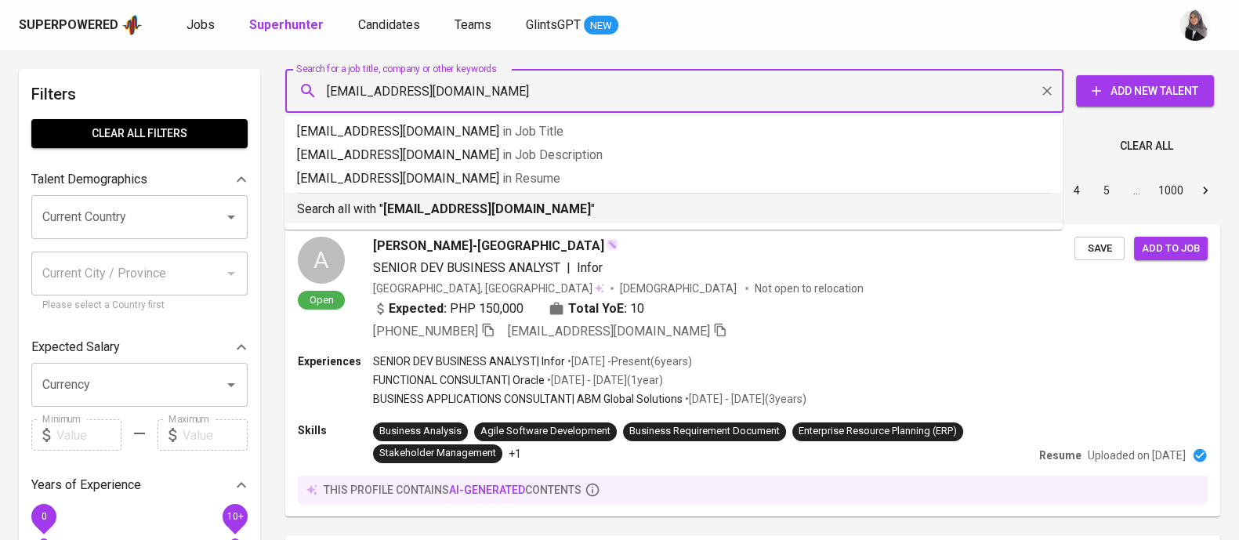
click at [537, 205] on p "Search all with " lukmanahromi@gmail.com "" at bounding box center [673, 209] width 753 height 19
click at [537, 205] on div "Sort By Most Relevant MOST_RELEVANT 1 2 3 4 5 … 1000" at bounding box center [753, 191] width 954 height 48
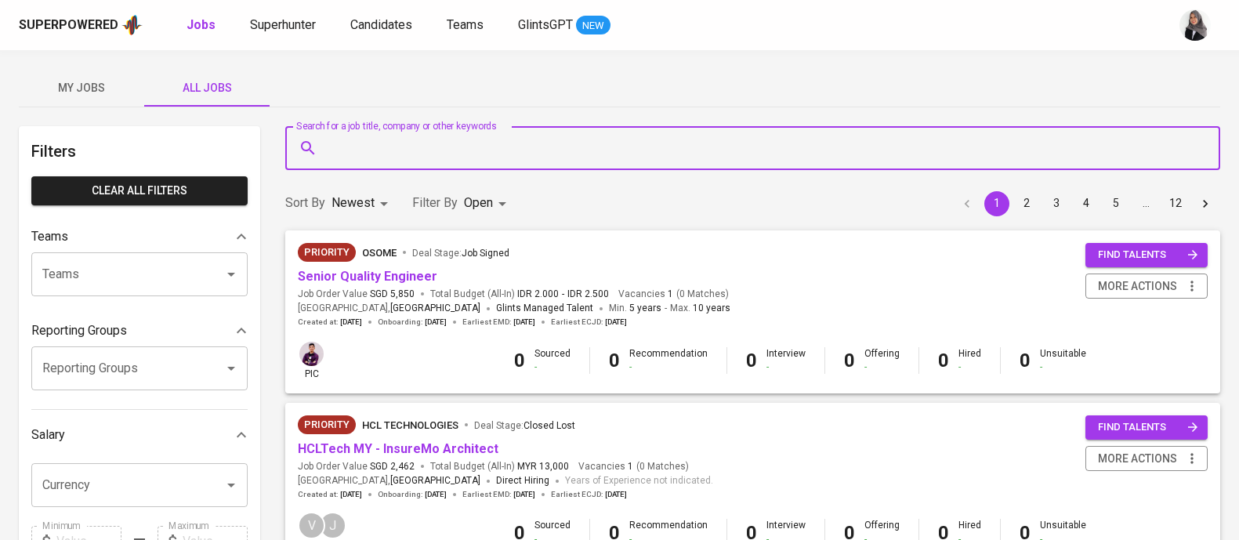
click at [411, 149] on input "Search for a job title, company or other keywords" at bounding box center [757, 148] width 866 height 30
click at [456, 193] on li "PLB in Companies" at bounding box center [752, 194] width 935 height 28
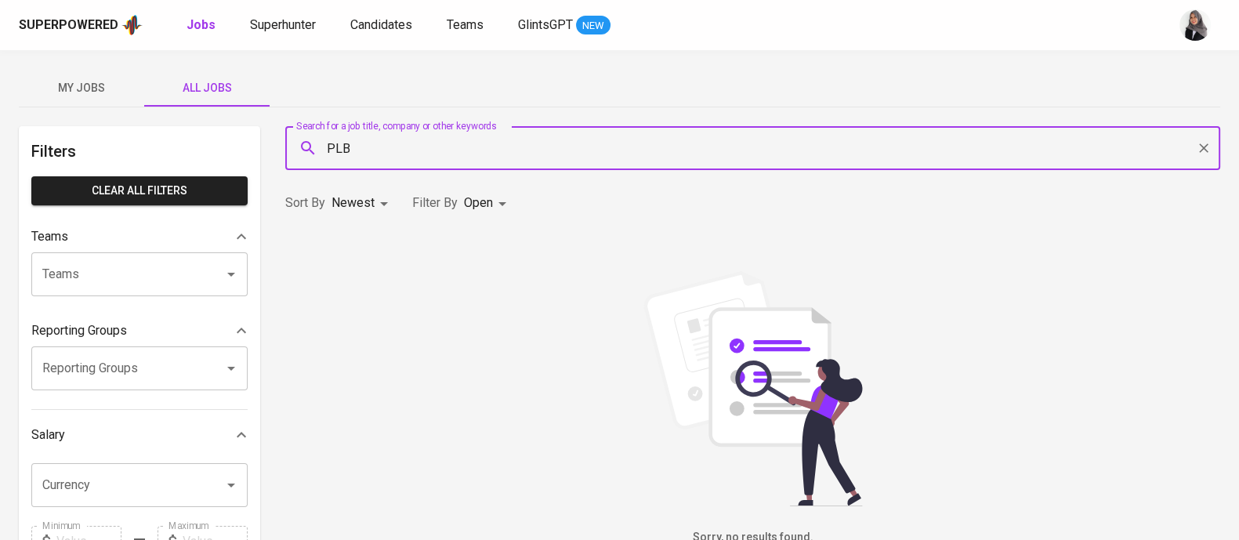
type input "PLB"
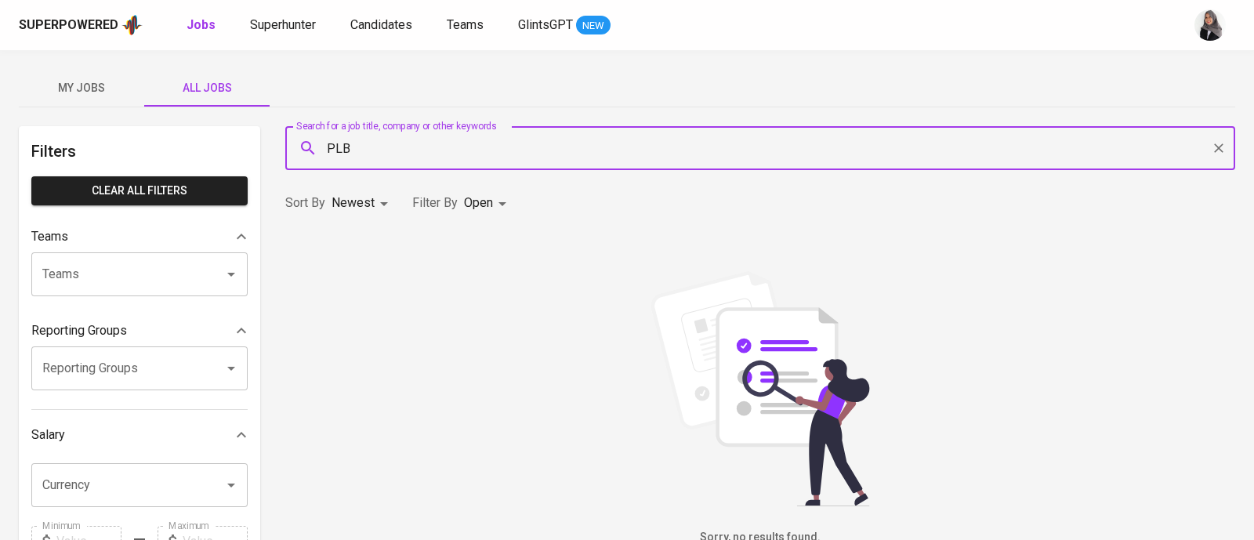
click at [483, 202] on body "Superpowered Jobs Superhunter Candidates Teams GlintsGPT NEW My Jobs All Jobs F…" at bounding box center [627, 535] width 1254 height 1070
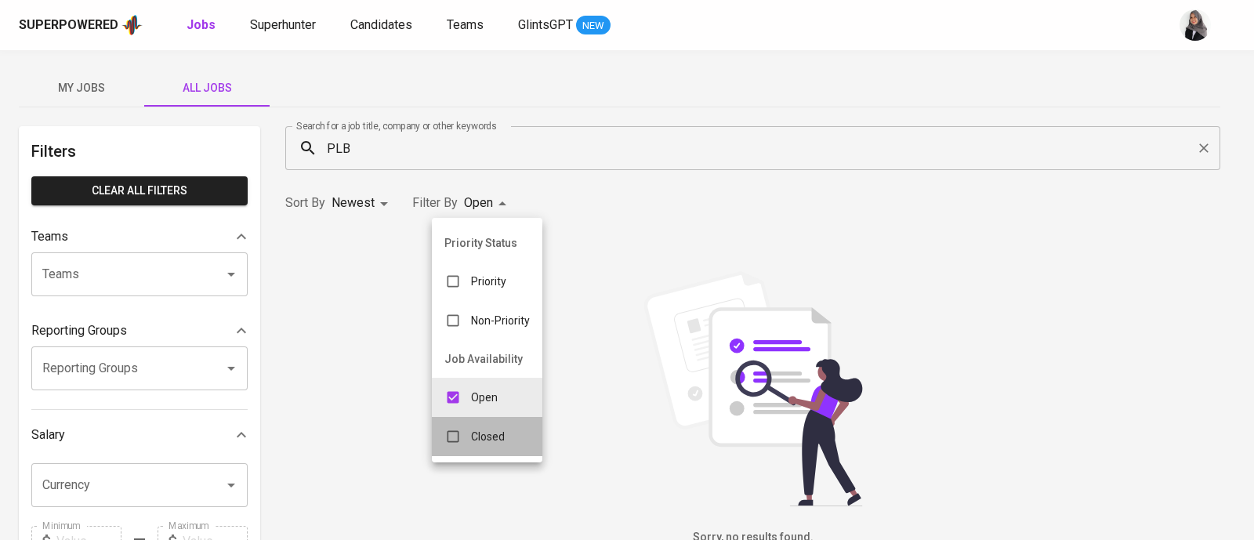
click at [489, 441] on p "Closed" at bounding box center [488, 437] width 34 height 16
type input "OPEN,CLOSE"
checkbox input "true"
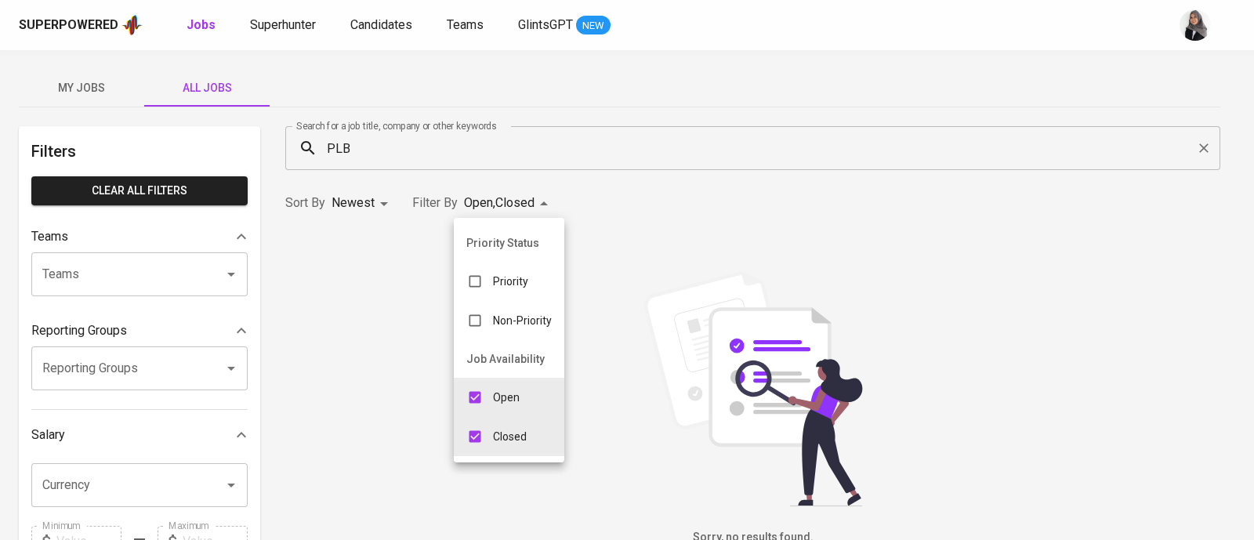
click at [671, 186] on div at bounding box center [627, 270] width 1254 height 540
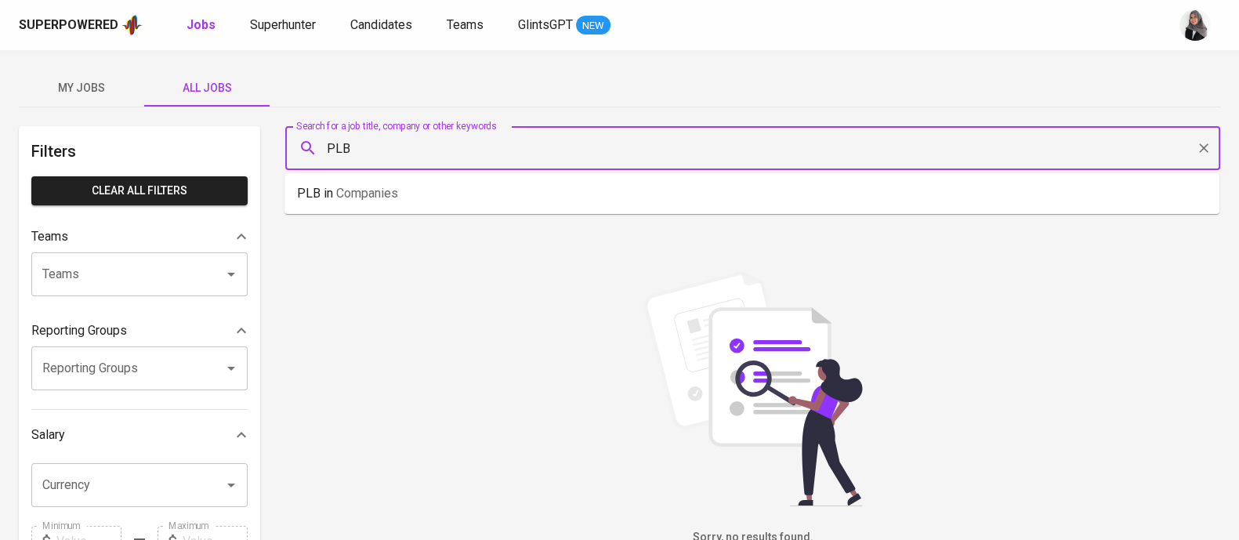
click at [426, 155] on input "PLB" at bounding box center [757, 148] width 866 height 30
type input "P"
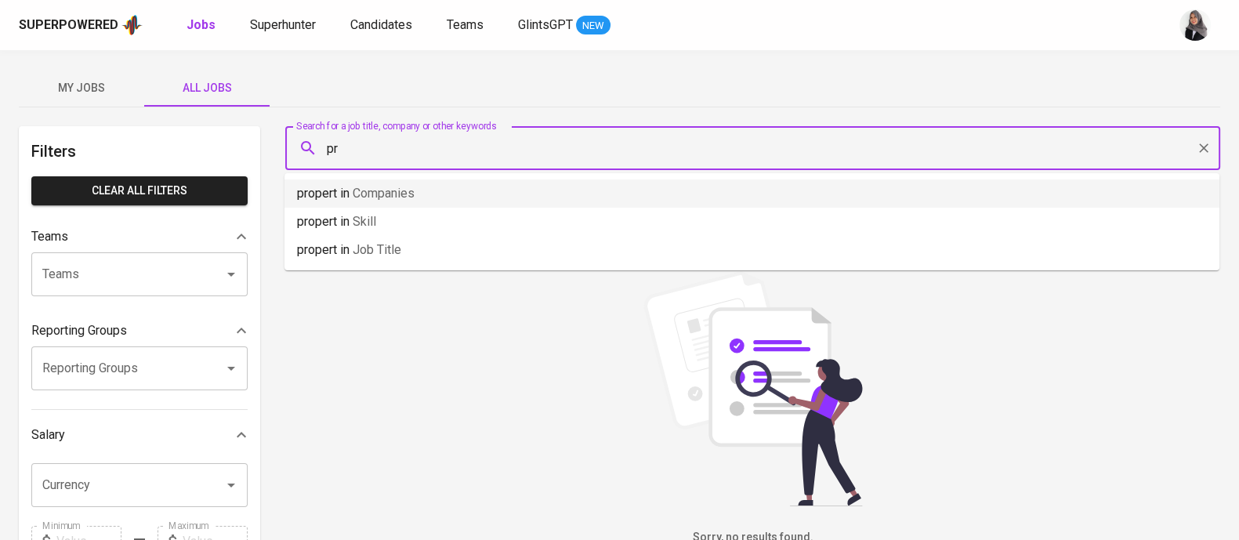
type input "p"
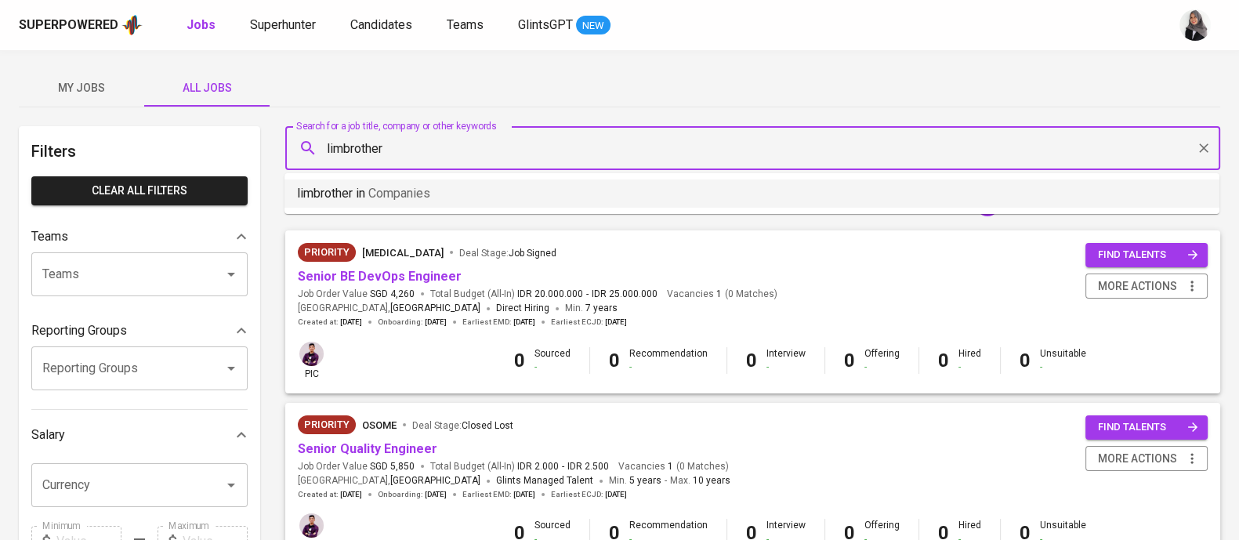
type input "limbrothers"
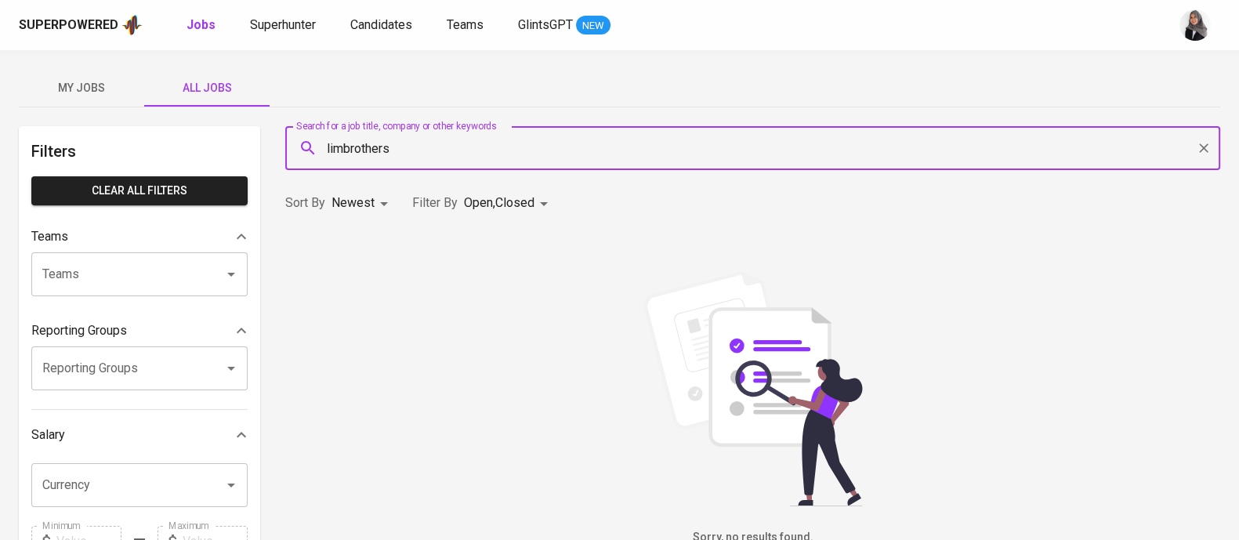
click at [408, 154] on input "limbrothers" at bounding box center [757, 148] width 866 height 30
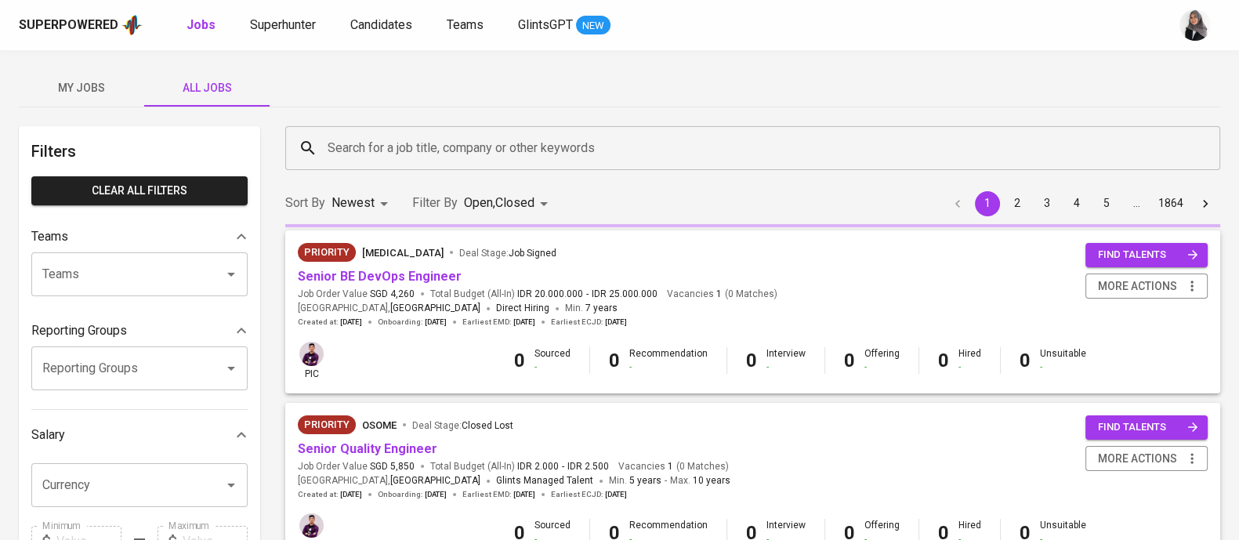
click at [490, 103] on div "My Jobs All Jobs" at bounding box center [620, 88] width 1202 height 38
